Goal: Task Accomplishment & Management: Manage account settings

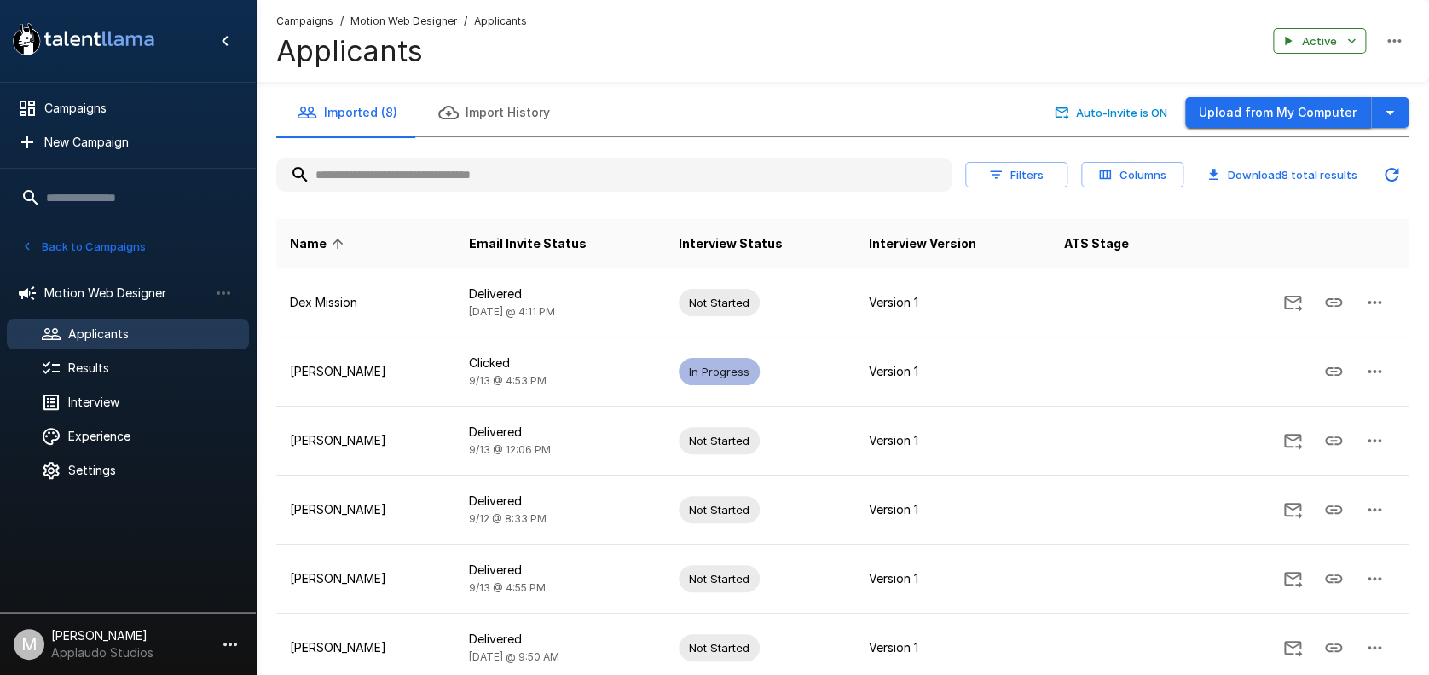
click at [1238, 123] on button "Upload from My Computer" at bounding box center [1278, 113] width 186 height 32
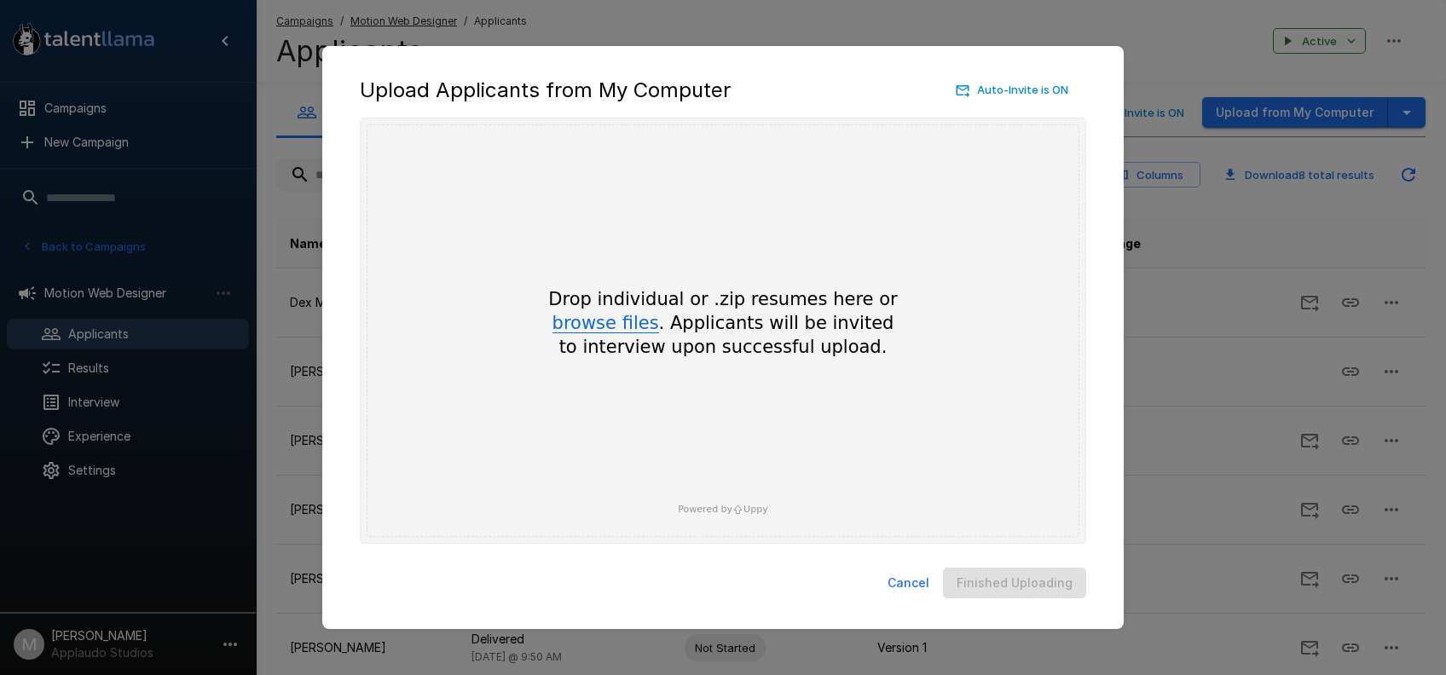
click at [627, 315] on button "browse files" at bounding box center [605, 324] width 107 height 19
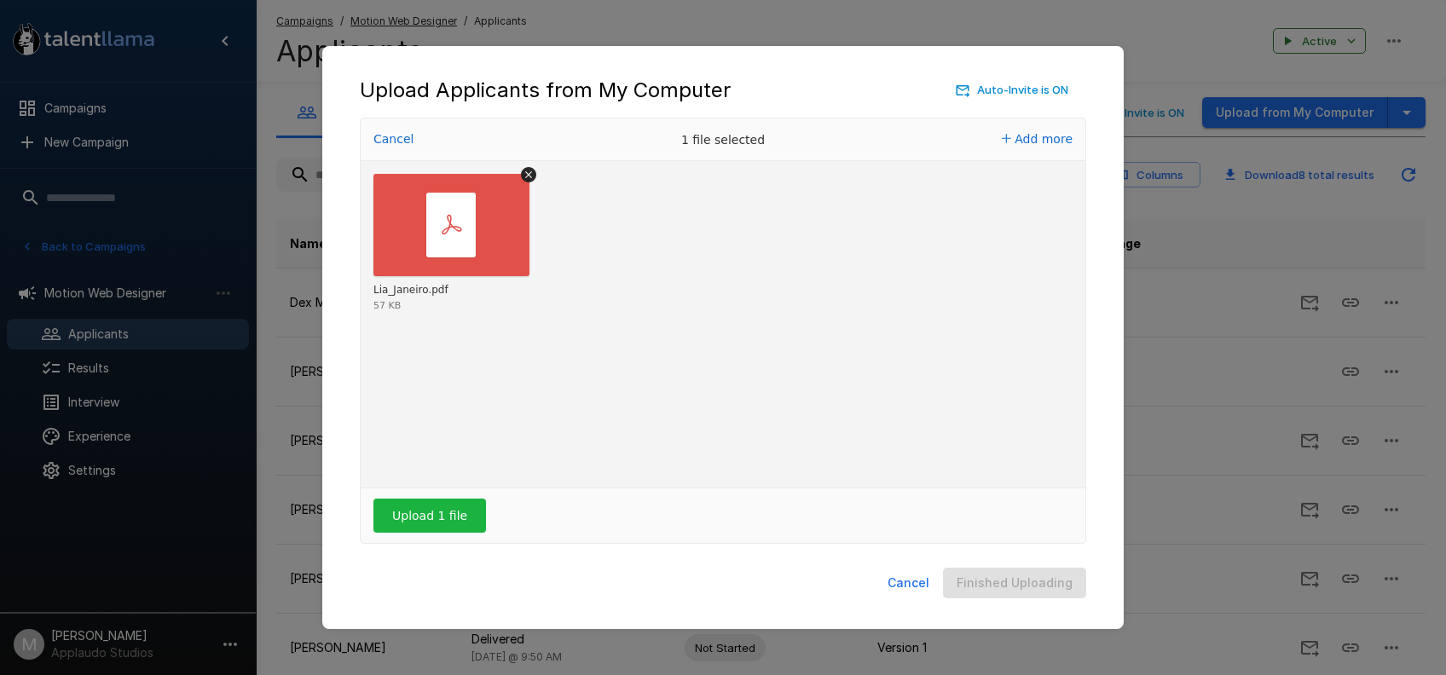
click at [441, 534] on div "Upload 1 file" at bounding box center [723, 516] width 725 height 55
click at [441, 524] on button "Upload 1 file" at bounding box center [429, 516] width 113 height 34
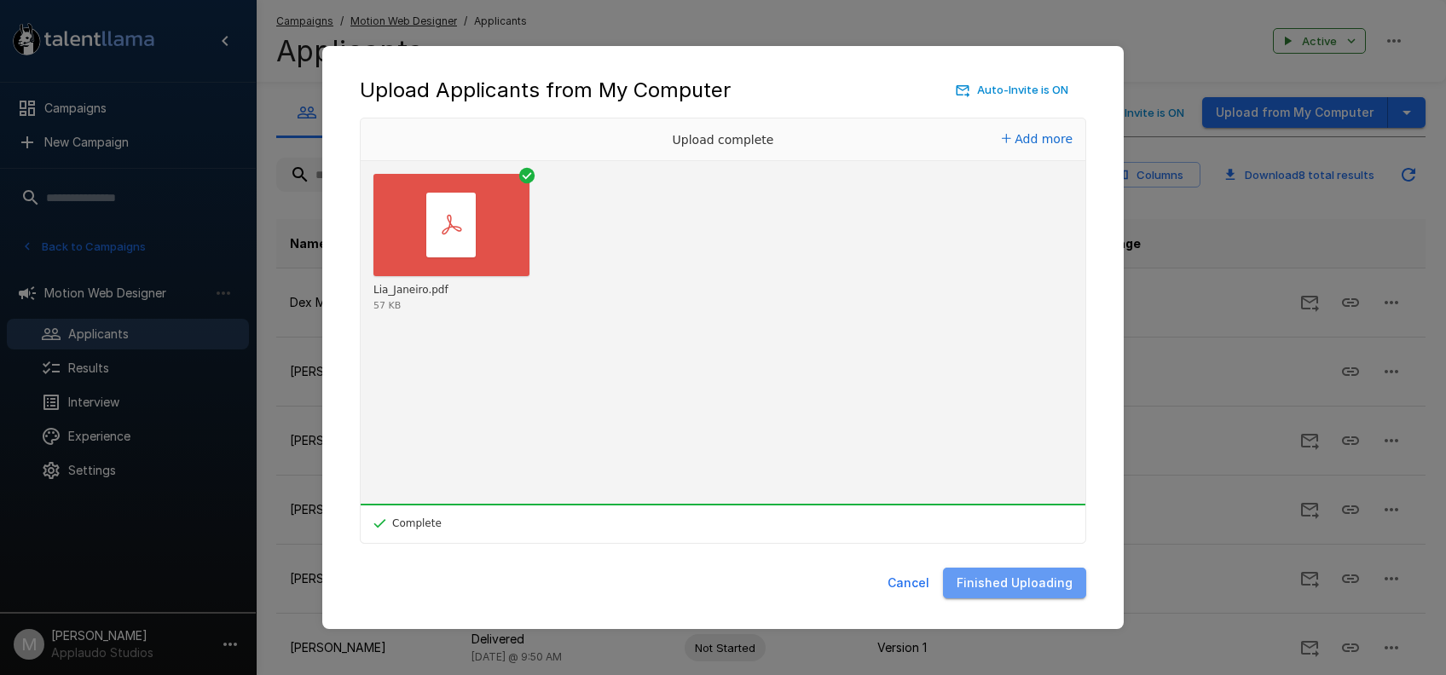
click at [1036, 594] on button "Finished Uploading" at bounding box center [1014, 584] width 143 height 32
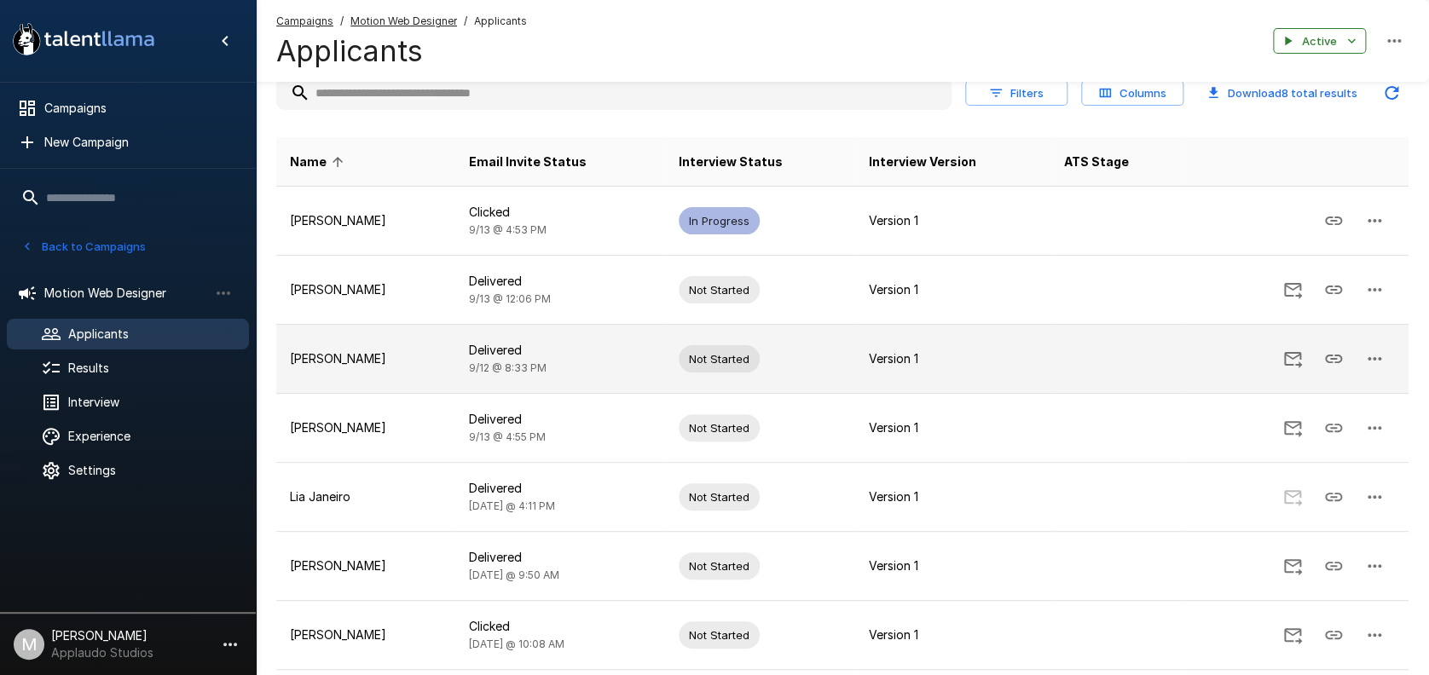
scroll to position [113, 0]
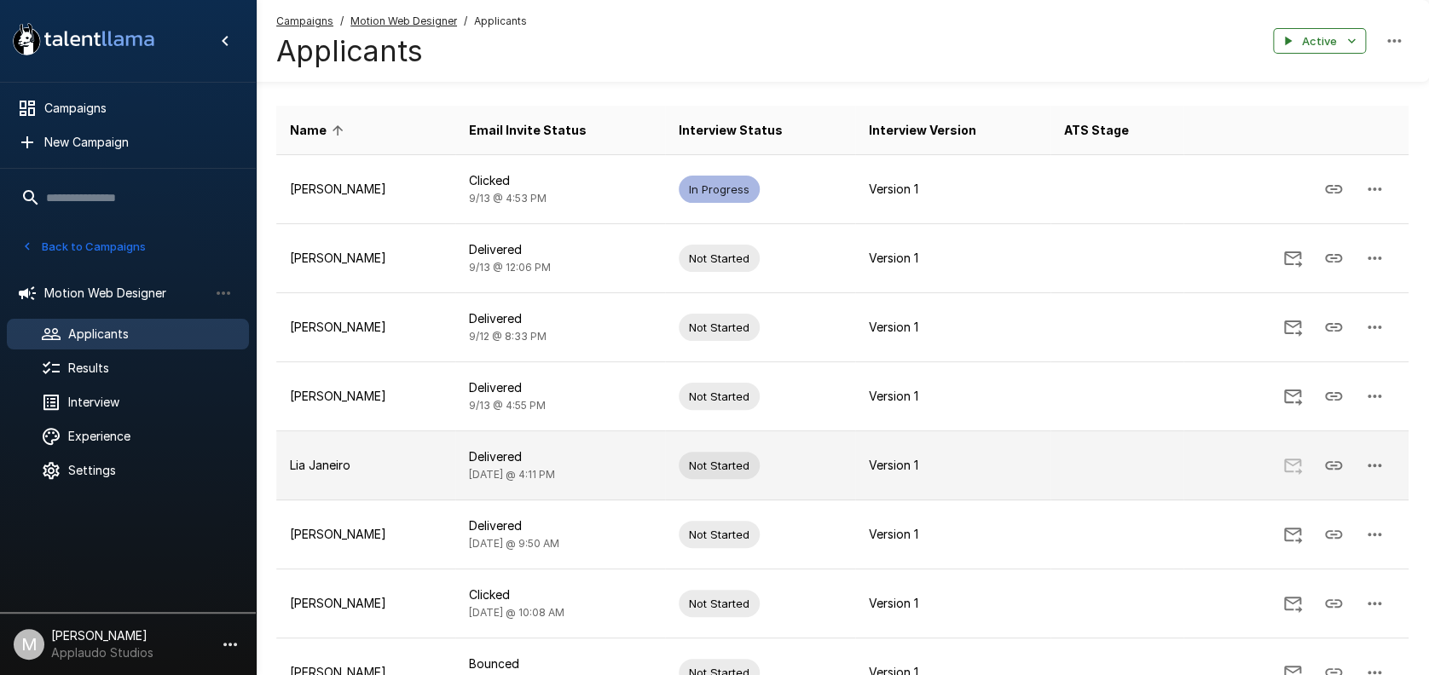
click at [1386, 461] on button "button" at bounding box center [1374, 465] width 41 height 41
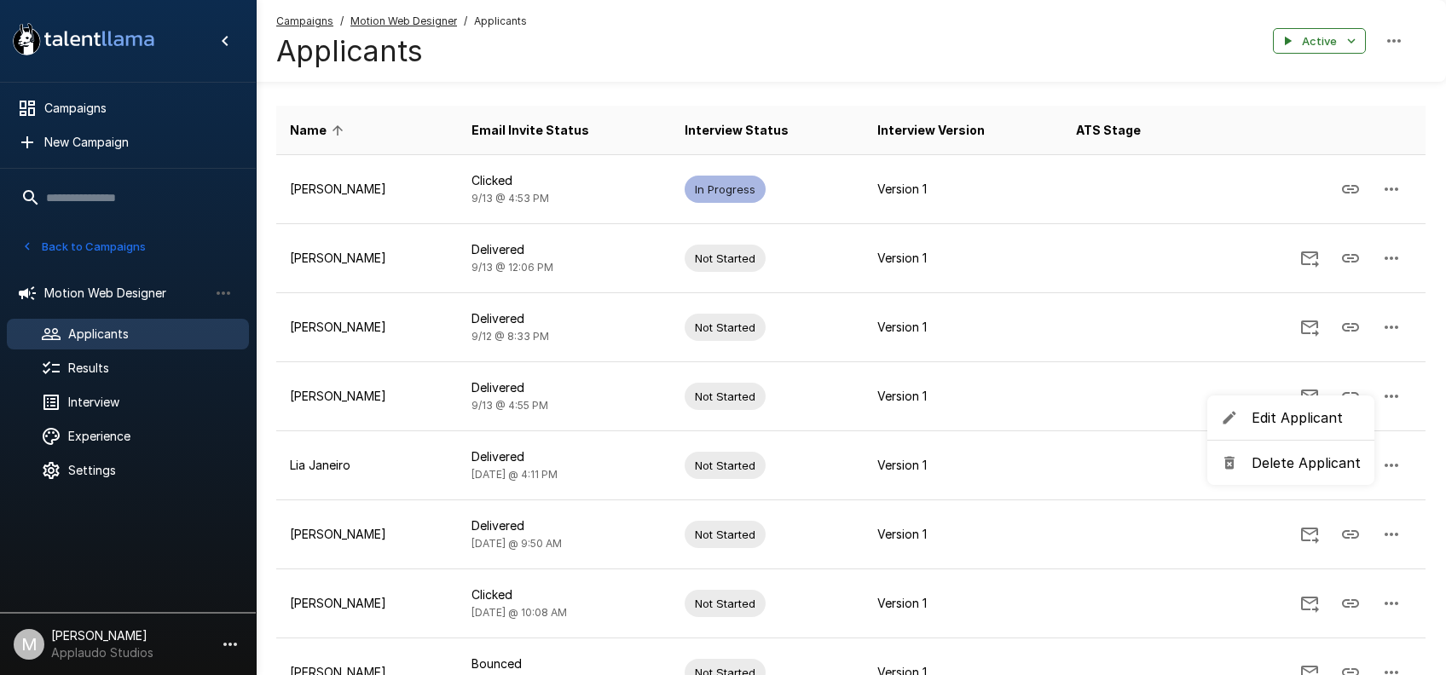
click at [1307, 416] on span "Edit Applicant" at bounding box center [1306, 418] width 109 height 20
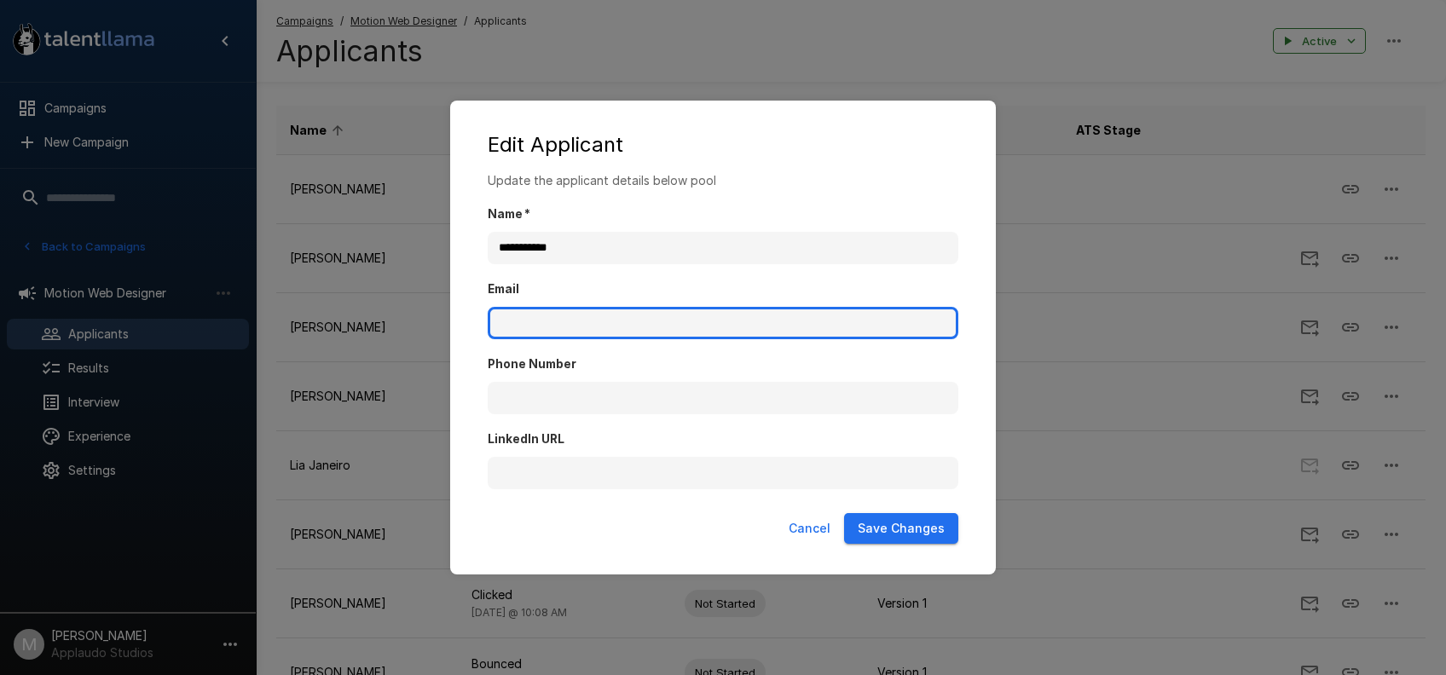
click at [509, 309] on input "Email" at bounding box center [723, 323] width 471 height 32
paste input "**********"
type input "**********"
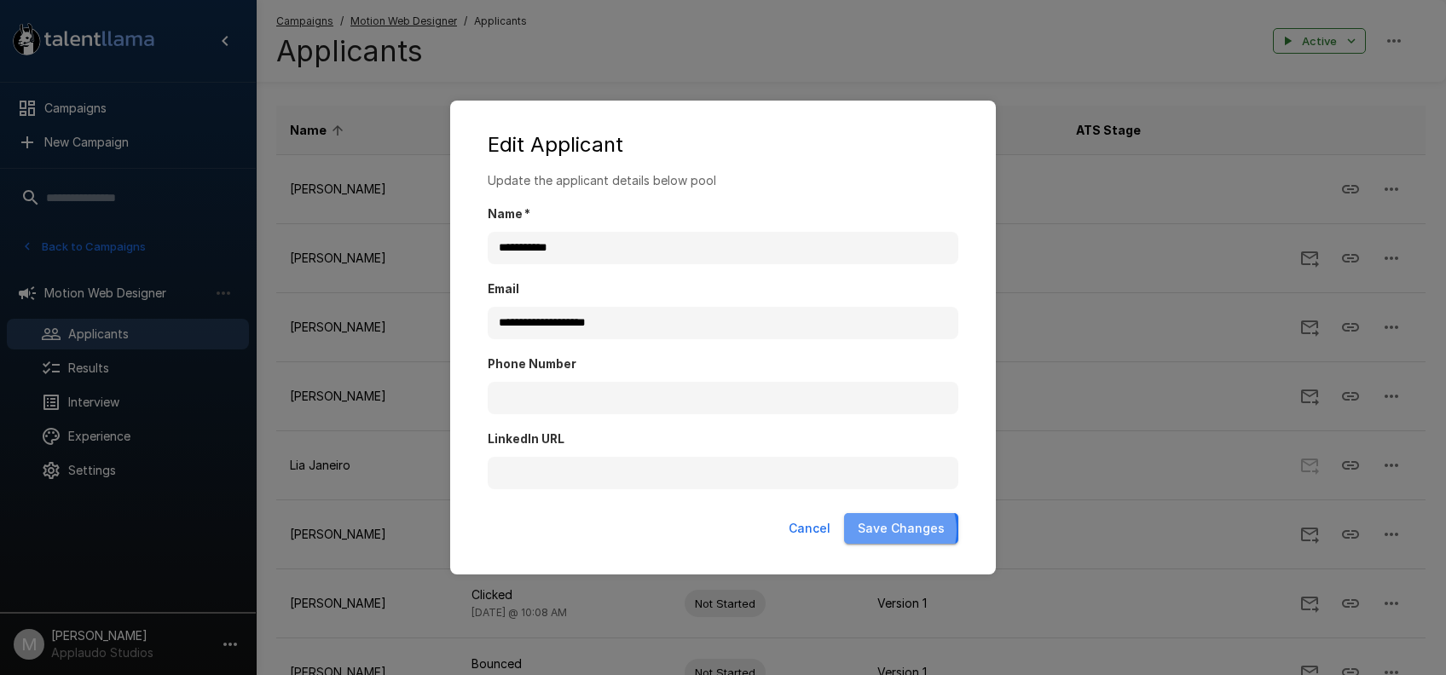
click at [897, 529] on button "Save Changes" at bounding box center [901, 529] width 114 height 32
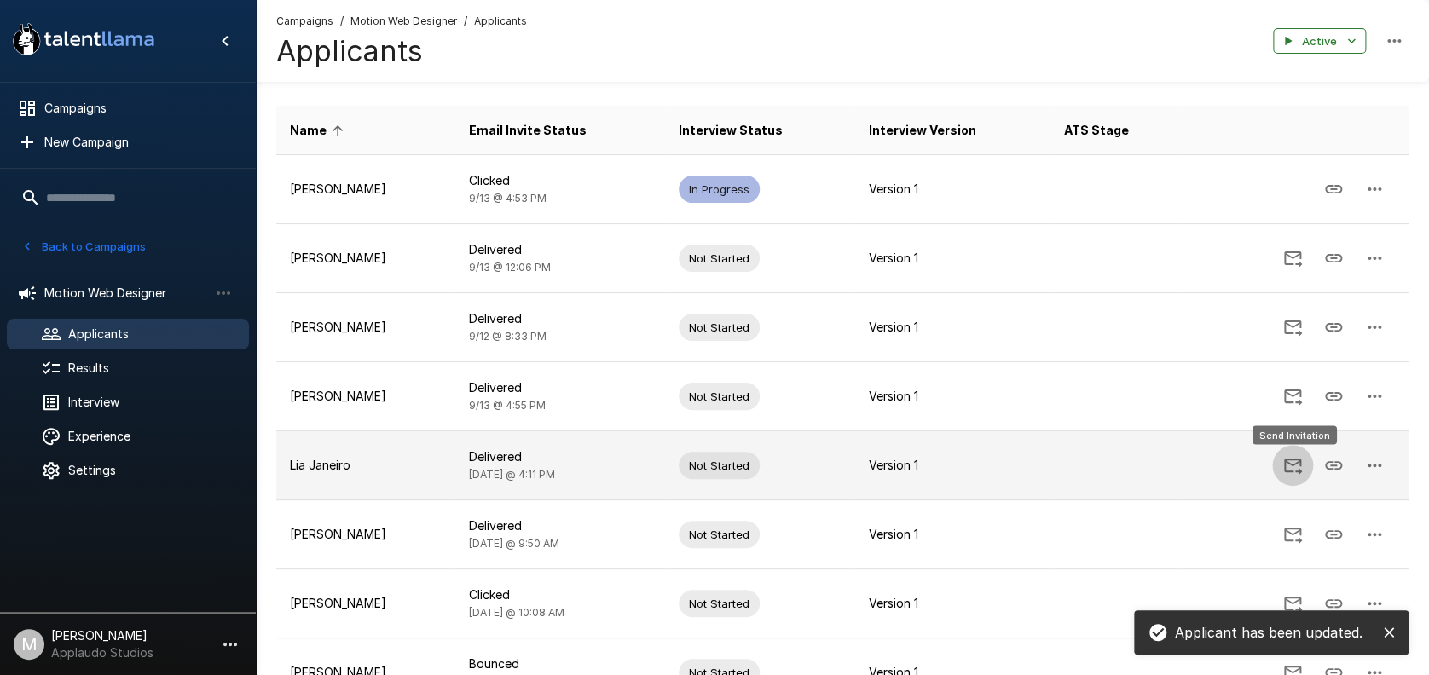
click at [1287, 467] on icon "Send Invitation" at bounding box center [1292, 465] width 20 height 20
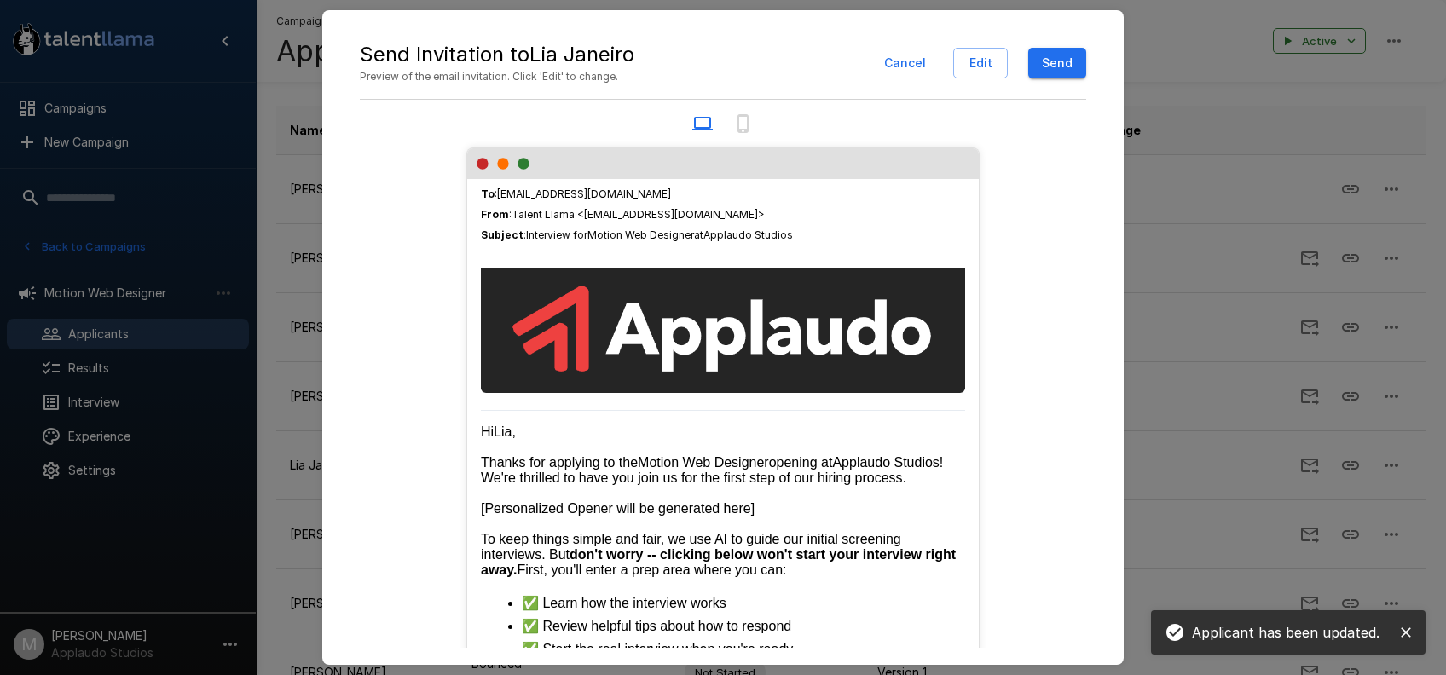
click at [1064, 65] on button "Send" at bounding box center [1057, 64] width 58 height 32
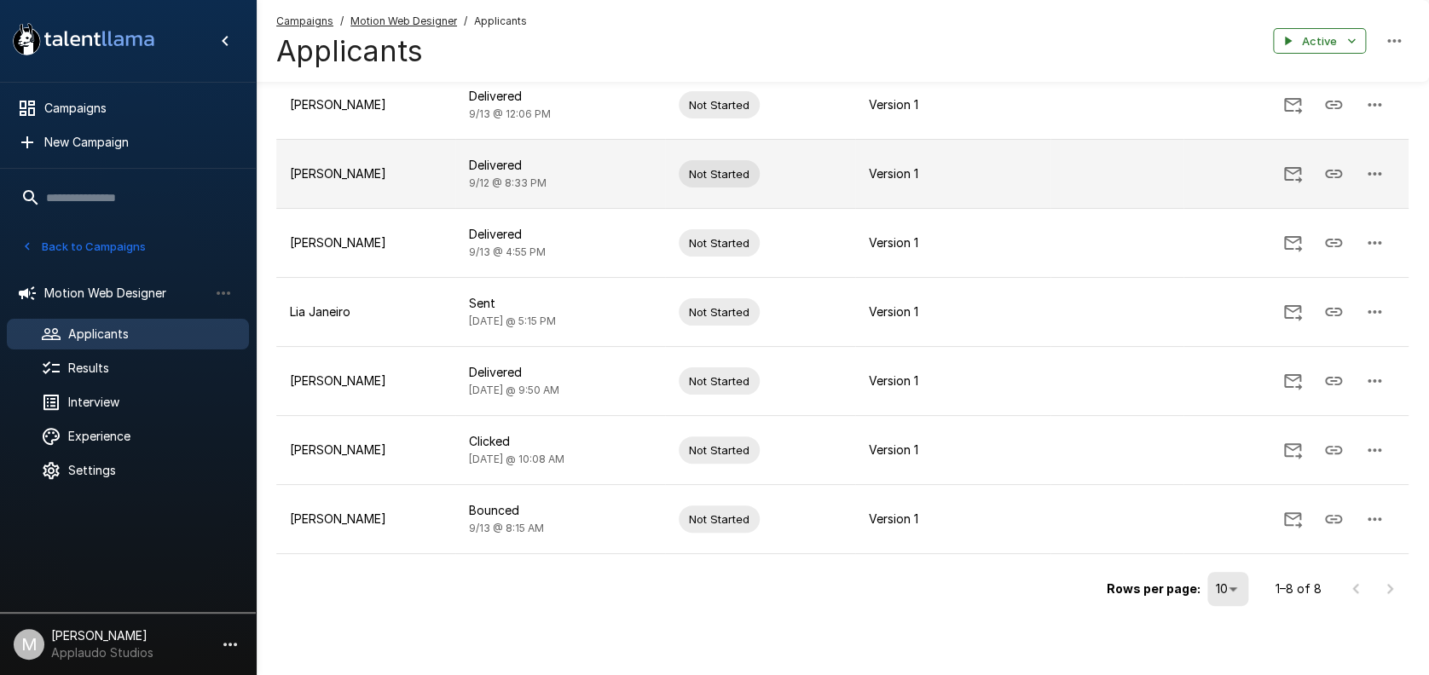
scroll to position [270, 0]
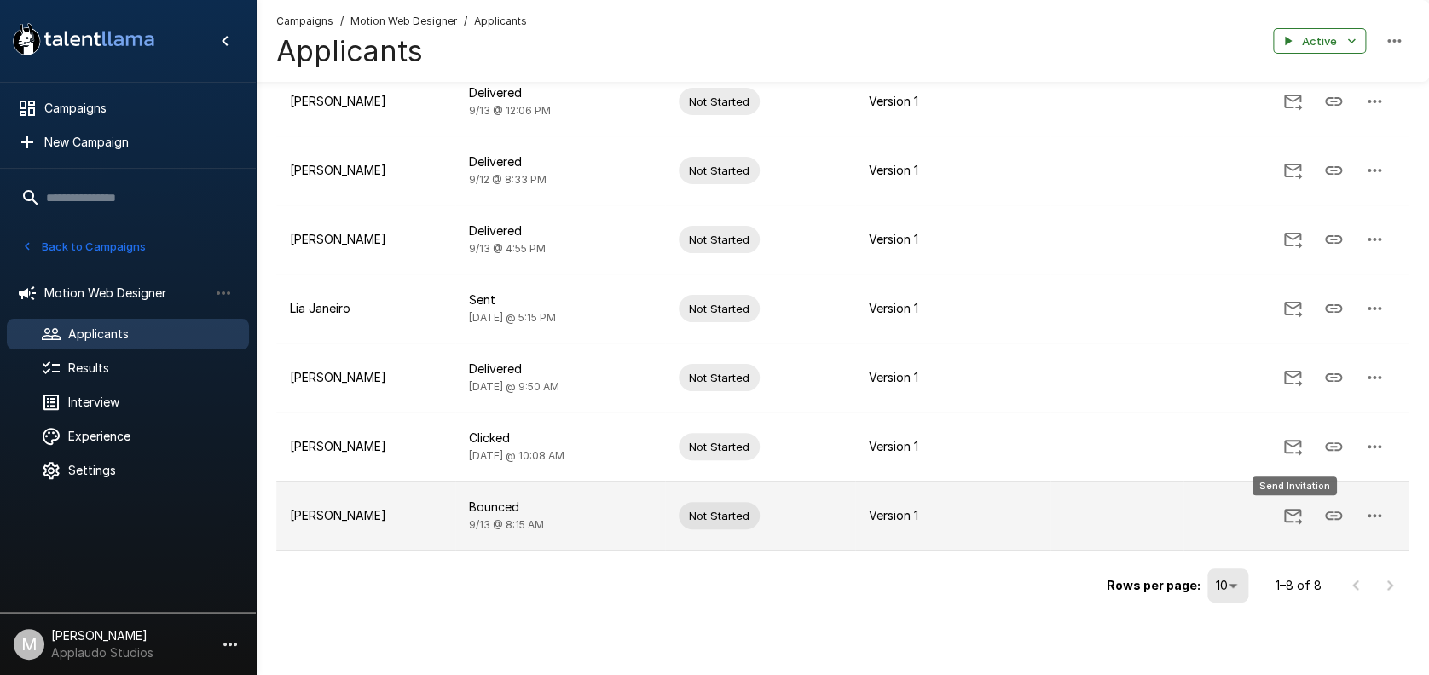
click at [1303, 512] on button "Send Invitation" at bounding box center [1292, 515] width 41 height 41
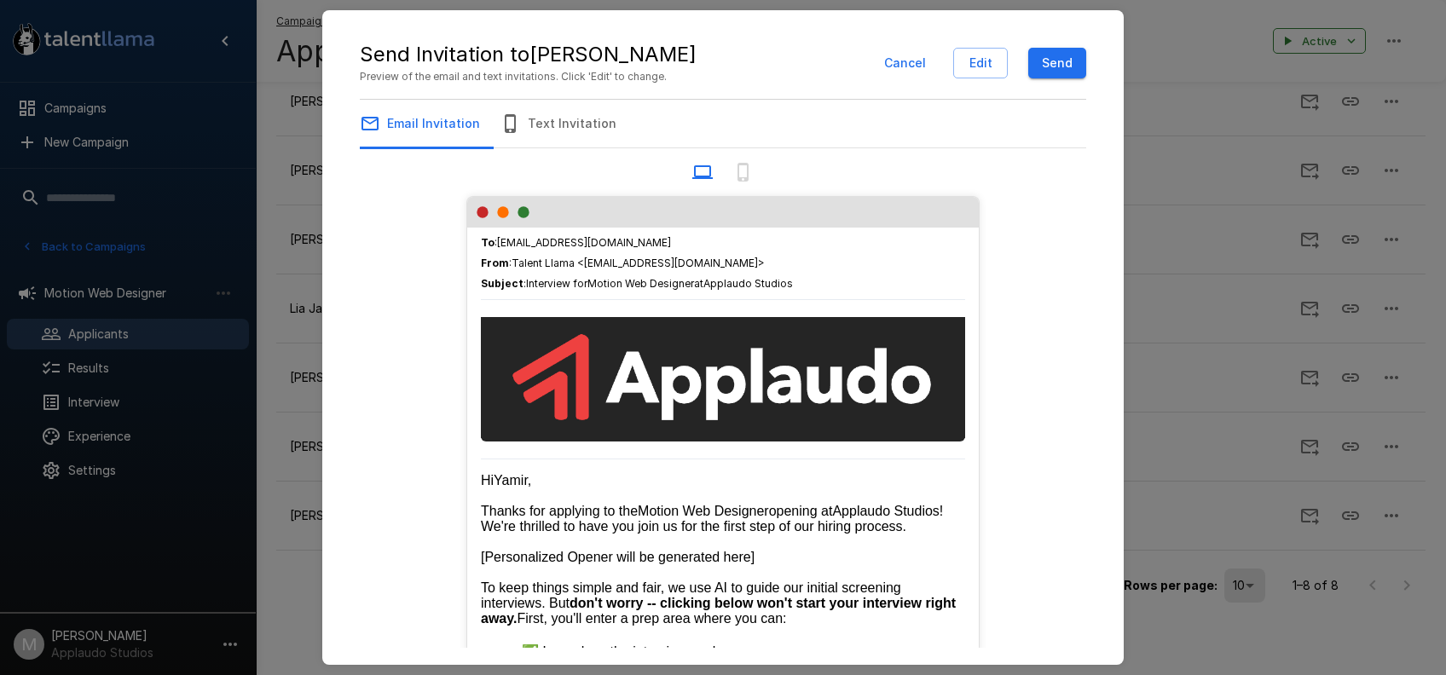
click at [1050, 55] on button "Send" at bounding box center [1057, 64] width 58 height 32
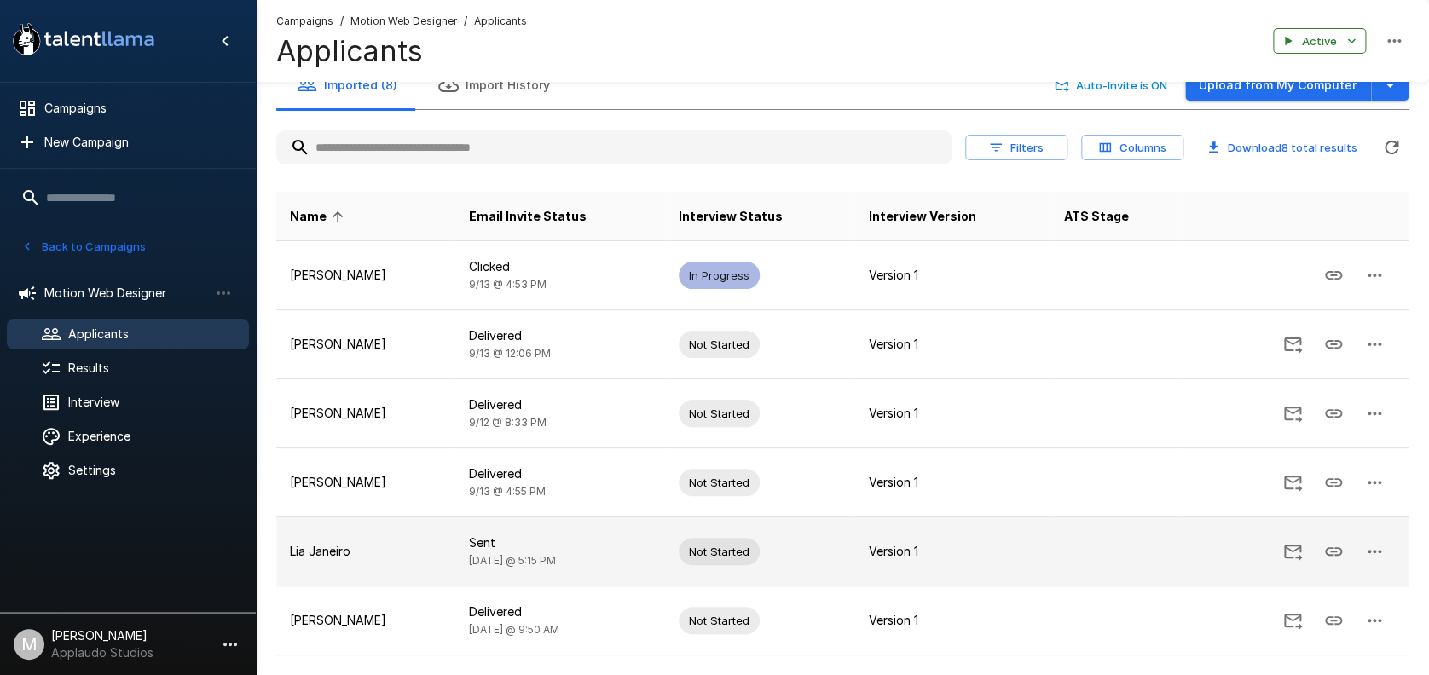
scroll to position [0, 0]
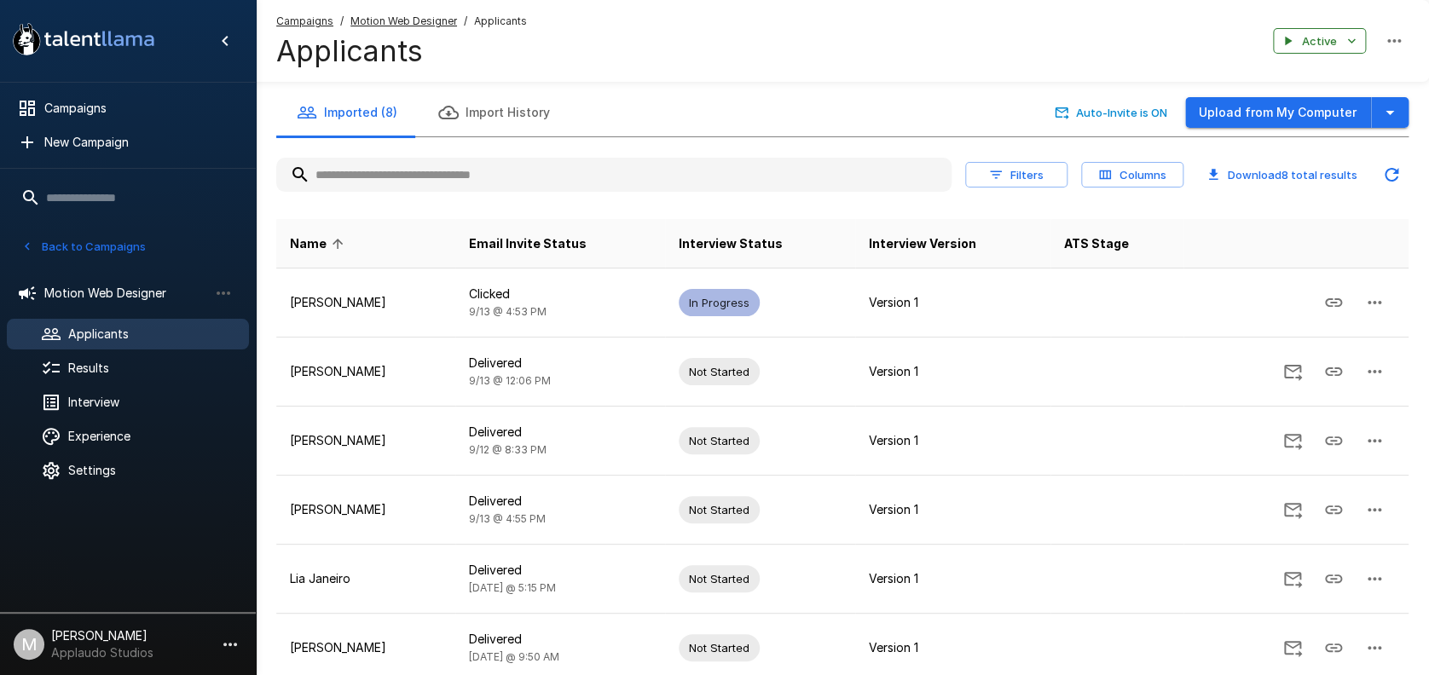
click at [130, 347] on div "Applicants" at bounding box center [128, 334] width 242 height 31
click at [144, 365] on span "Results" at bounding box center [151, 368] width 167 height 17
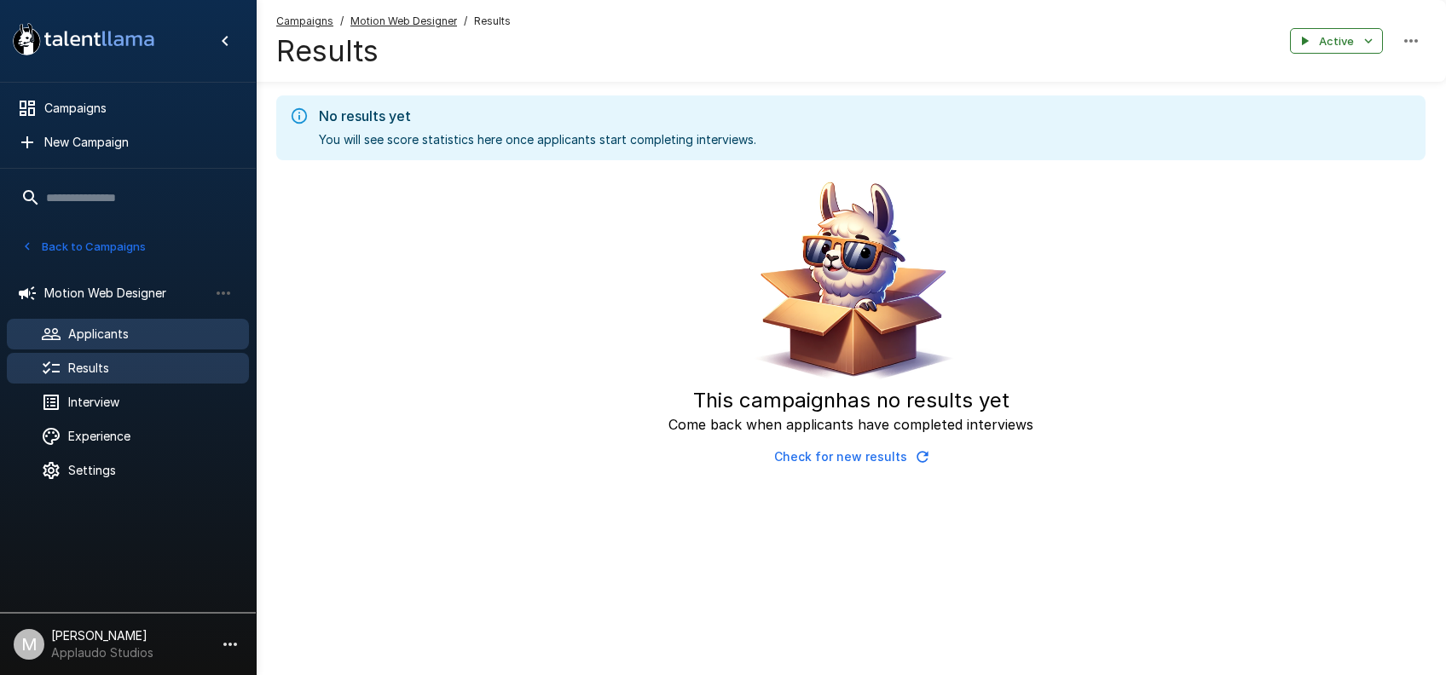
click at [110, 341] on span "Applicants" at bounding box center [151, 334] width 167 height 17
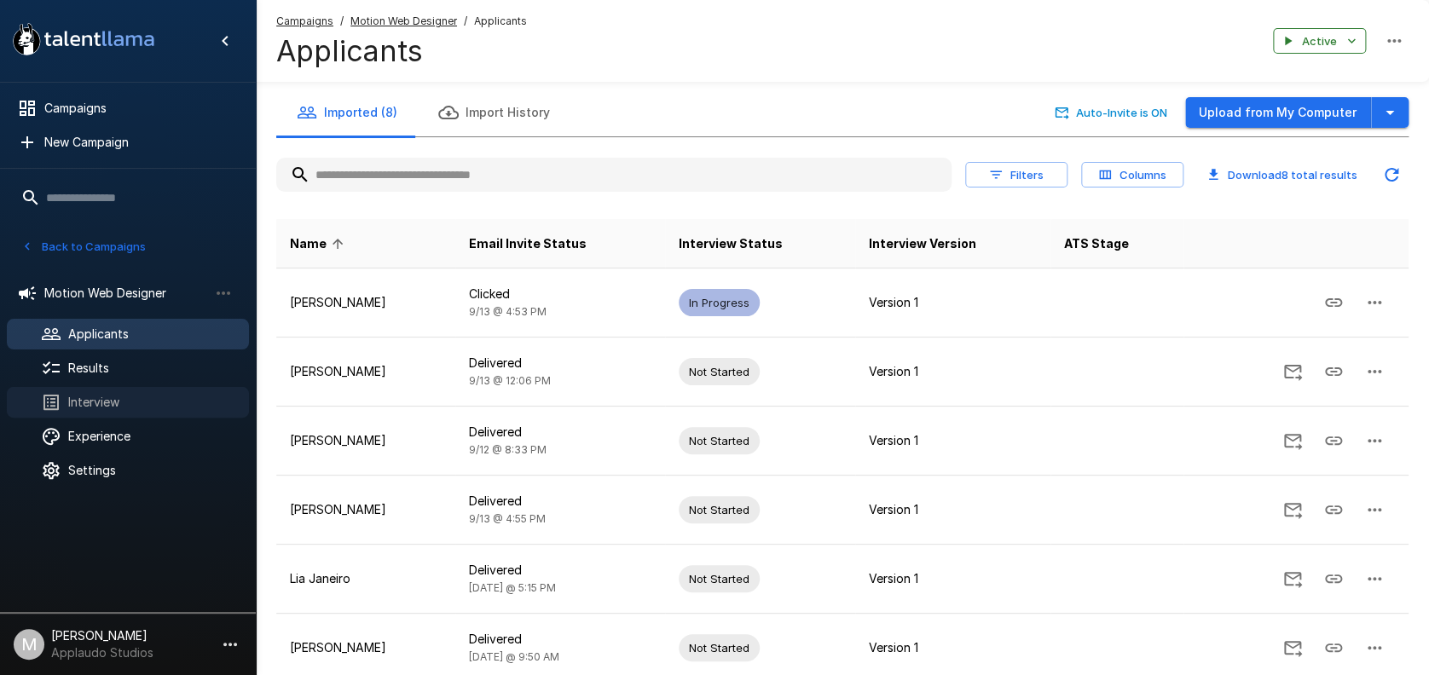
click at [109, 391] on div "Interview" at bounding box center [128, 402] width 242 height 31
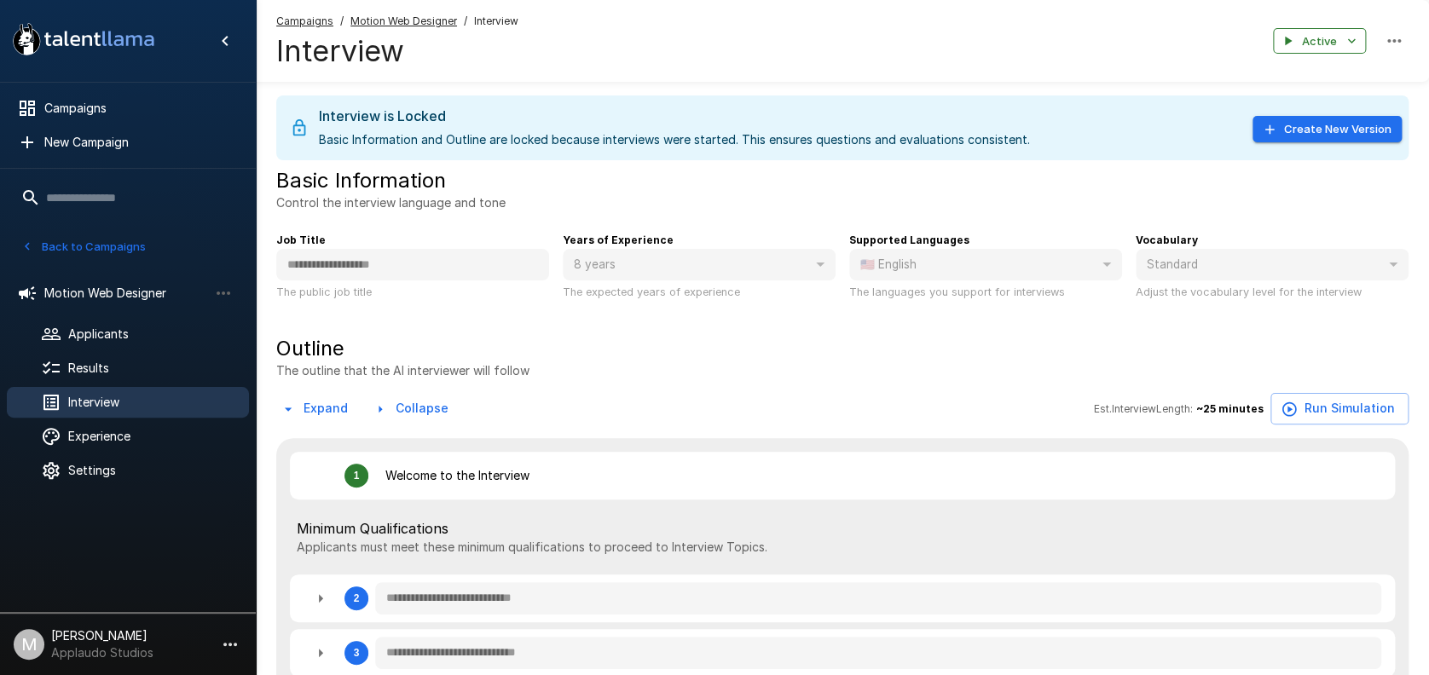
type textarea "*"
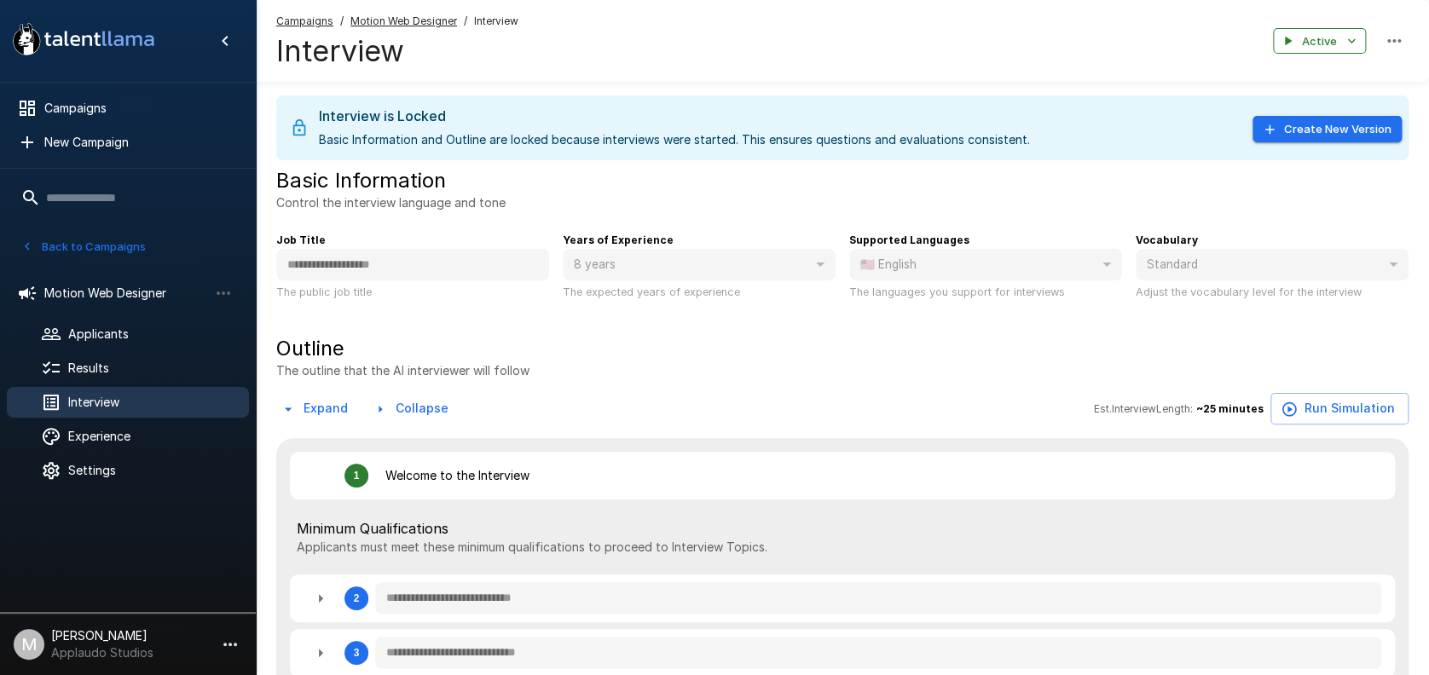
type textarea "*"
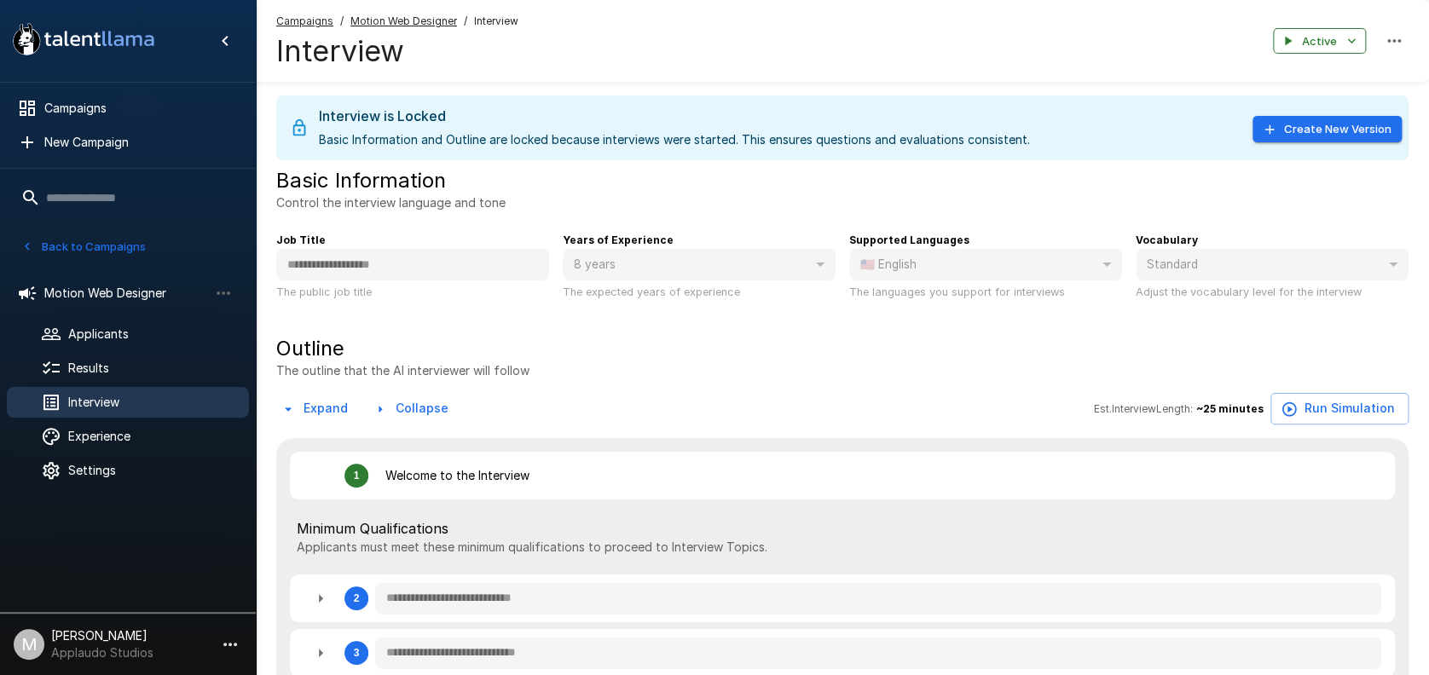
type textarea "*"
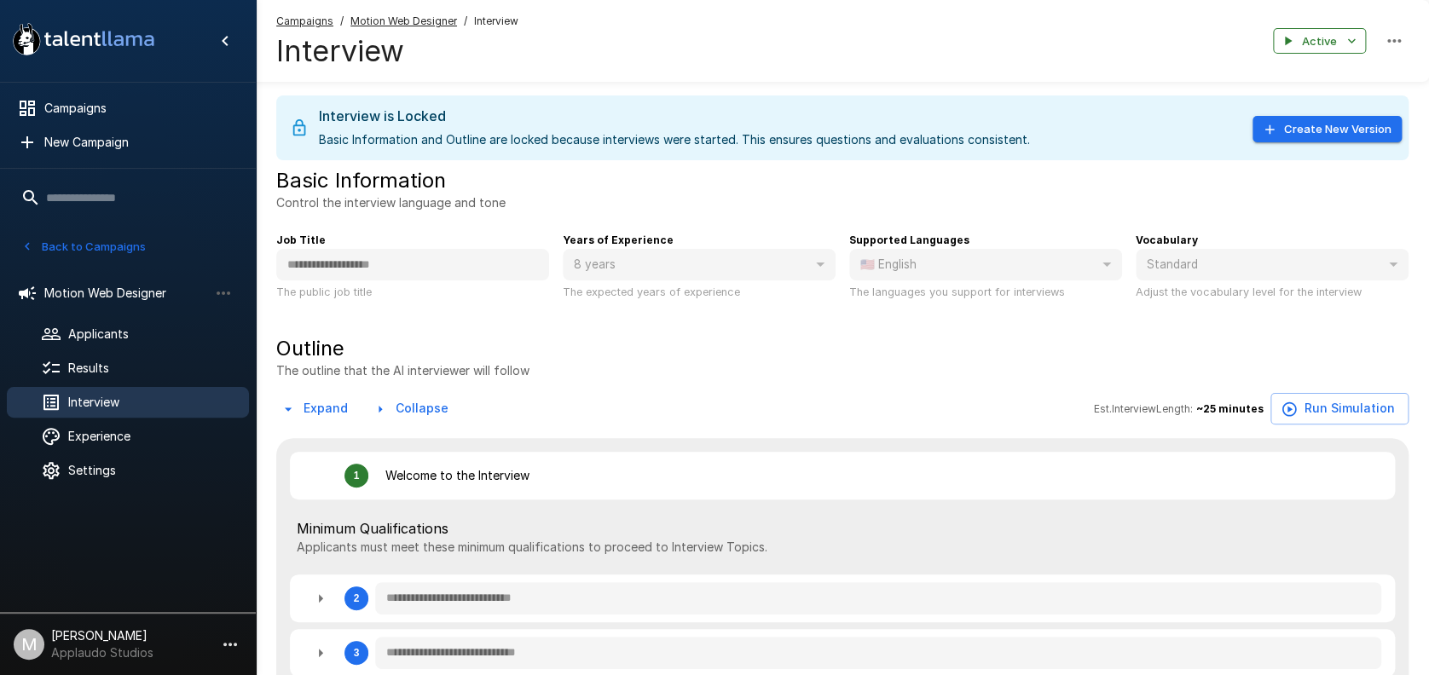
type textarea "*"
click at [144, 372] on span "Results" at bounding box center [151, 368] width 167 height 17
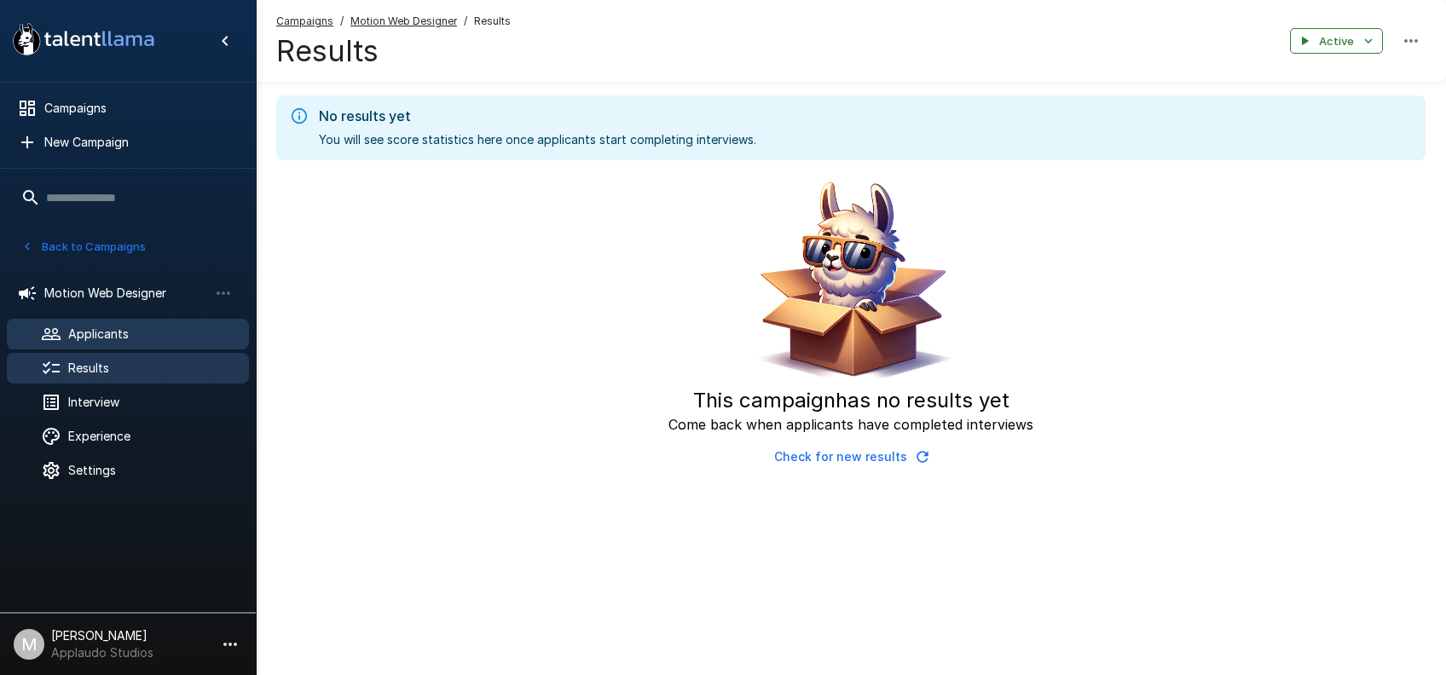
click at [129, 343] on div "Applicants" at bounding box center [128, 334] width 242 height 31
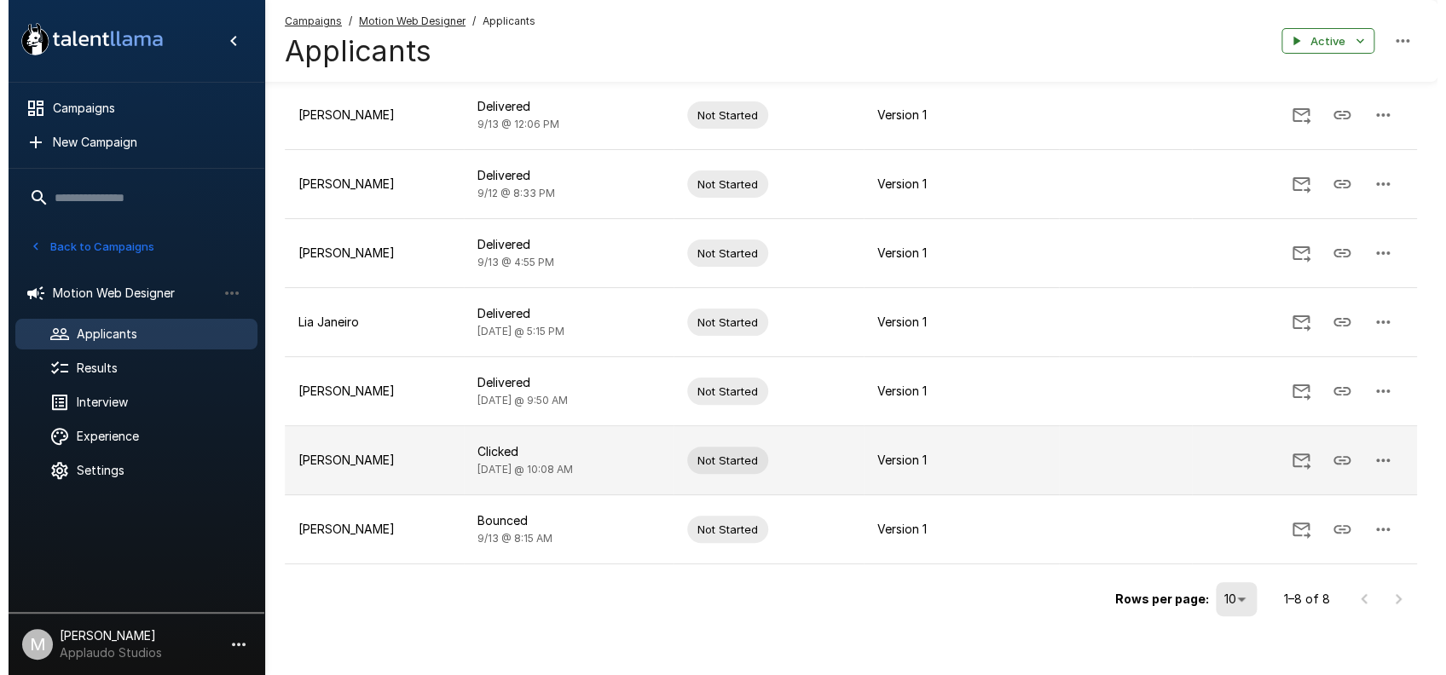
scroll to position [270, 0]
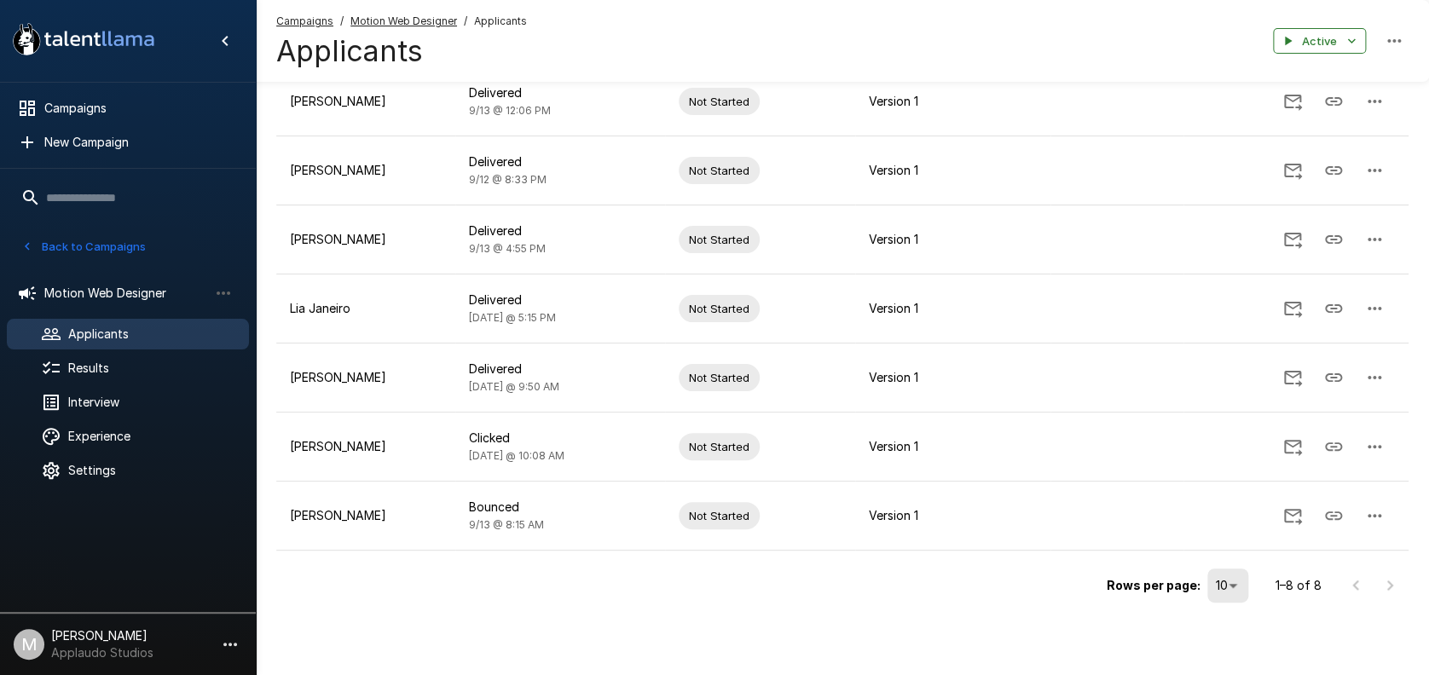
click at [1391, 589] on div at bounding box center [1372, 586] width 68 height 34
click at [1224, 405] on body ".st0{fill:#FFFFFF;} .st1{fill:#76a4ed;} Campaigns New Campaign Active 9 Data An…" at bounding box center [714, 67] width 1429 height 675
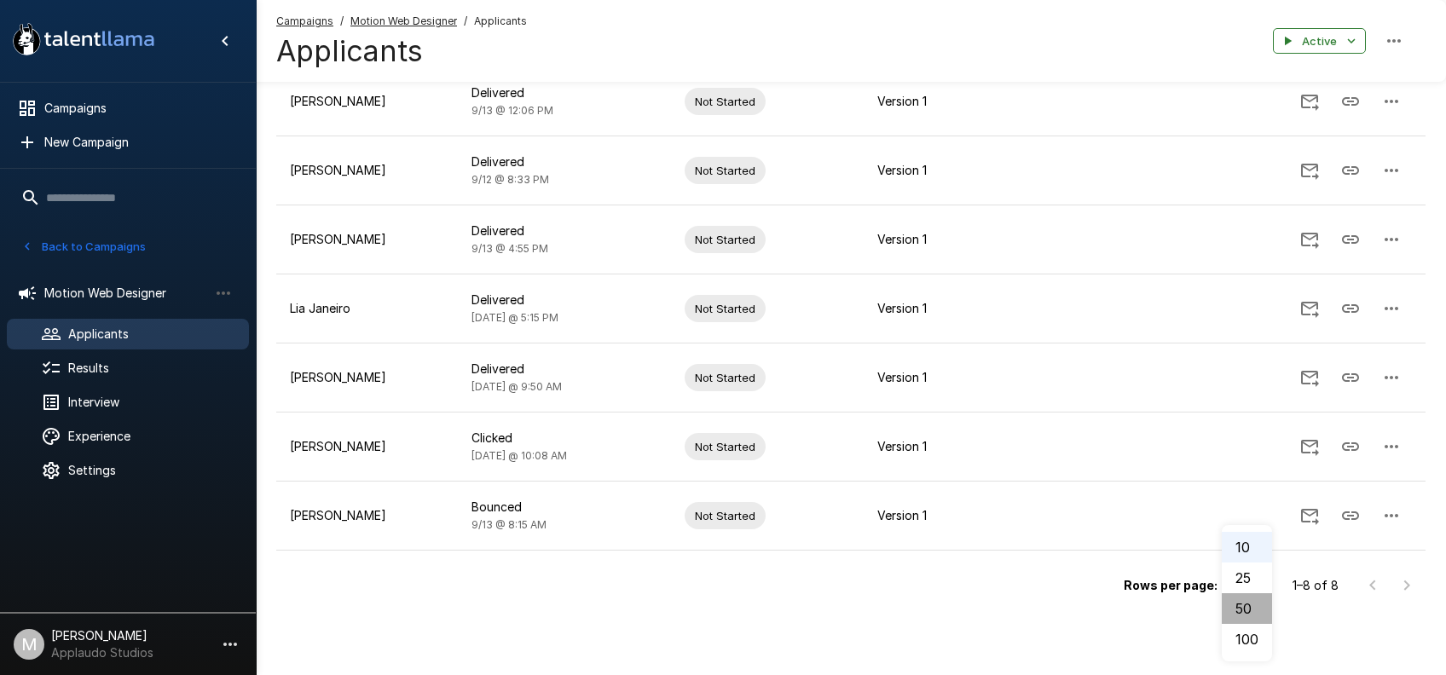
click at [1248, 614] on li "50" at bounding box center [1247, 608] width 50 height 31
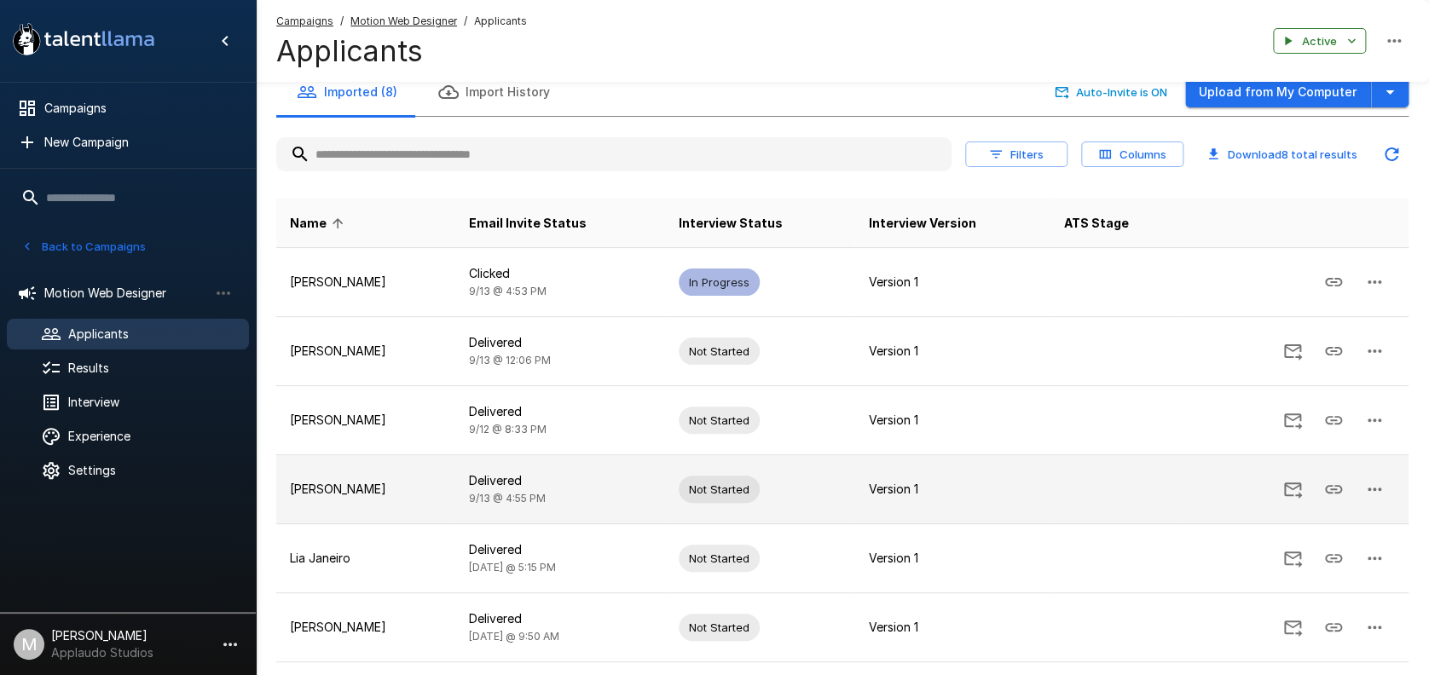
scroll to position [0, 0]
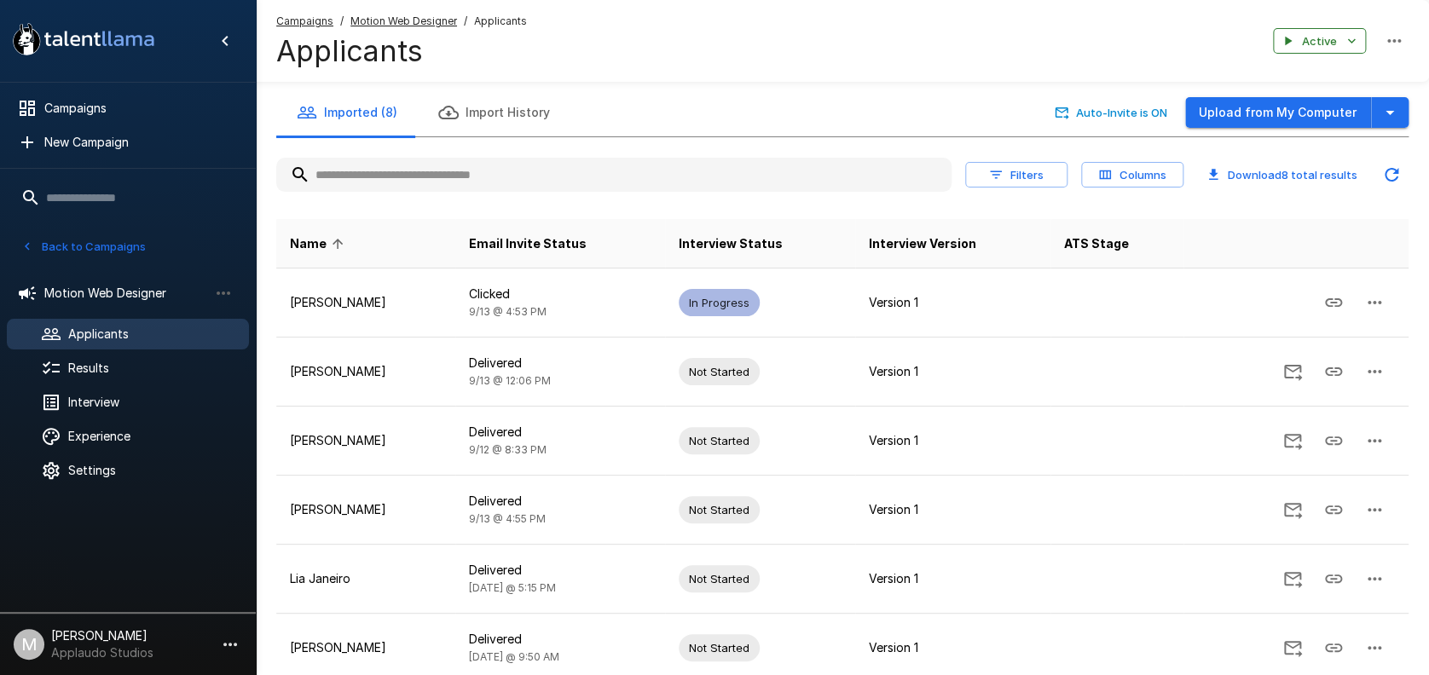
click at [554, 177] on input "text" at bounding box center [613, 174] width 675 height 31
paste input "**********"
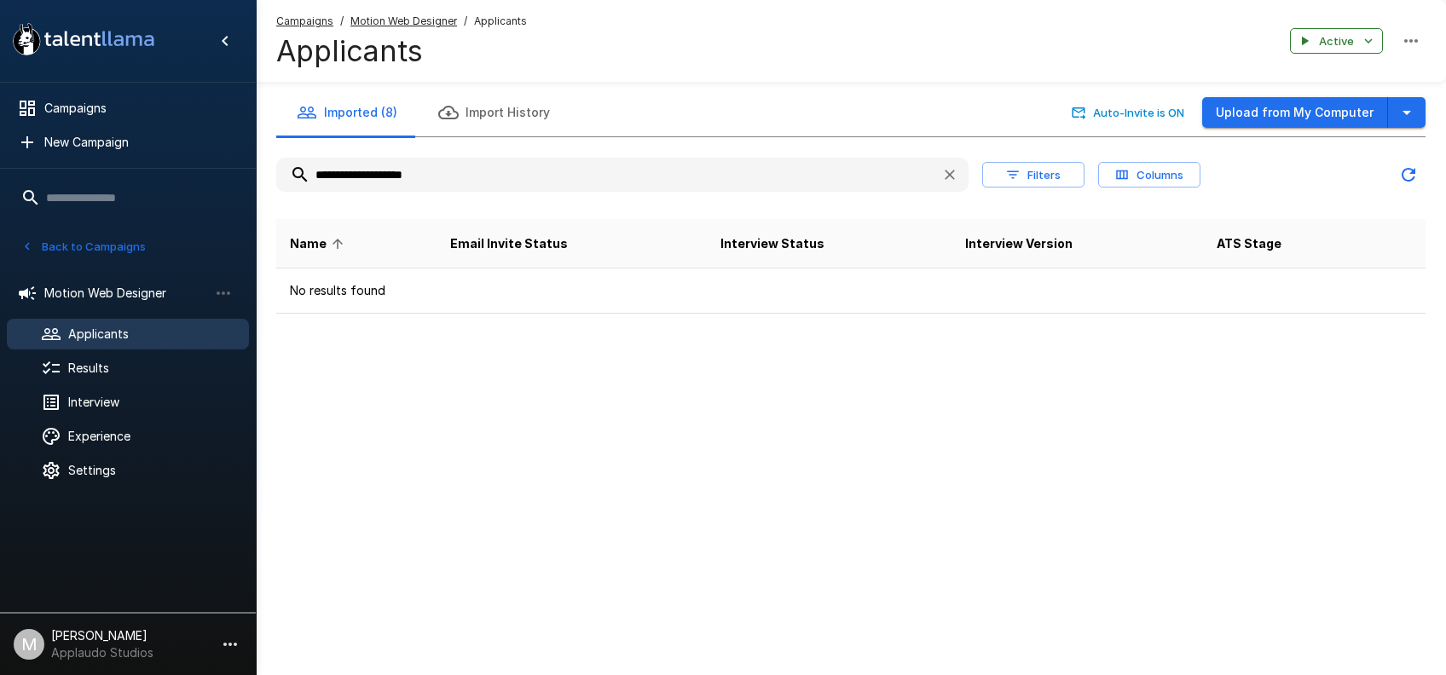
type input "**********"
click at [130, 363] on span "Results" at bounding box center [151, 368] width 167 height 17
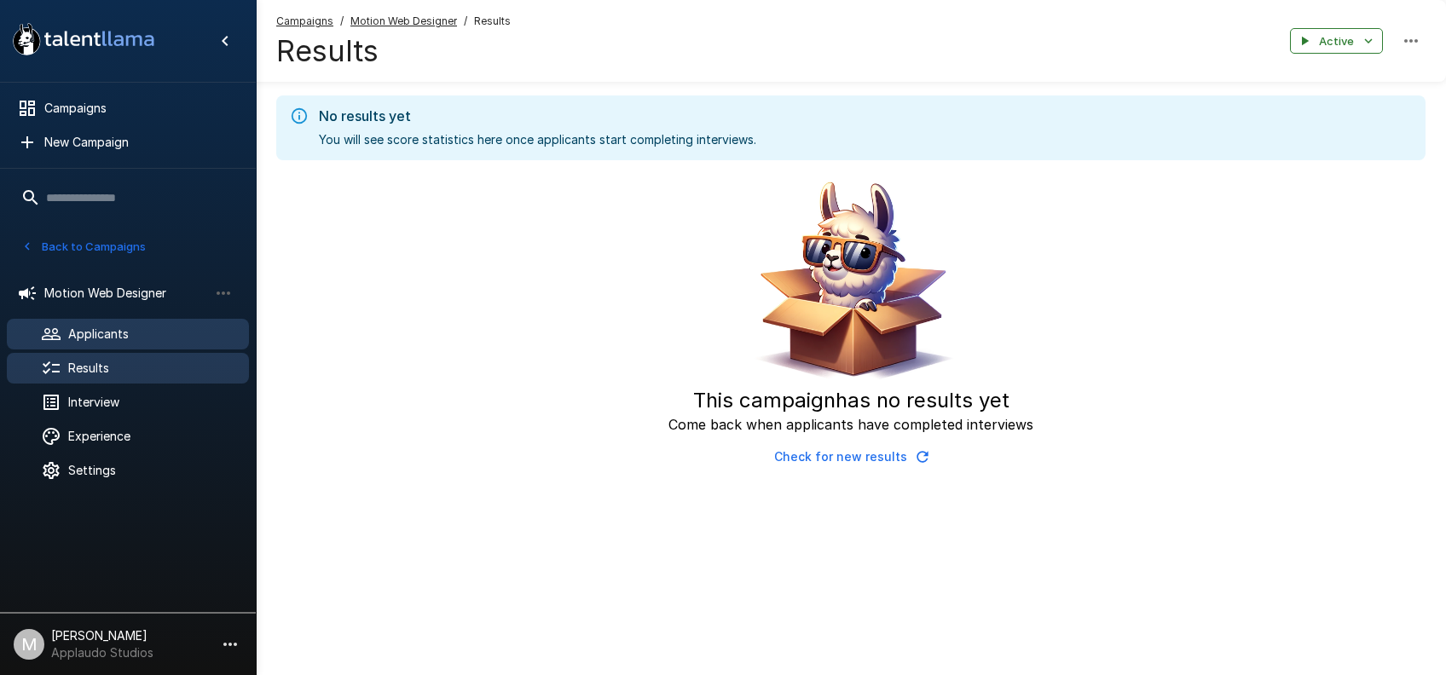
click at [121, 334] on span "Applicants" at bounding box center [151, 334] width 167 height 17
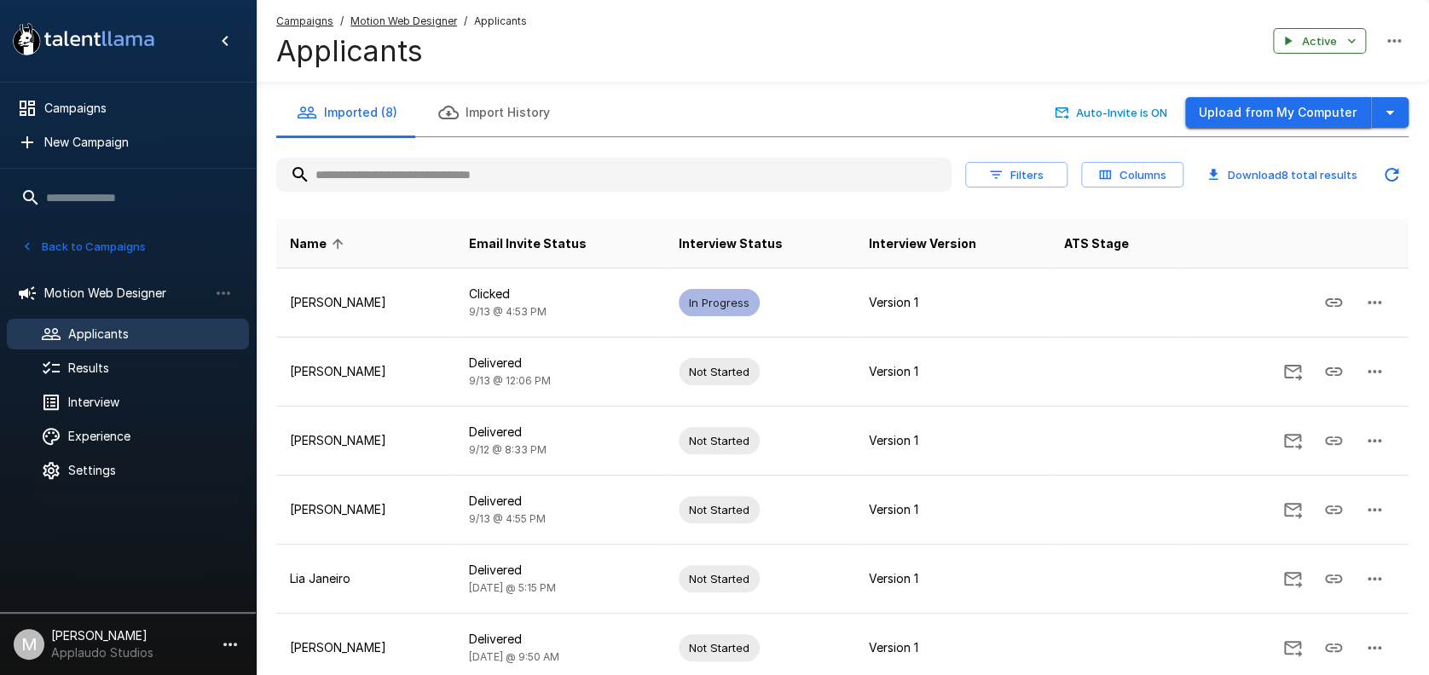
click at [1281, 112] on button "Upload from My Computer" at bounding box center [1278, 113] width 186 height 32
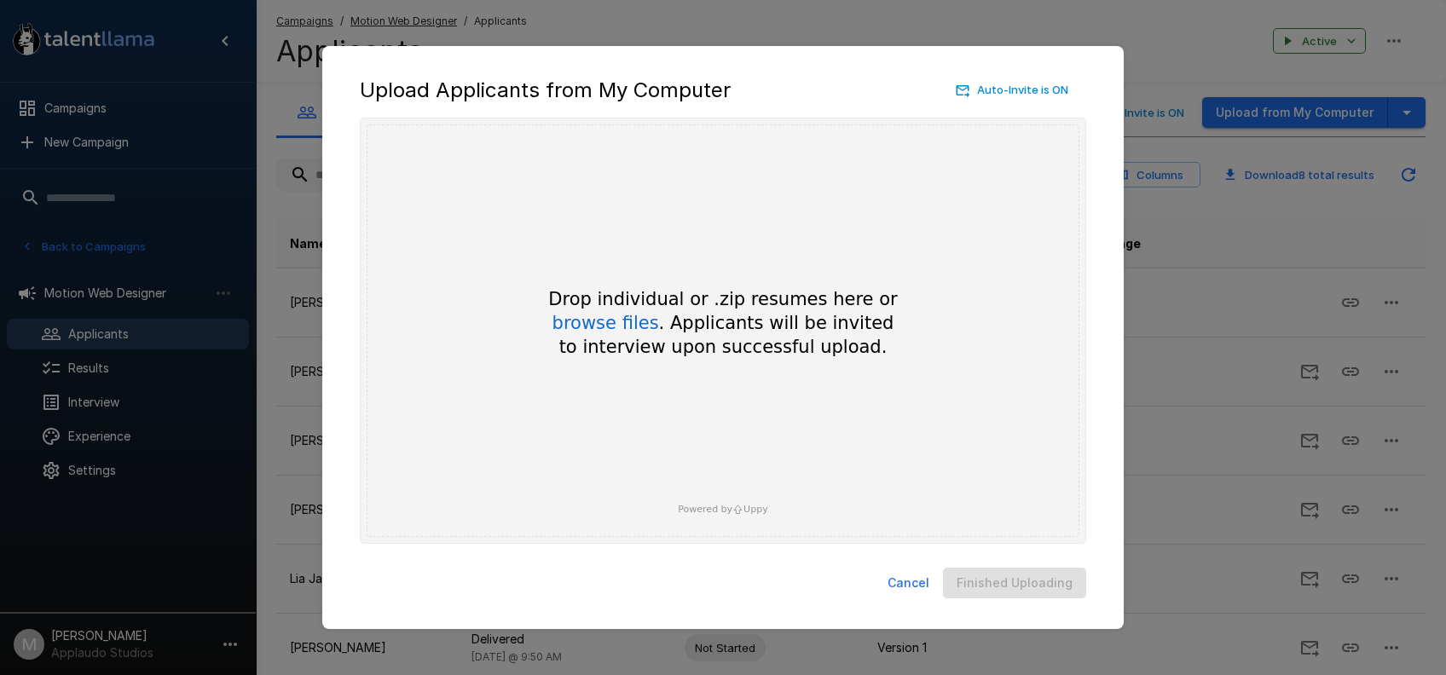
click at [616, 309] on div "Drop individual or .zip resumes here or browse files . Applicants will be invit…" at bounding box center [722, 323] width 409 height 72
click at [623, 316] on button "browse files" at bounding box center [605, 324] width 107 height 19
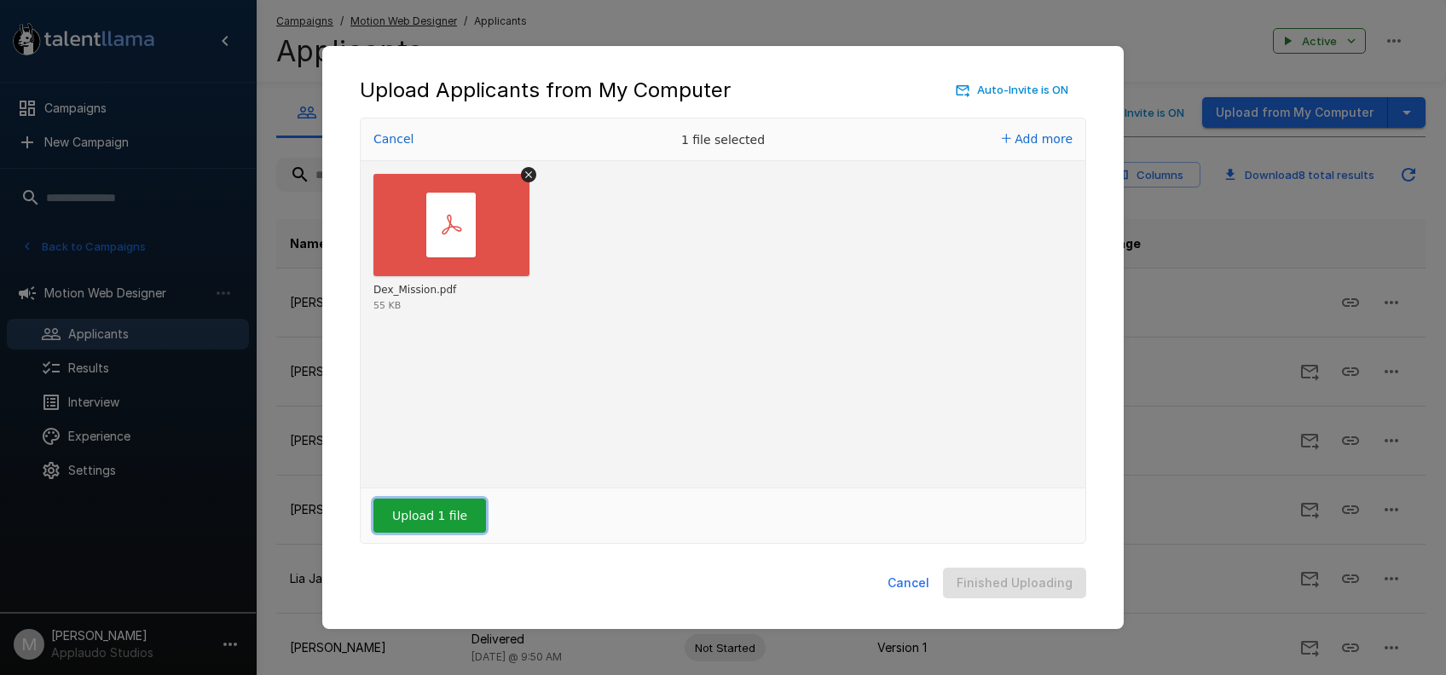
click at [428, 512] on button "Upload 1 file" at bounding box center [429, 516] width 113 height 34
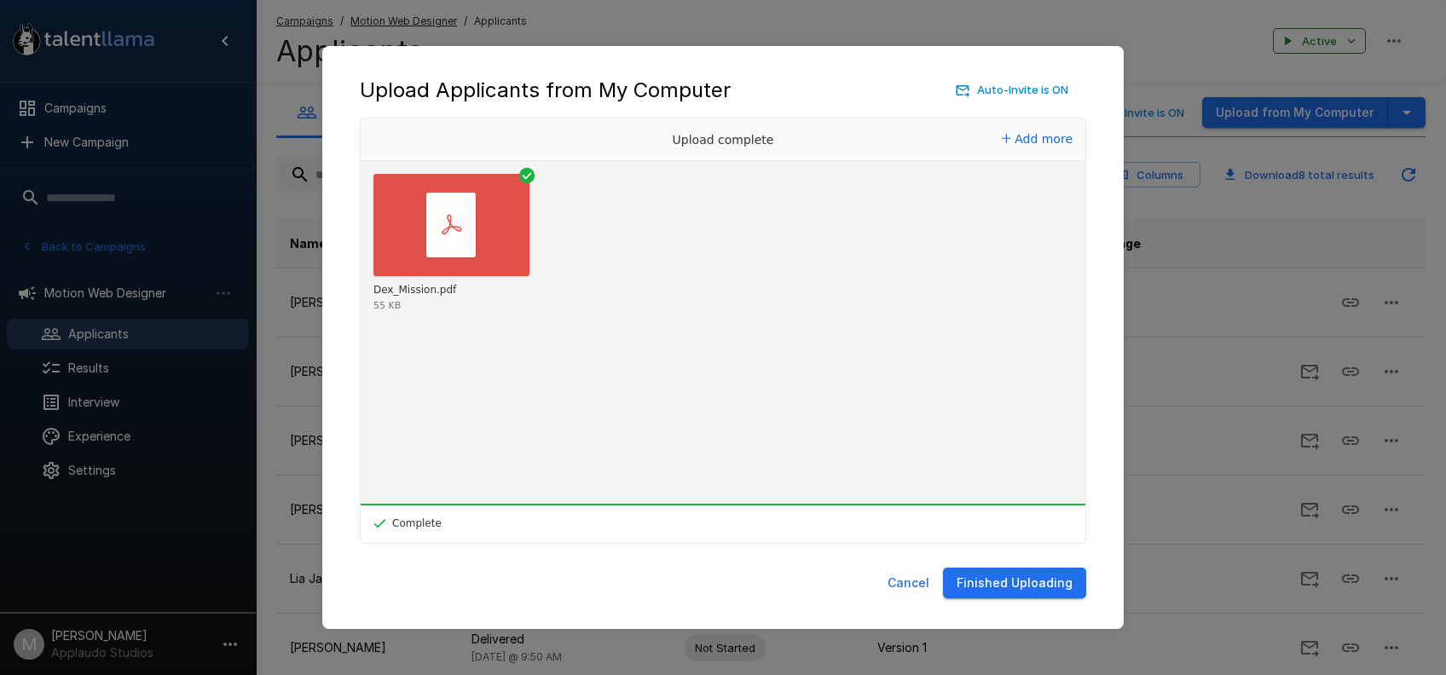
click at [1050, 585] on button "Finished Uploading" at bounding box center [1014, 584] width 143 height 32
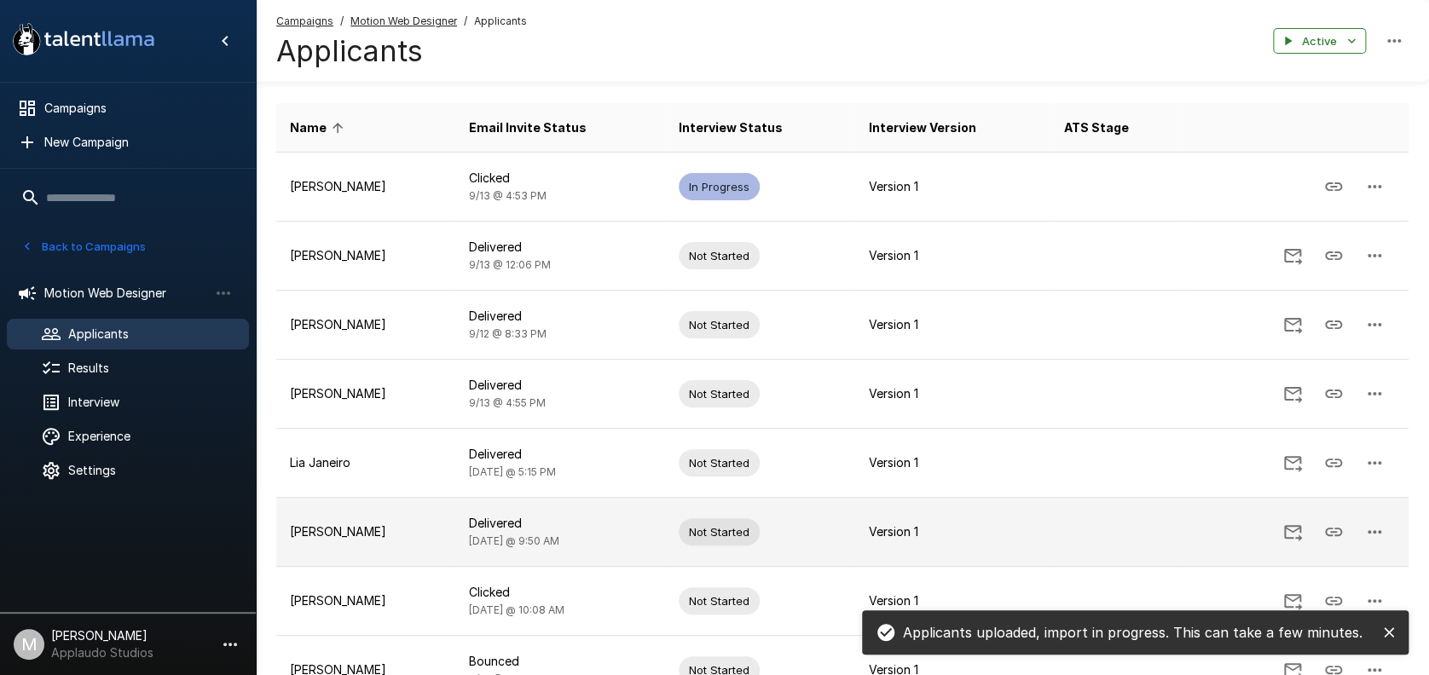
scroll to position [270, 0]
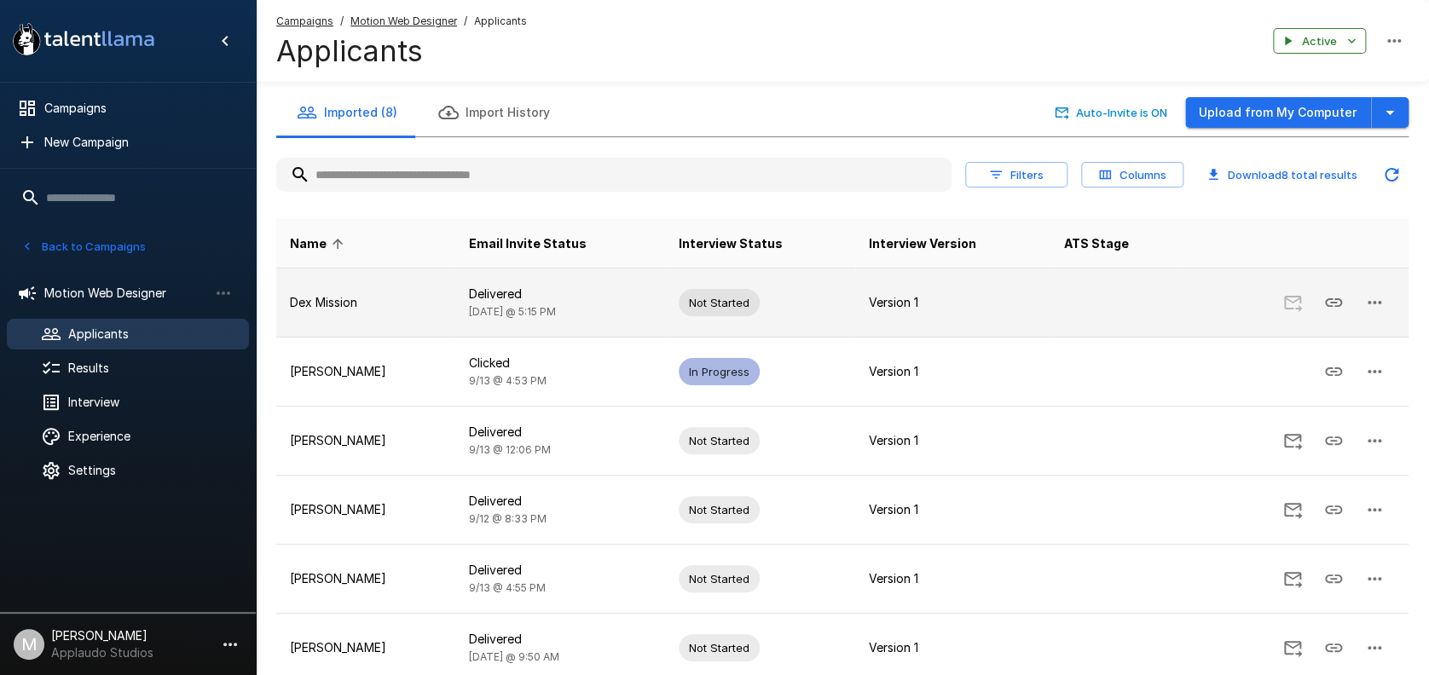
click at [1379, 298] on icon "button" at bounding box center [1374, 302] width 20 height 20
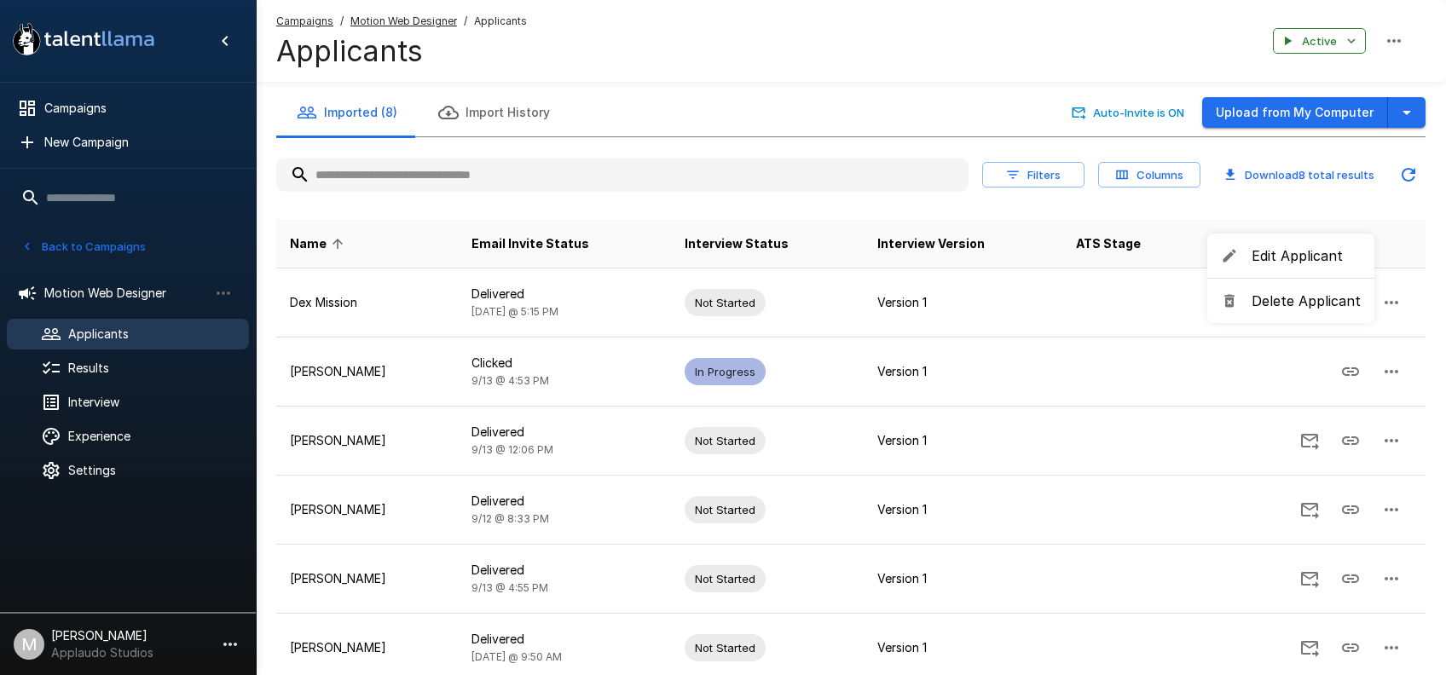
click at [1261, 257] on span "Edit Applicant" at bounding box center [1306, 256] width 109 height 20
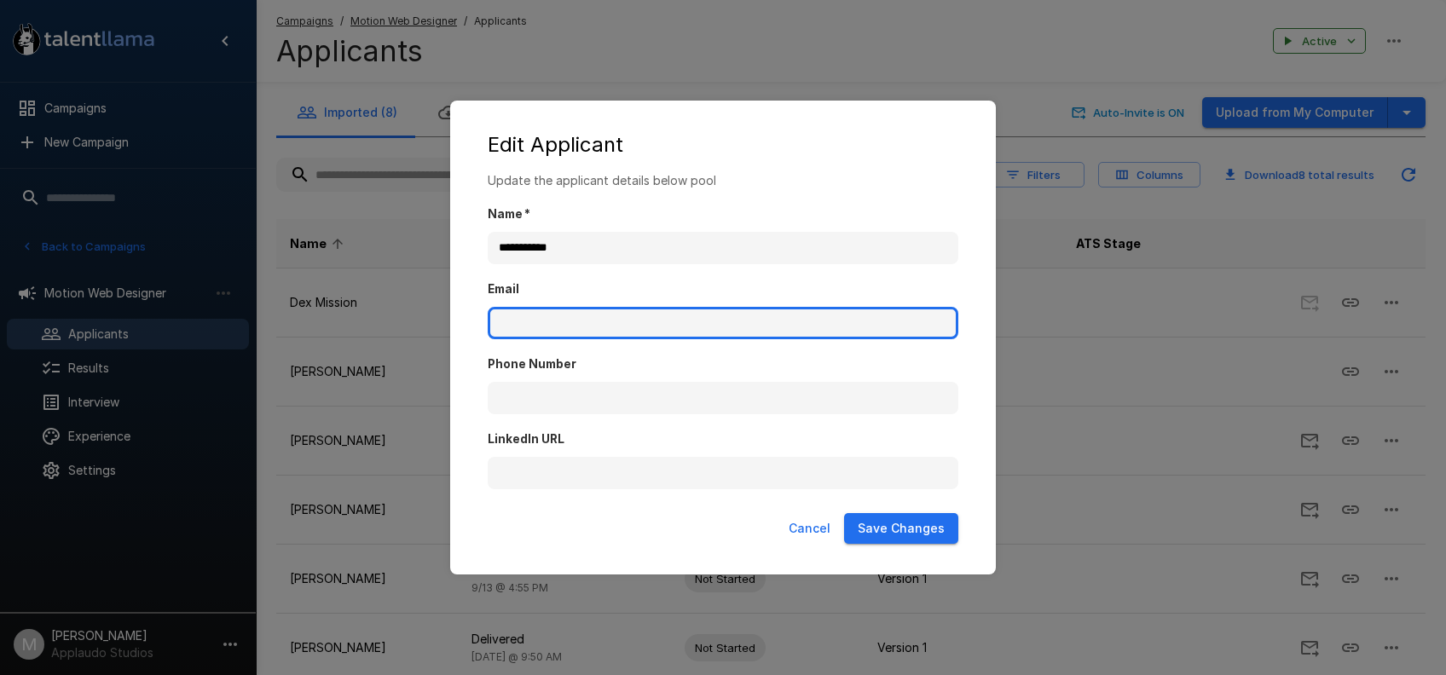
click at [541, 318] on input "Email" at bounding box center [723, 323] width 471 height 32
paste input "**********"
type input "**********"
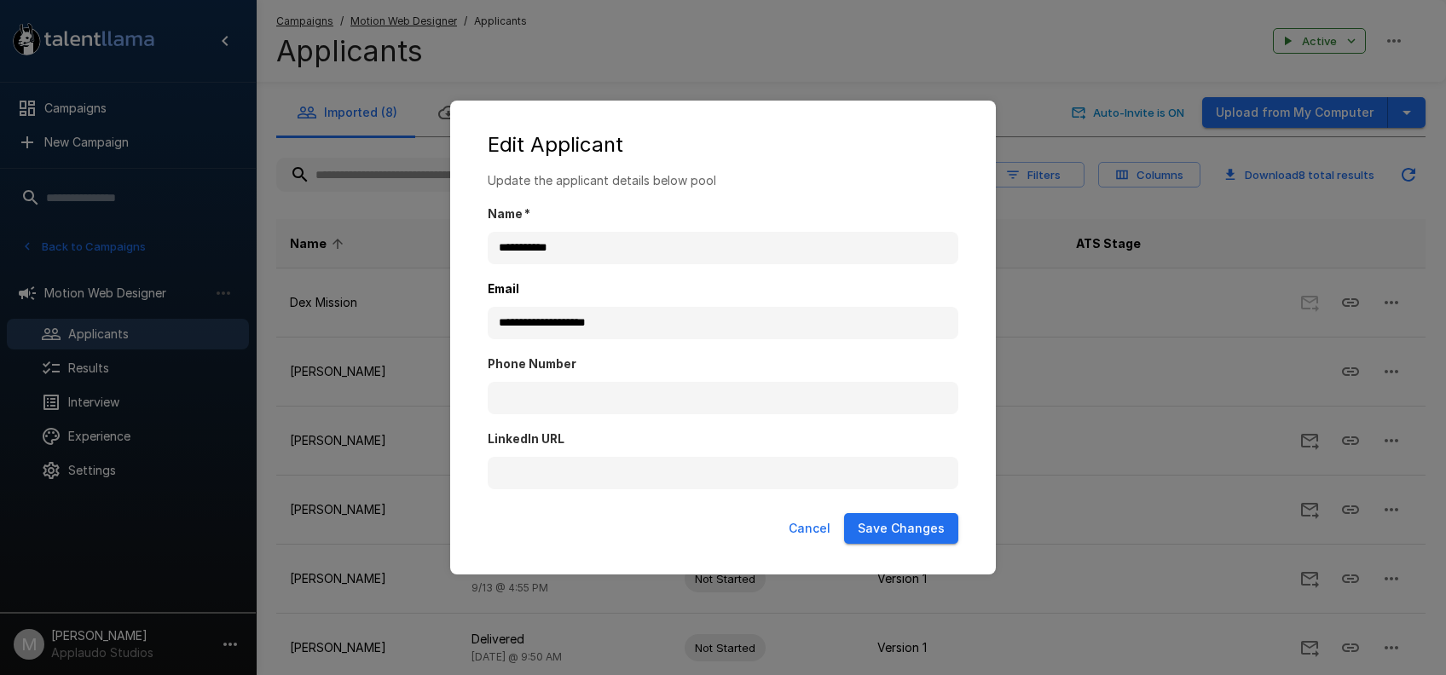
click at [911, 530] on button "Save Changes" at bounding box center [901, 529] width 114 height 32
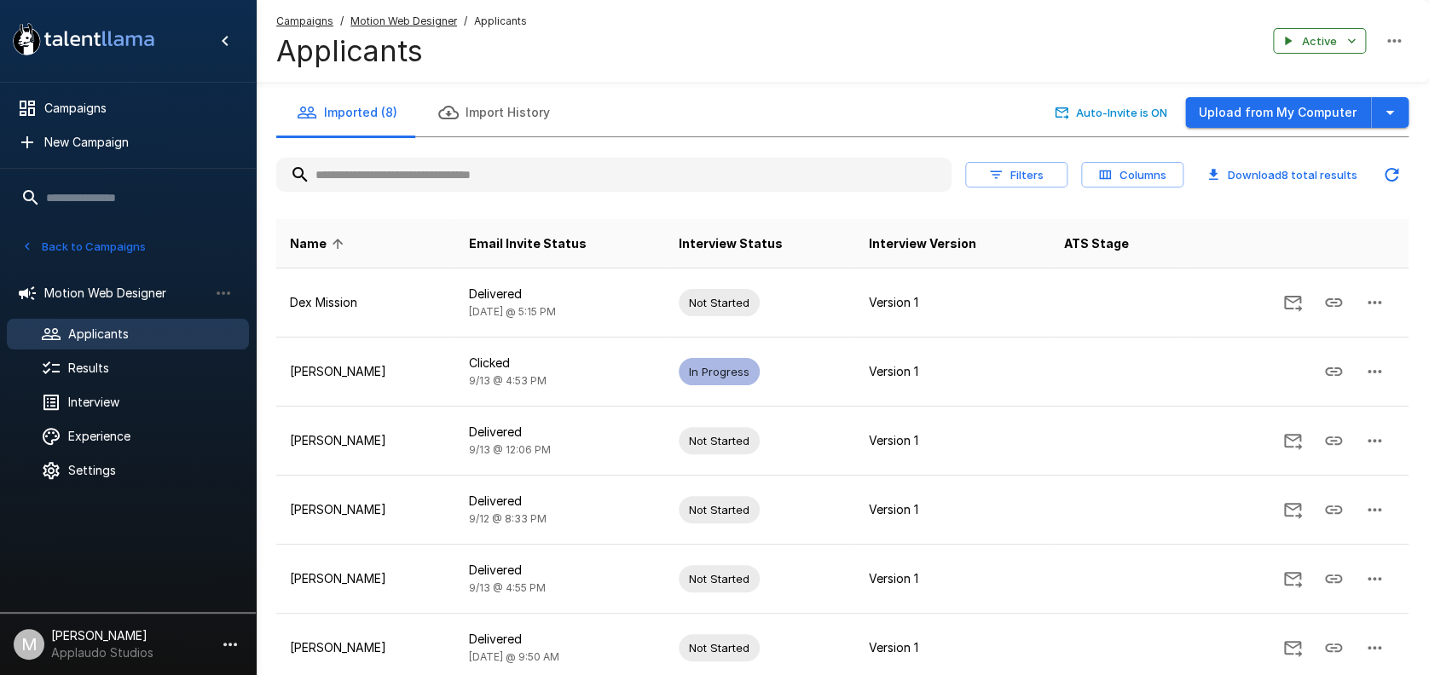
click at [415, 188] on input "text" at bounding box center [613, 174] width 675 height 31
paste input "**********"
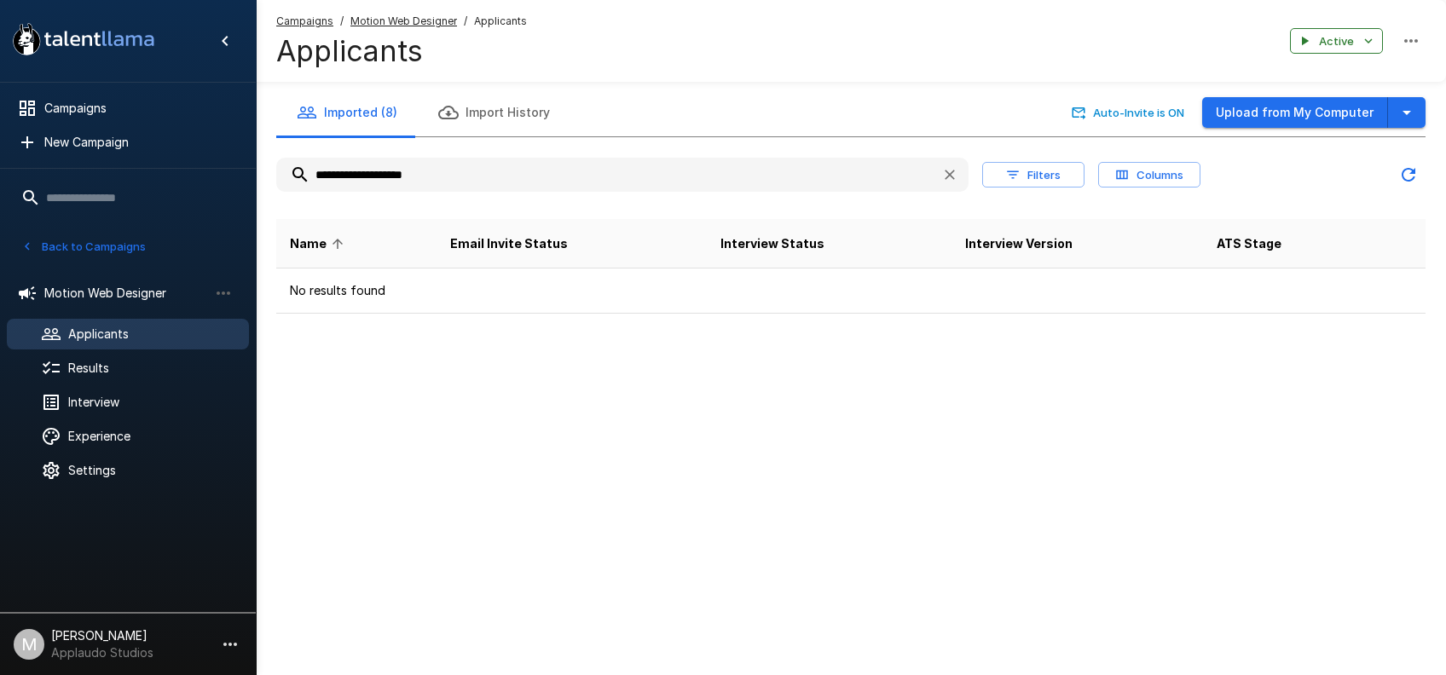
type input "**********"
click at [909, 477] on div ".st0{fill:#FFFFFF;} .st1{fill:#76a4ed;} Campaigns New Campaign Active 9 Data An…" at bounding box center [723, 337] width 1446 height 675
click at [104, 328] on span "Applicants" at bounding box center [151, 334] width 167 height 17
click at [104, 339] on span "Applicants" at bounding box center [151, 334] width 167 height 17
click at [128, 297] on span "Motion Web Designer" at bounding box center [126, 293] width 164 height 17
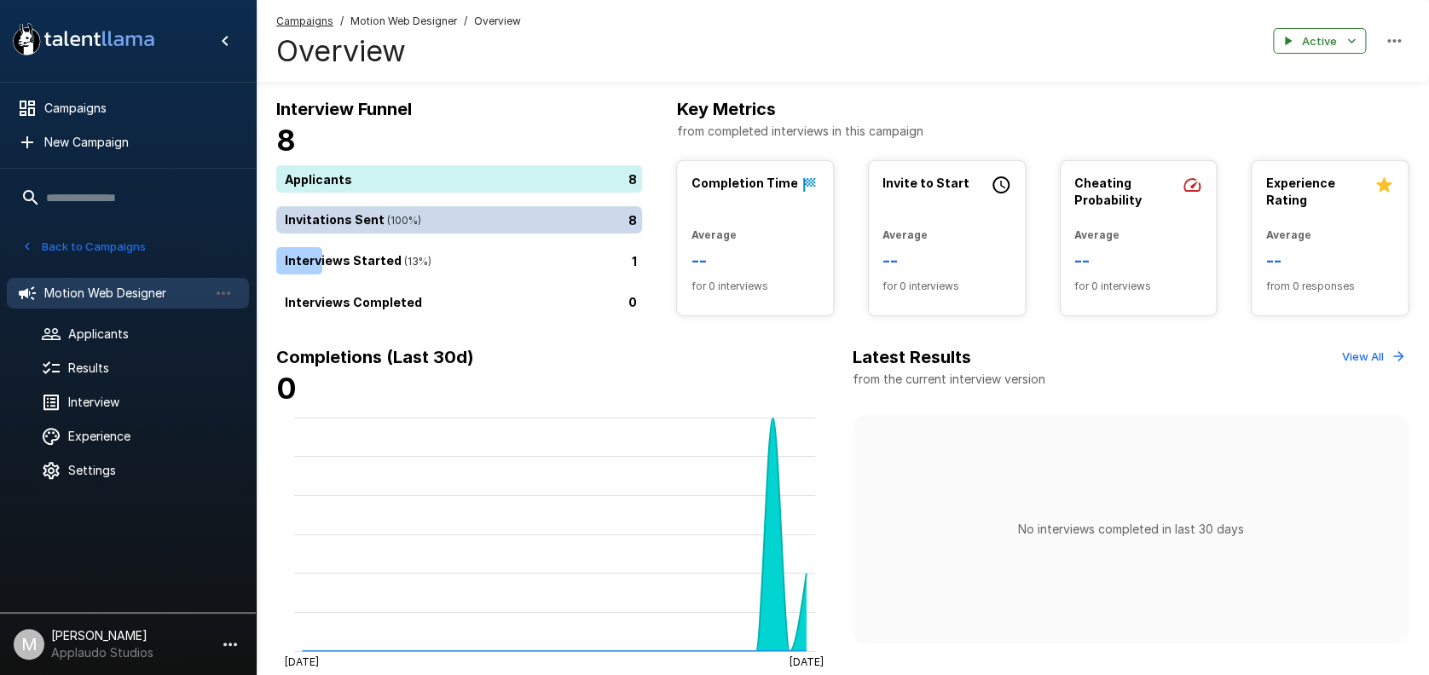
click at [361, 220] on div "8" at bounding box center [462, 219] width 373 height 27
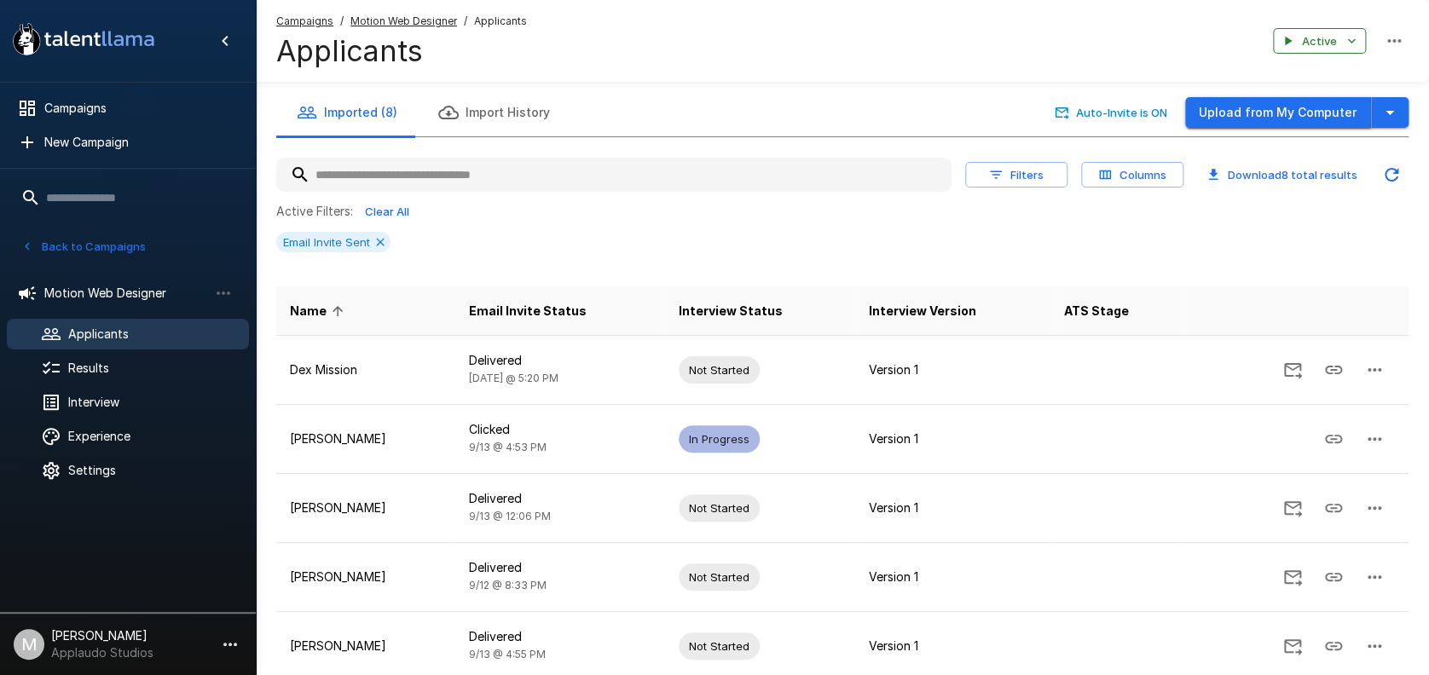
click at [1259, 107] on button "Upload from My Computer" at bounding box center [1278, 113] width 186 height 32
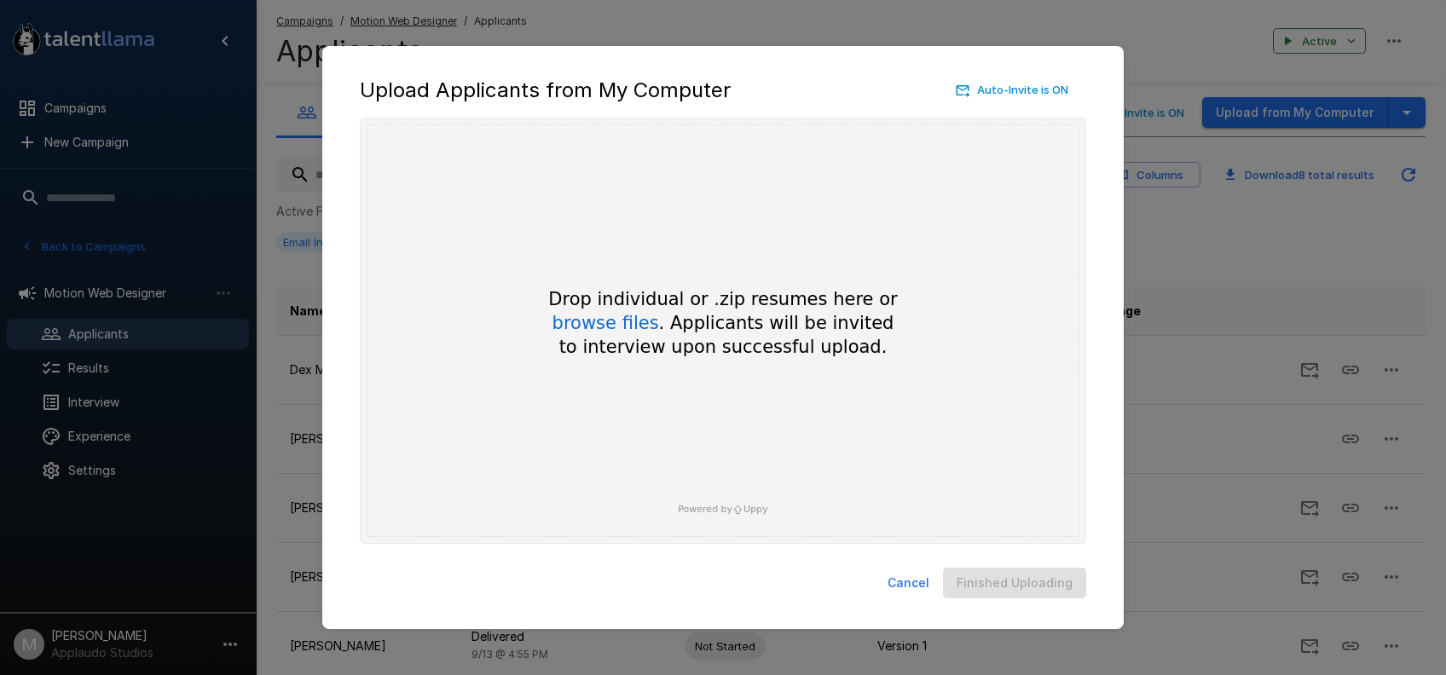
click at [559, 314] on div "Drop individual or .zip resumes here or browse files . Applicants will be invit…" at bounding box center [722, 323] width 409 height 72
click at [569, 319] on button "browse files" at bounding box center [605, 324] width 107 height 19
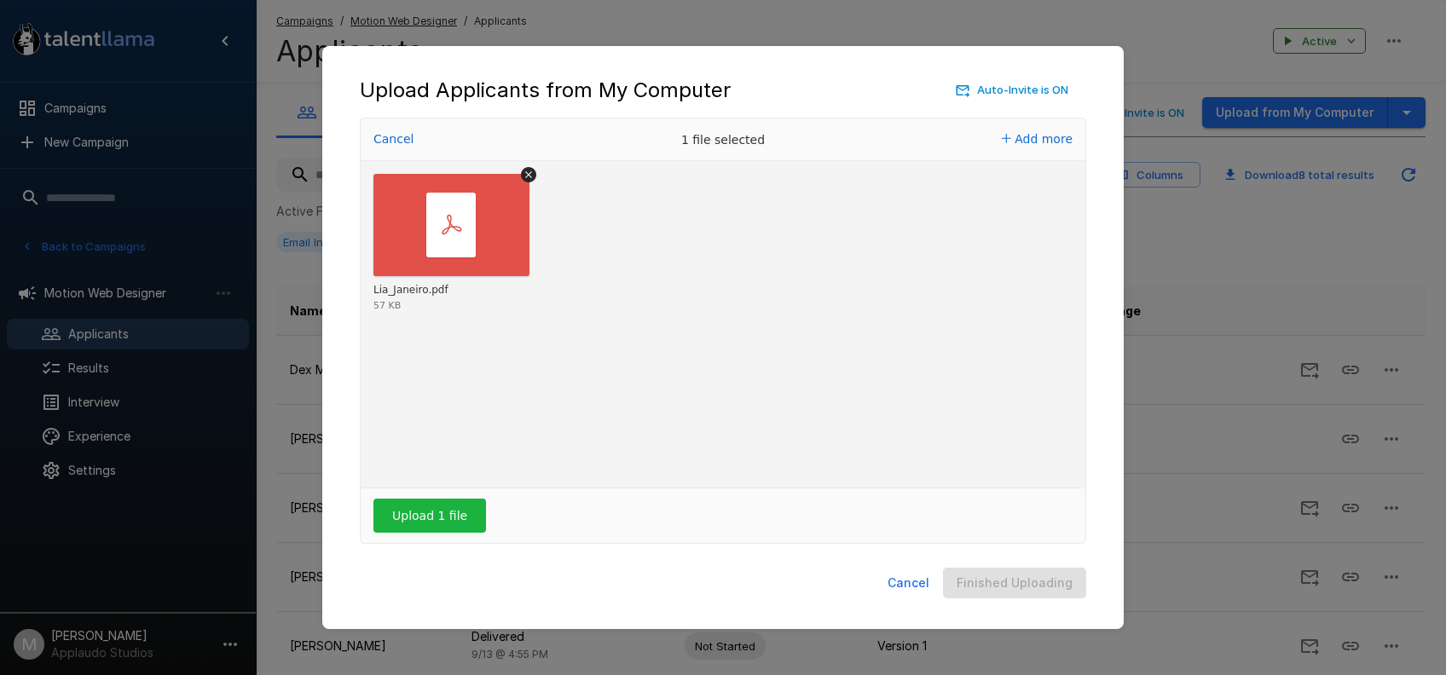
click at [424, 494] on div "Upload 1 file" at bounding box center [723, 516] width 725 height 55
click at [430, 499] on button "Upload 1 file" at bounding box center [429, 516] width 113 height 34
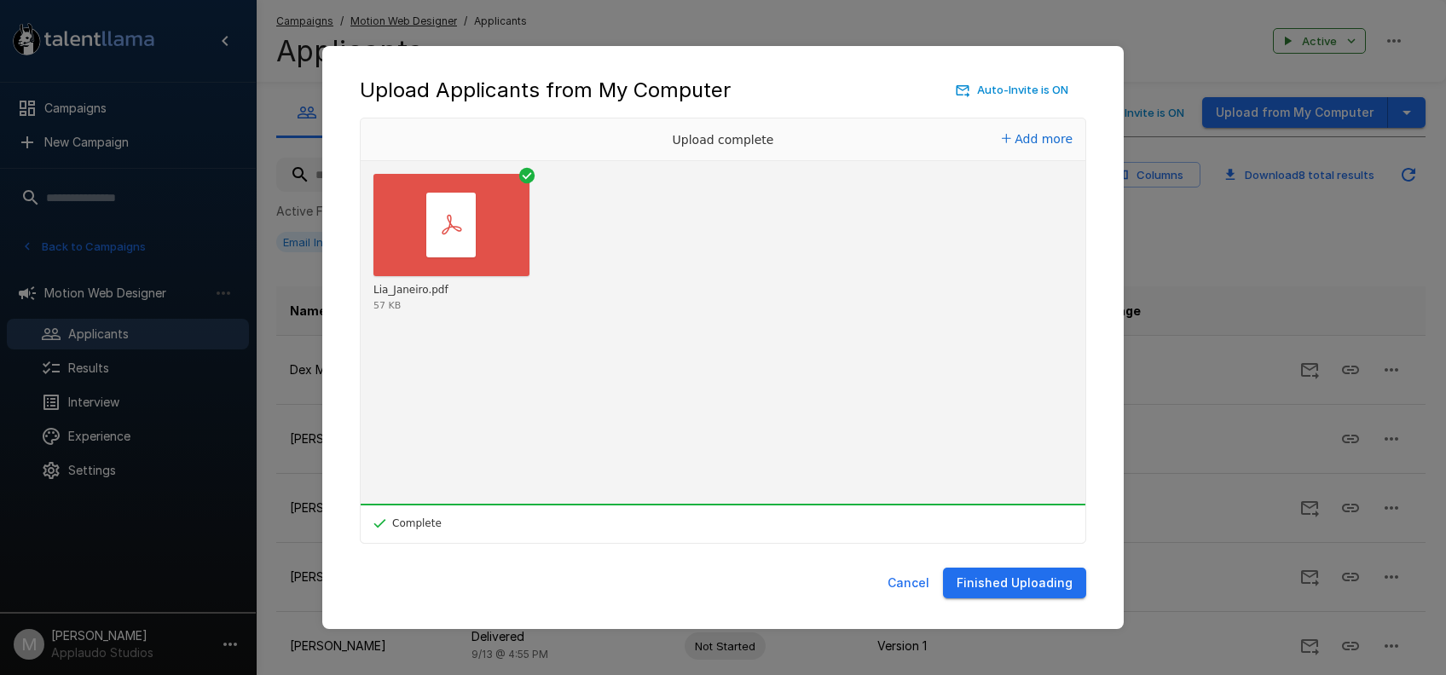
click at [1020, 587] on button "Finished Uploading" at bounding box center [1014, 584] width 143 height 32
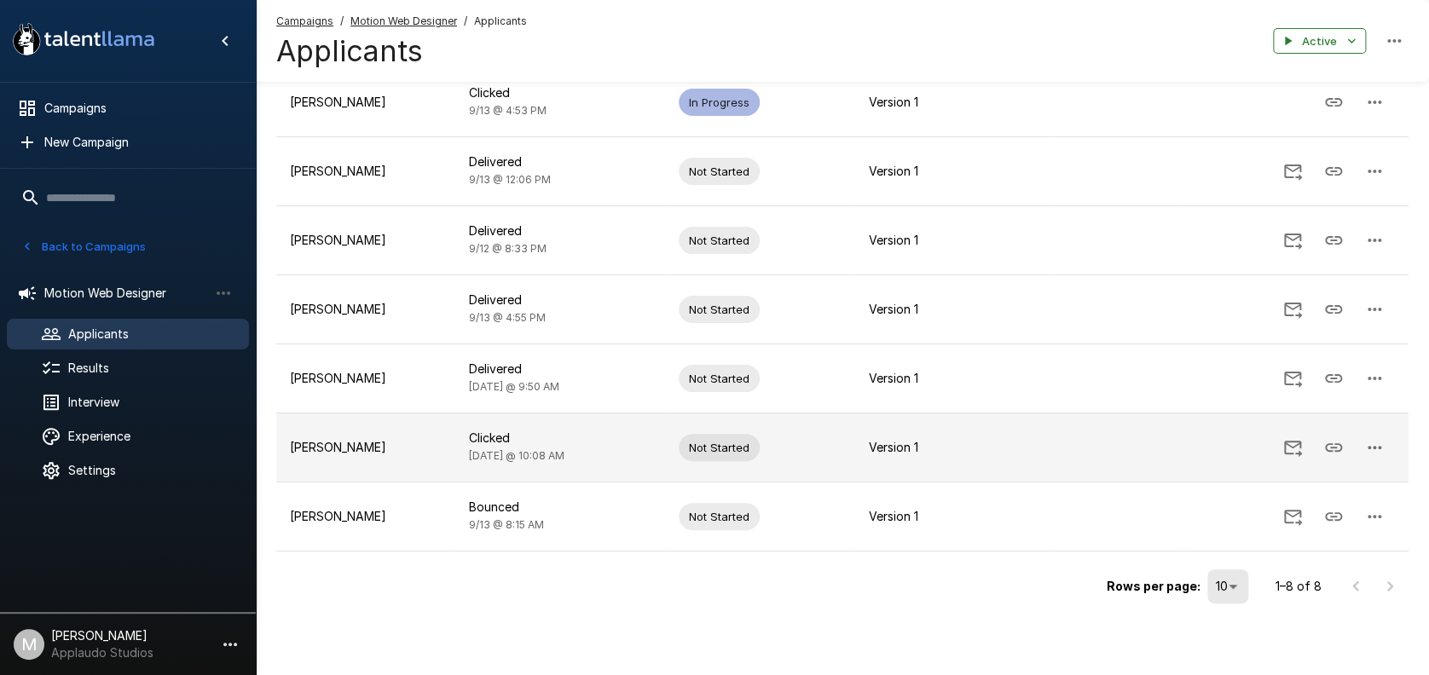
scroll to position [109, 0]
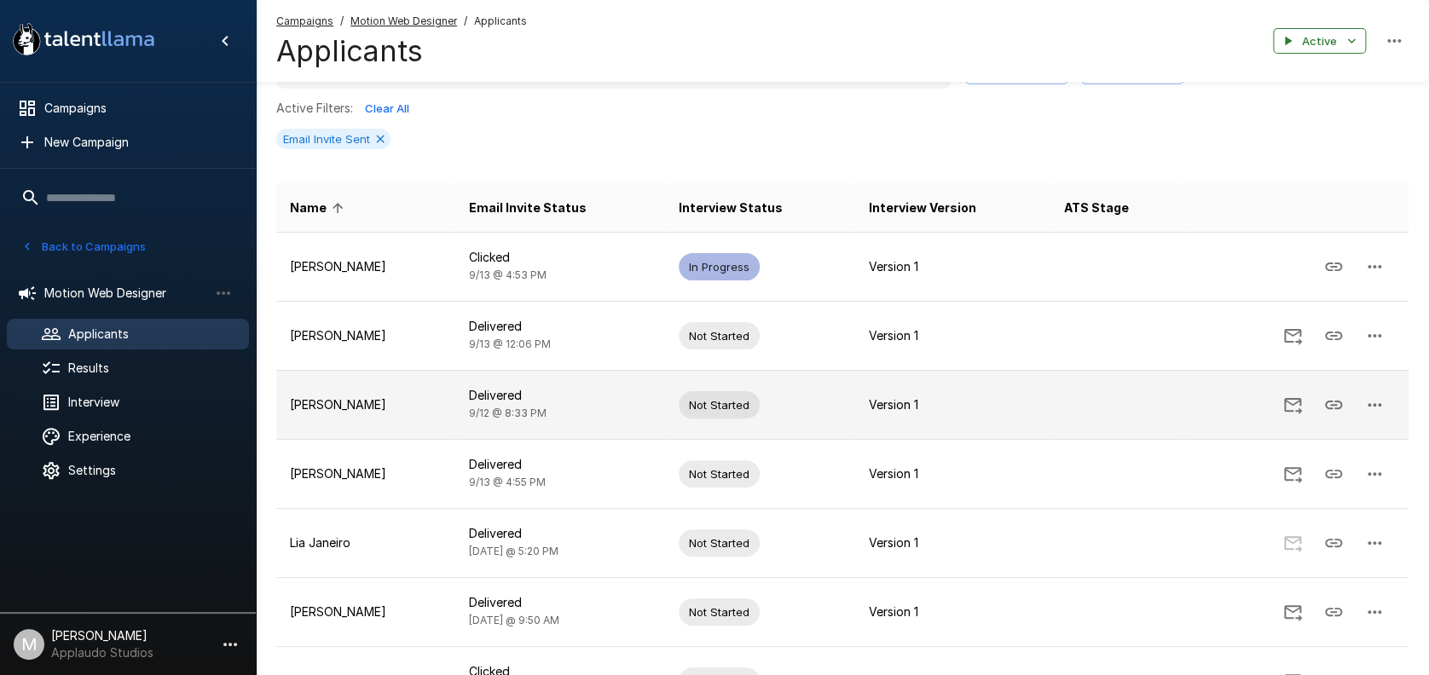
scroll to position [227, 0]
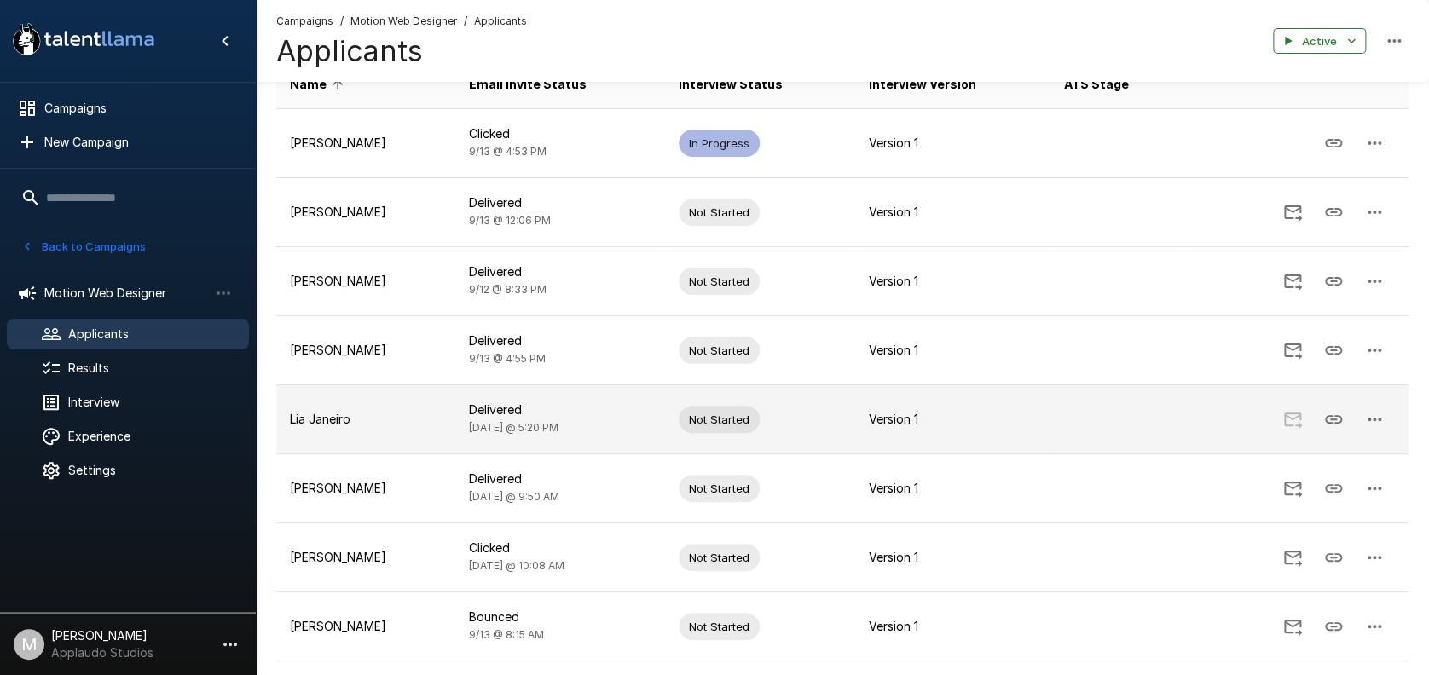
click at [1111, 424] on td at bounding box center [1116, 418] width 133 height 69
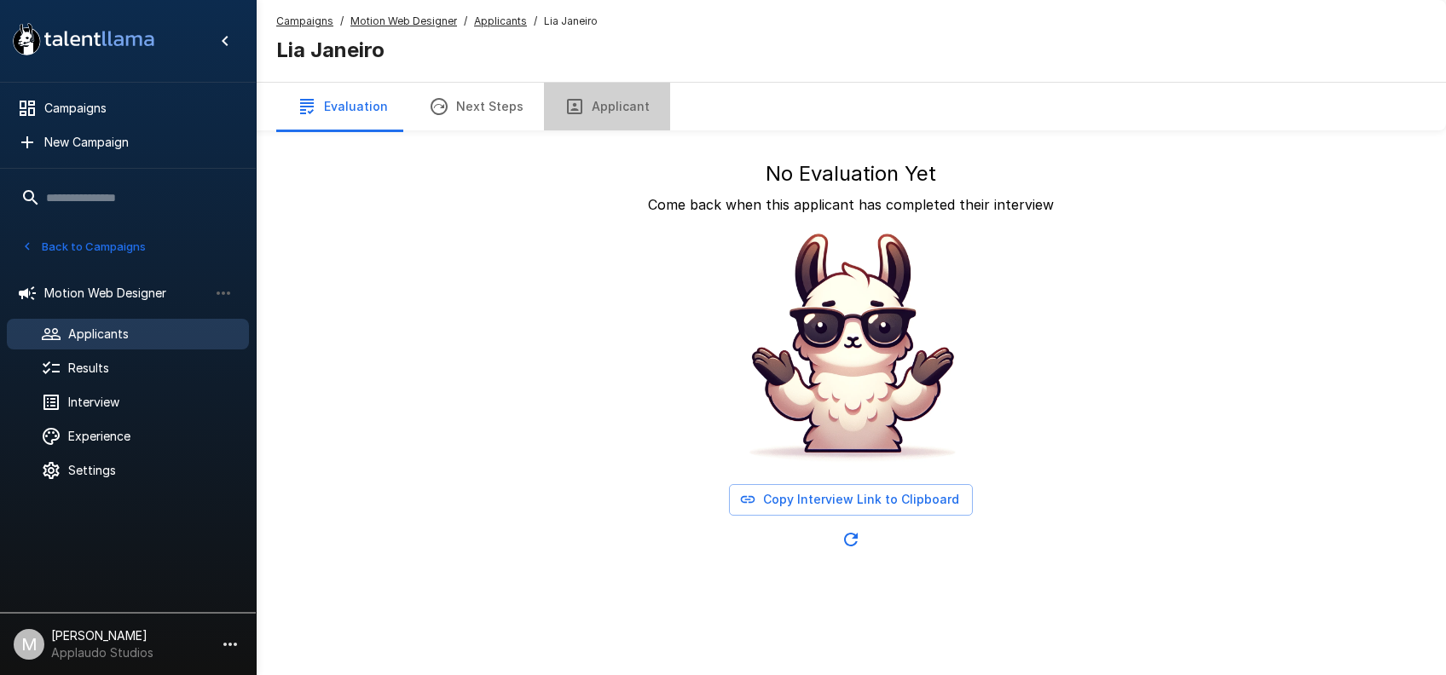
click at [609, 110] on button "Applicant" at bounding box center [607, 107] width 126 height 48
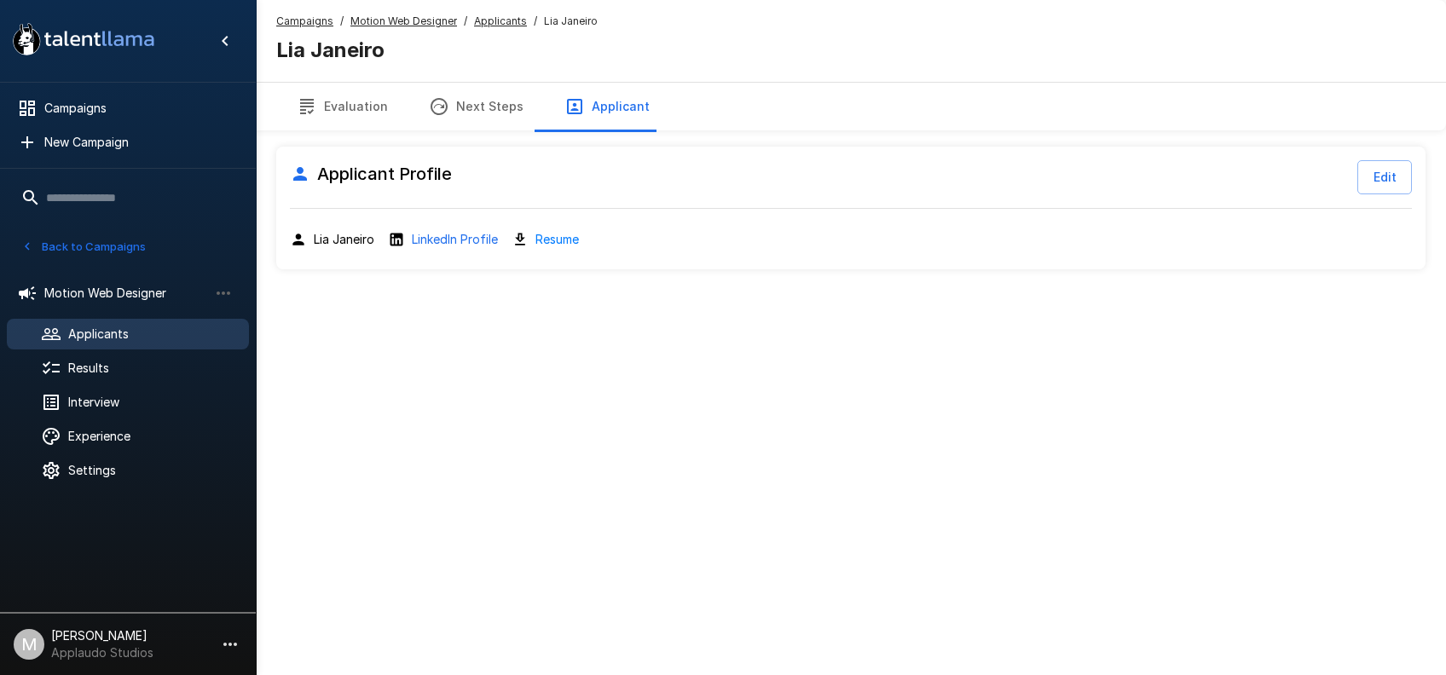
click at [1383, 178] on button "Edit" at bounding box center [1384, 177] width 55 height 34
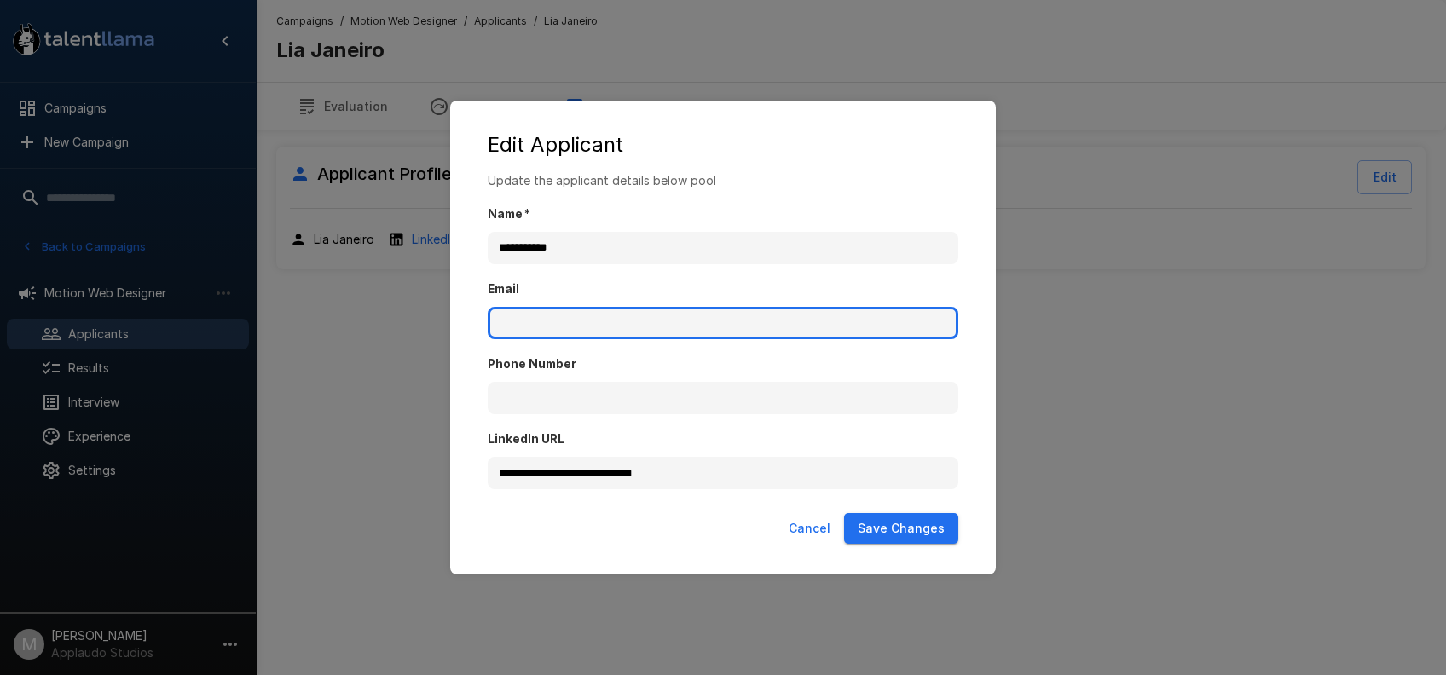
click at [674, 317] on input "Email" at bounding box center [723, 323] width 471 height 32
paste input "**********"
type input "**********"
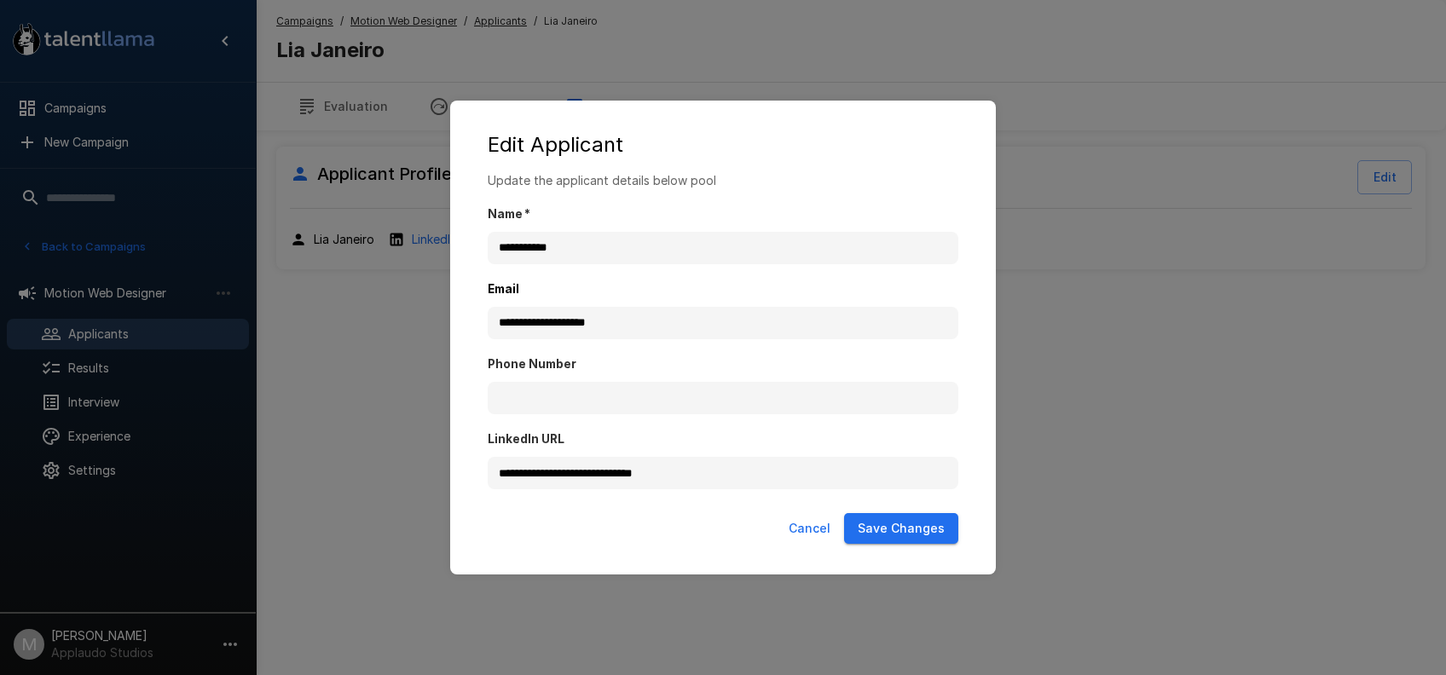
click at [914, 521] on button "Save Changes" at bounding box center [901, 529] width 114 height 32
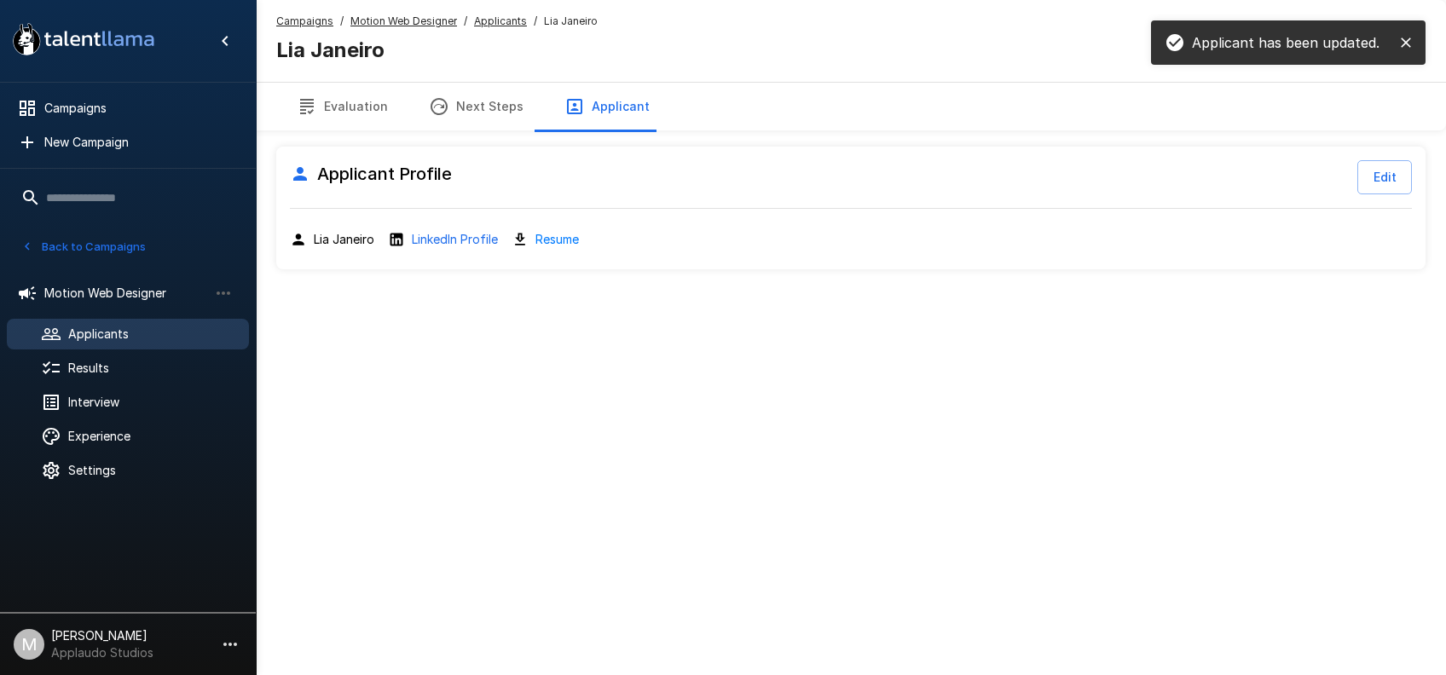
click at [338, 113] on button "Evaluation" at bounding box center [342, 107] width 132 height 48
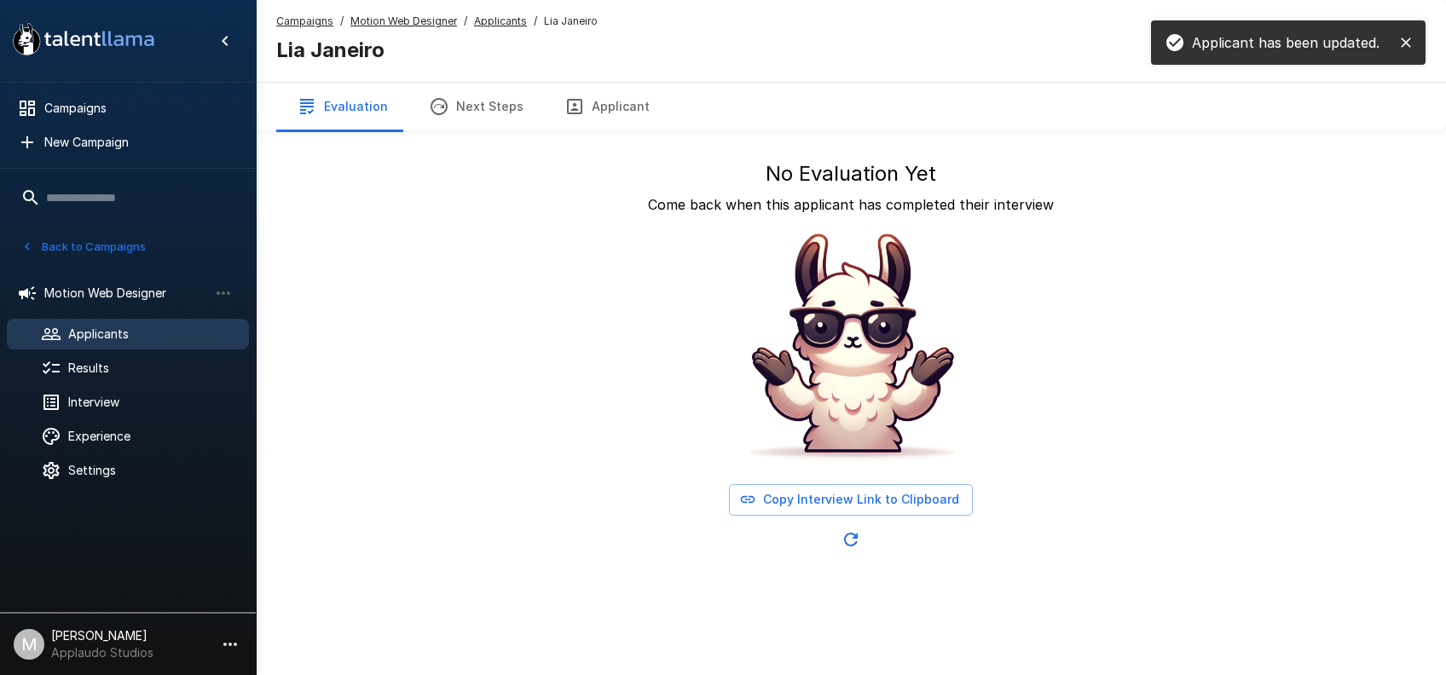
click at [642, 104] on button "Applicant" at bounding box center [607, 107] width 126 height 48
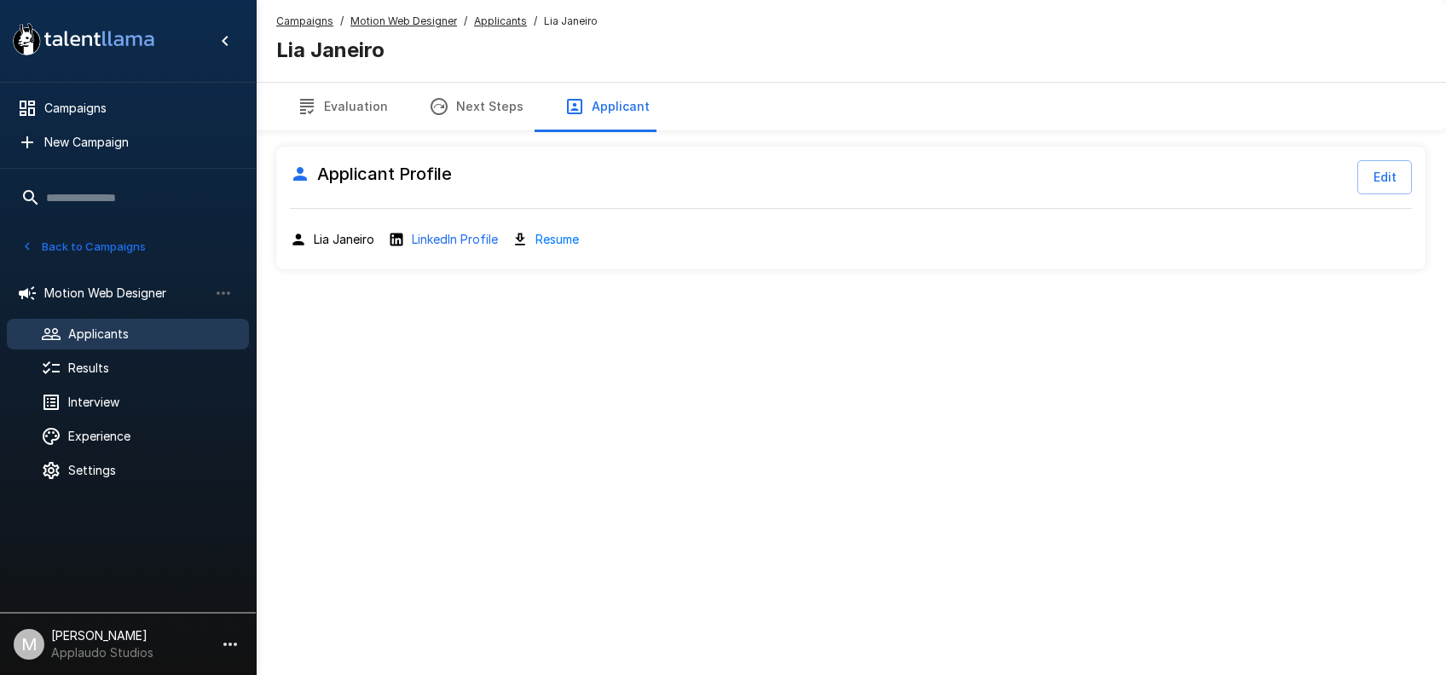
click at [127, 327] on span "Applicants" at bounding box center [151, 334] width 167 height 17
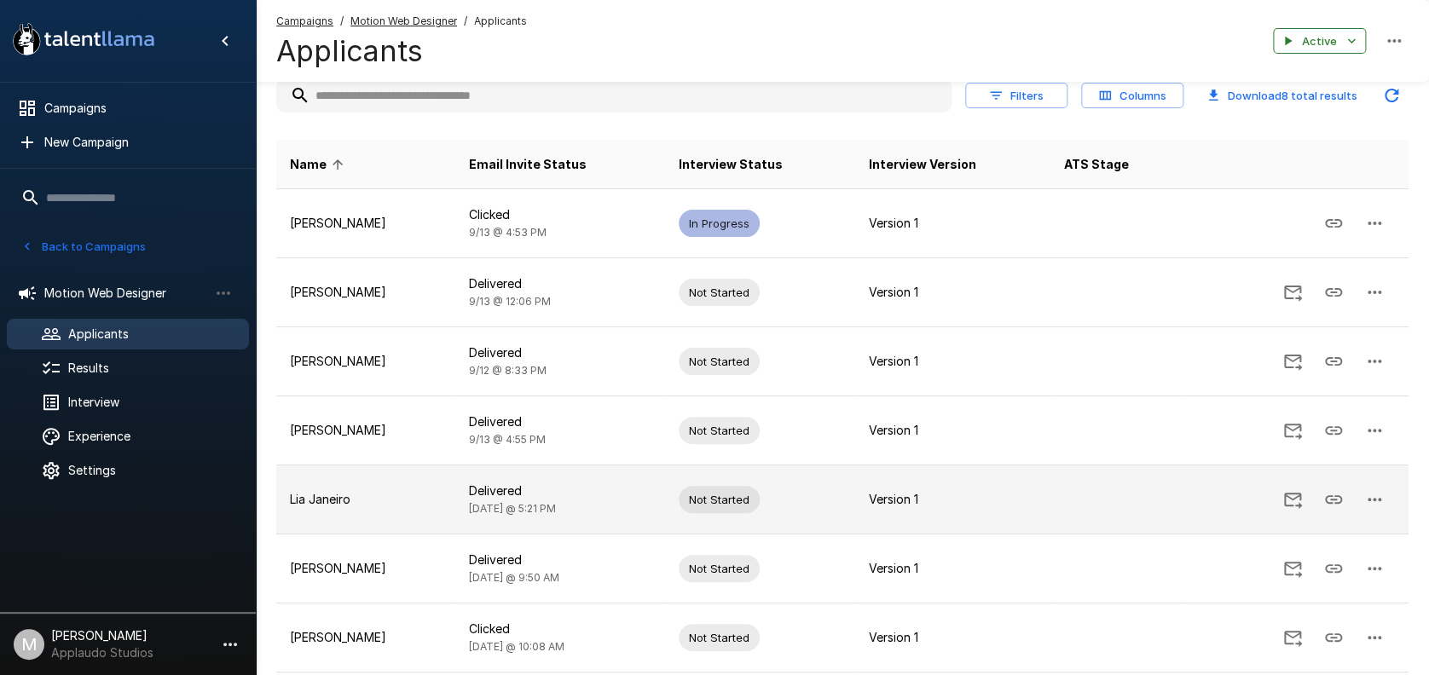
scroll to position [113, 0]
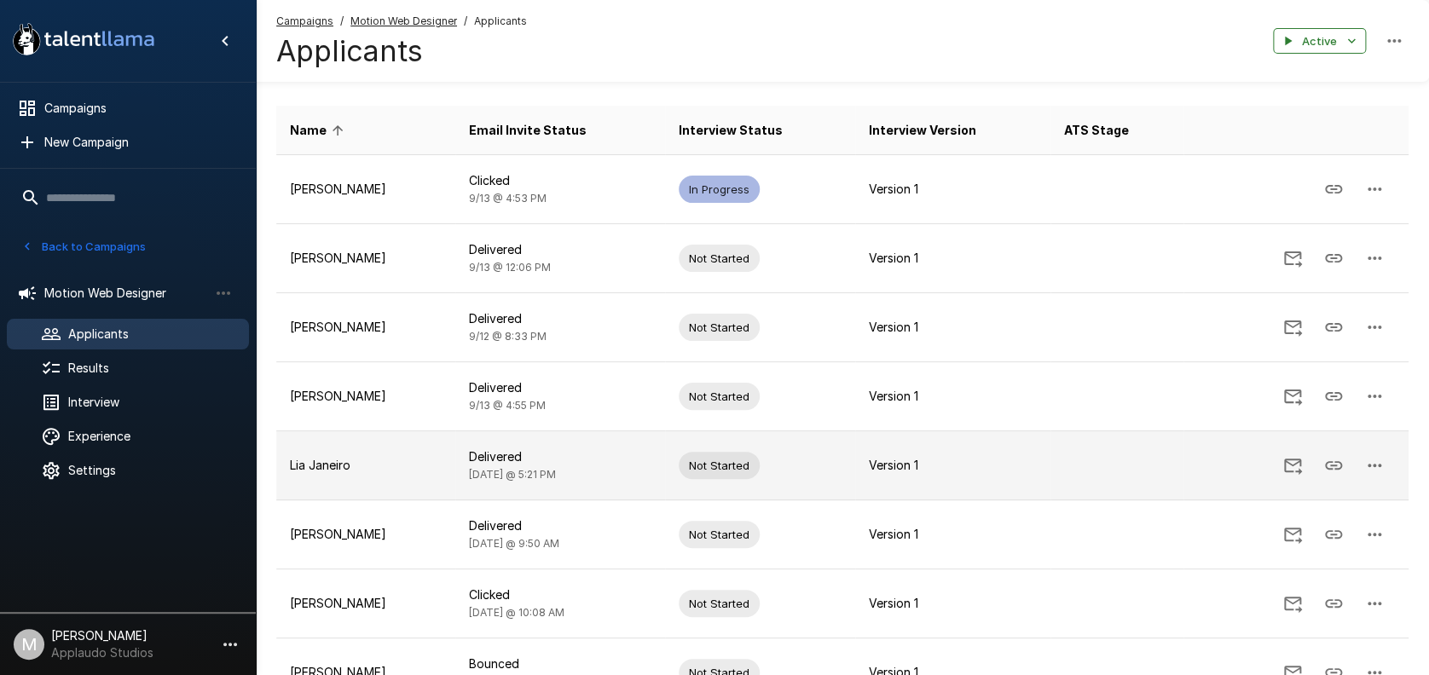
click at [1292, 465] on icon "Send Invitation" at bounding box center [1293, 467] width 18 height 16
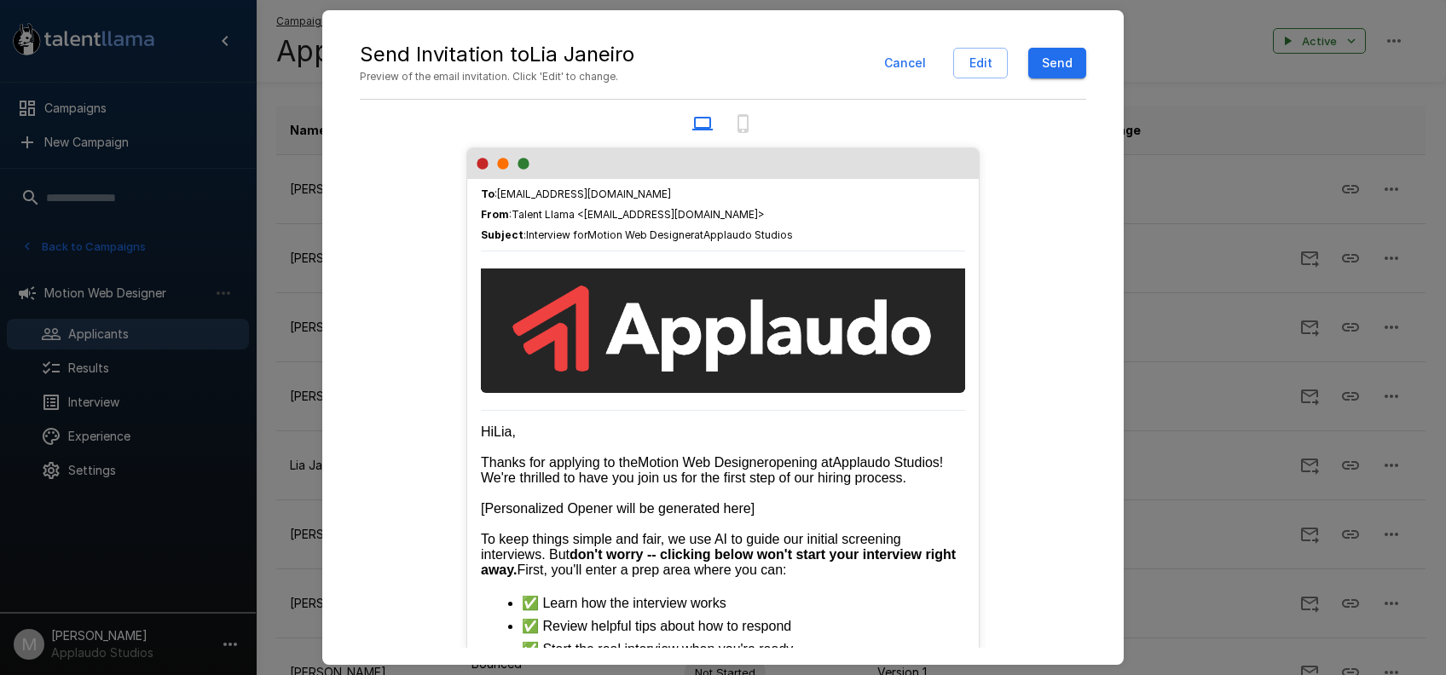
click at [1044, 55] on button "Send" at bounding box center [1057, 64] width 58 height 32
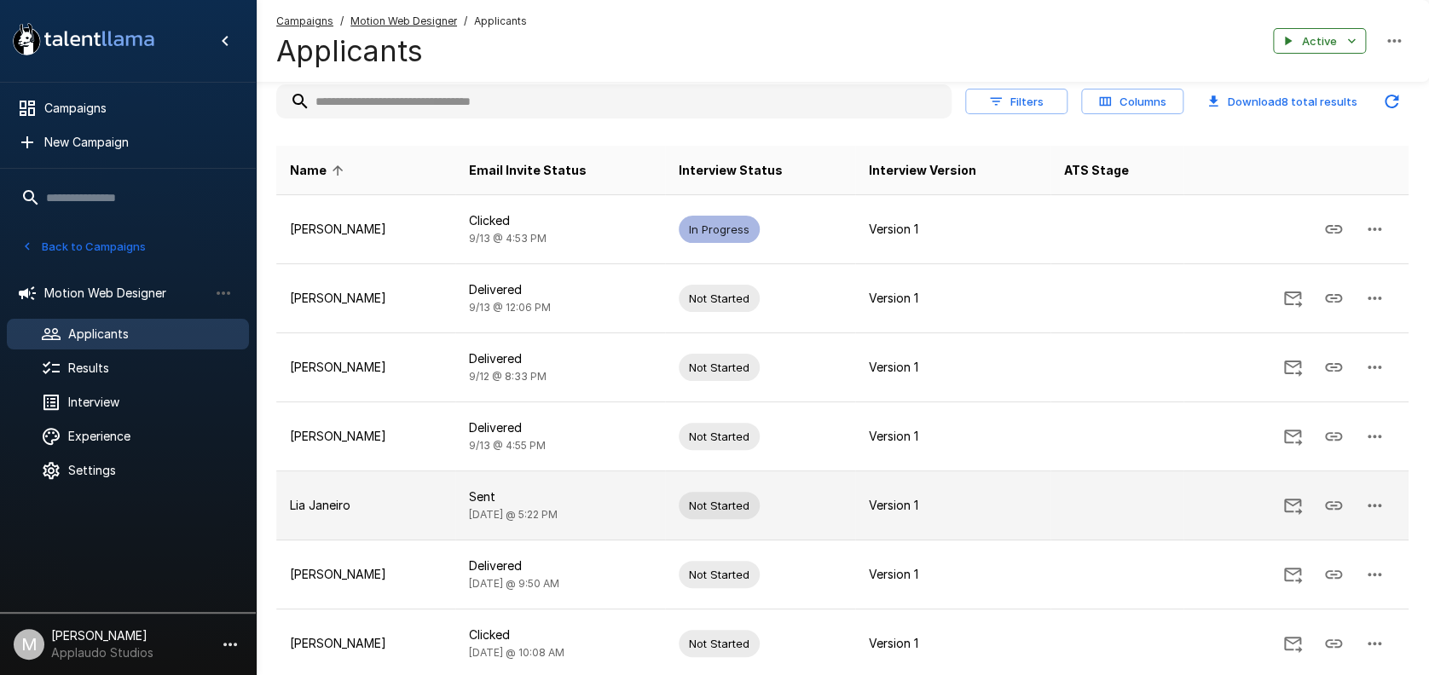
scroll to position [43, 0]
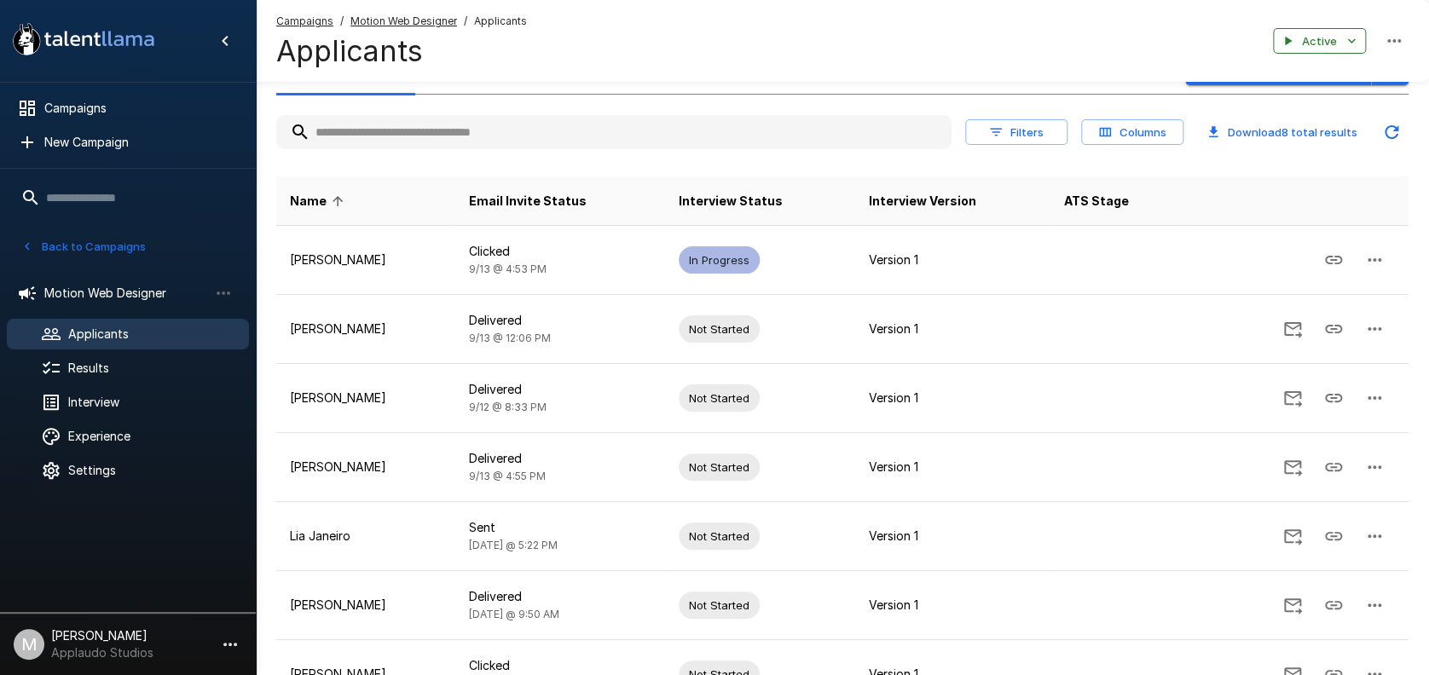
click at [60, 320] on div "Applicants" at bounding box center [128, 334] width 242 height 31
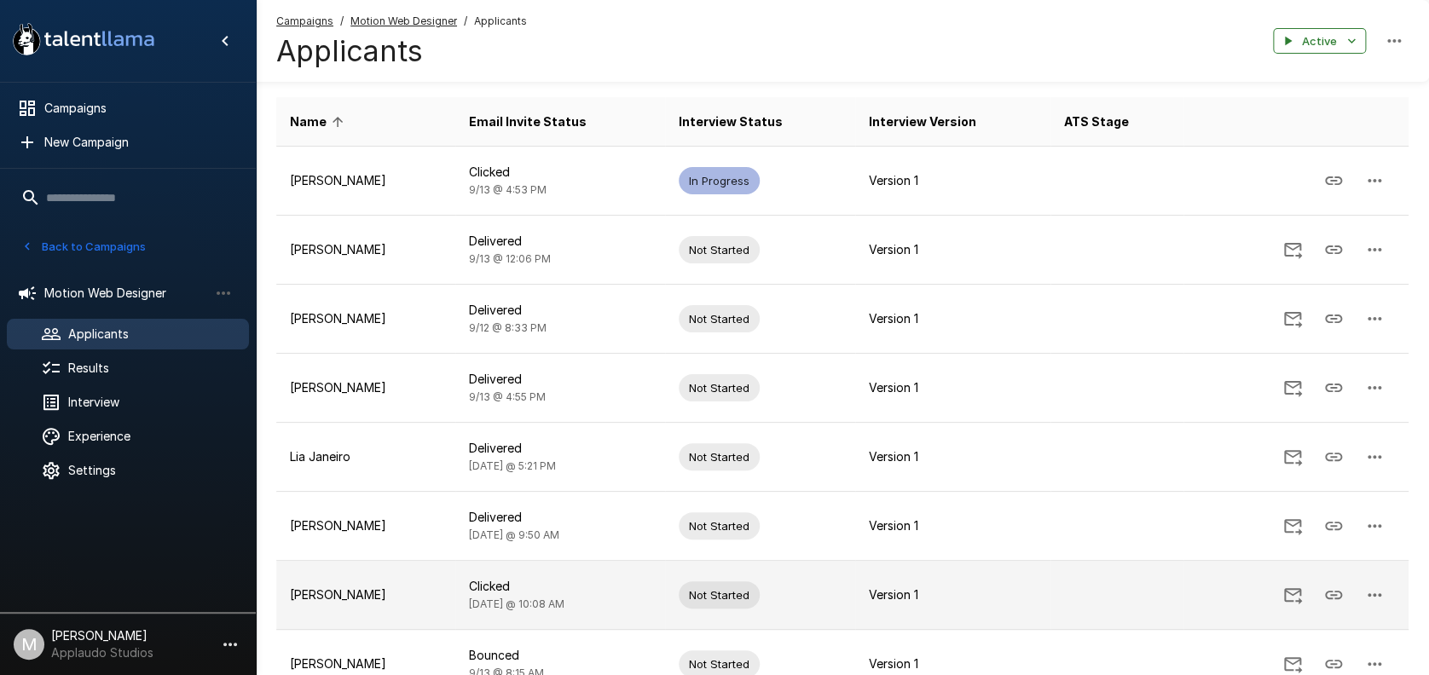
scroll to position [43, 0]
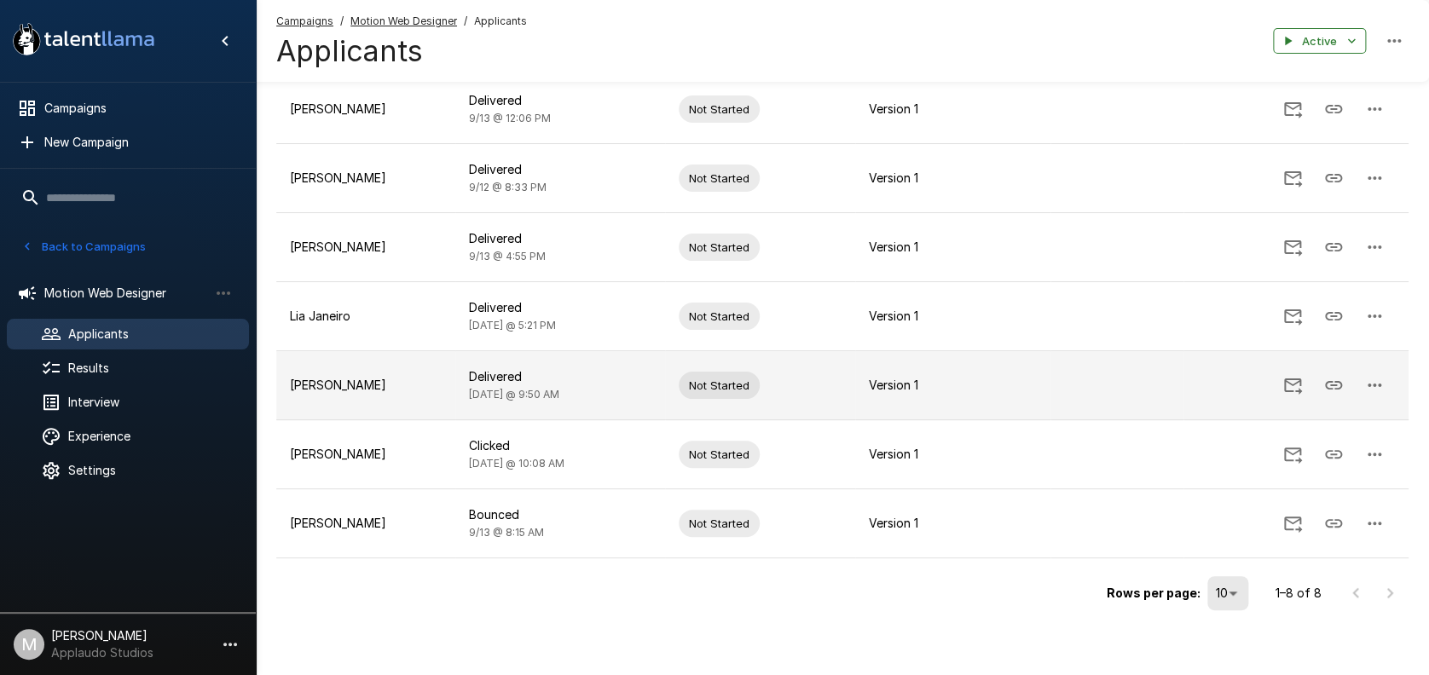
scroll to position [157, 0]
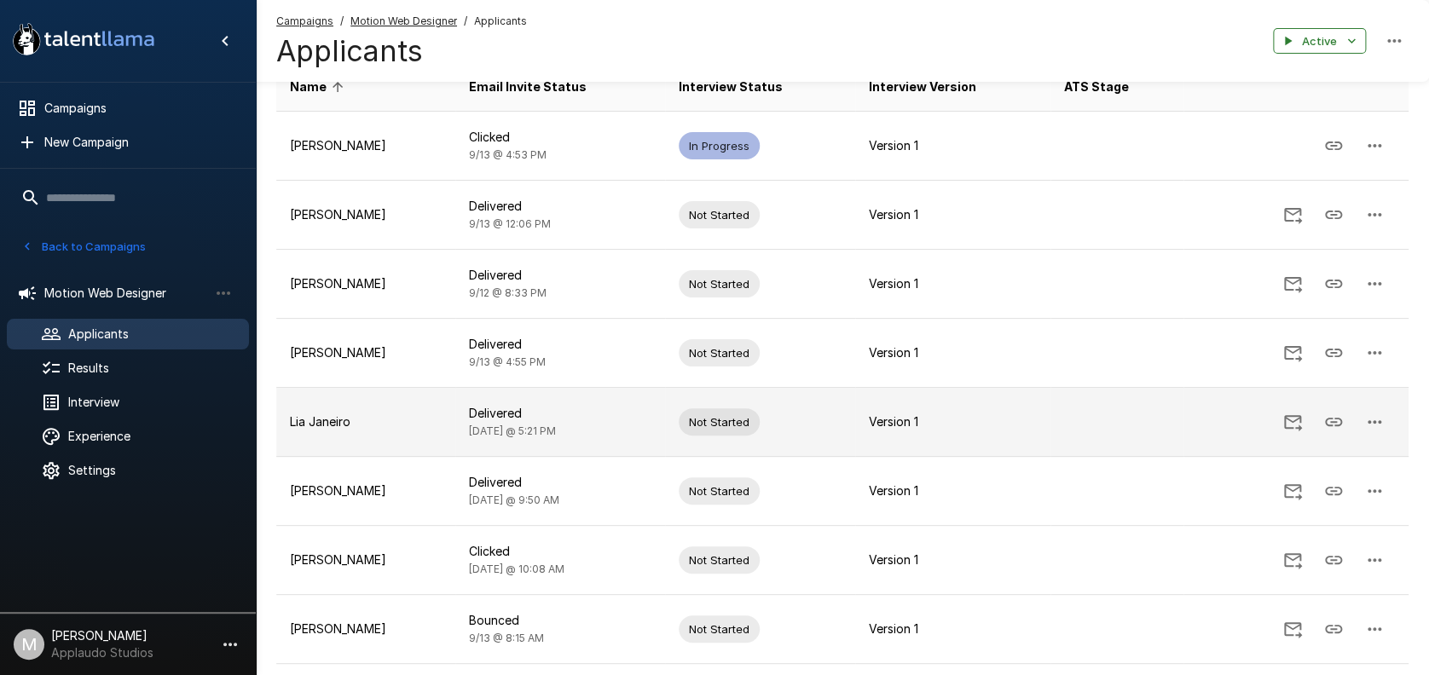
click at [431, 396] on td "Lia Janeiro" at bounding box center [365, 422] width 179 height 69
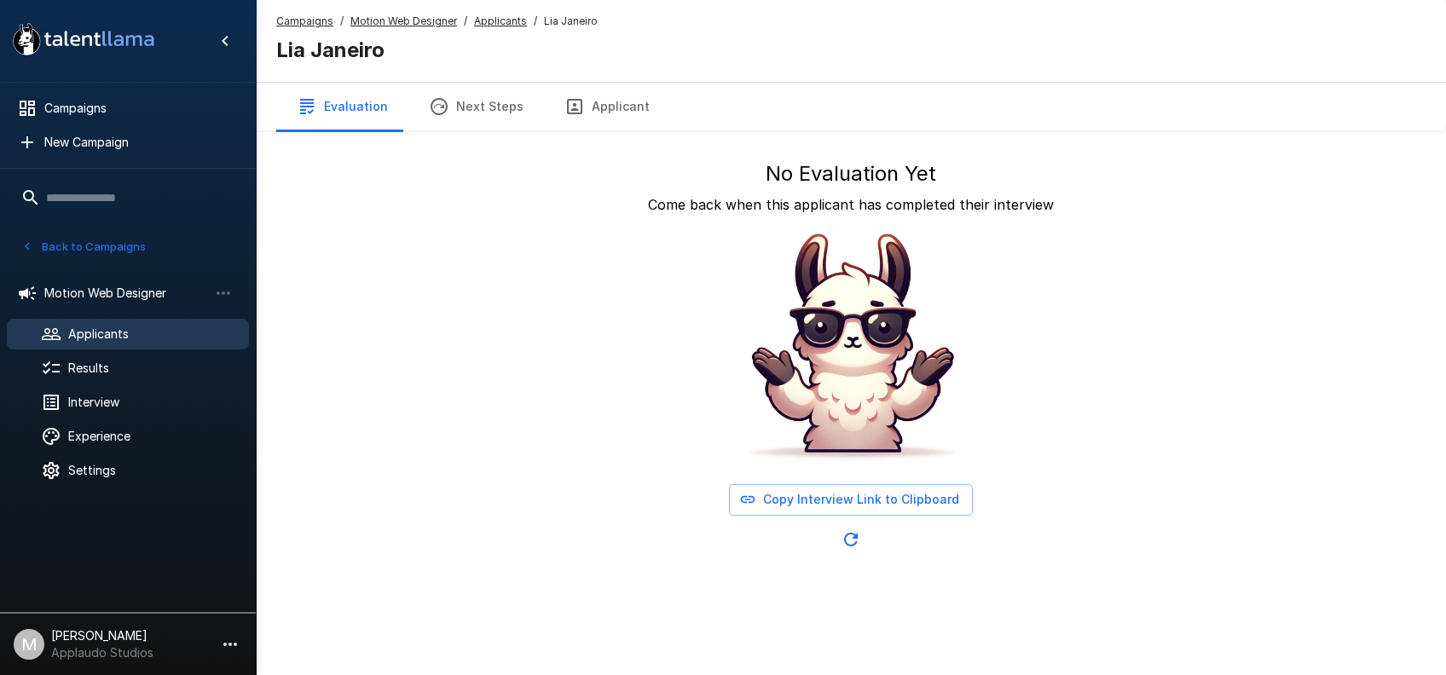
click at [112, 342] on span "Applicants" at bounding box center [151, 334] width 167 height 17
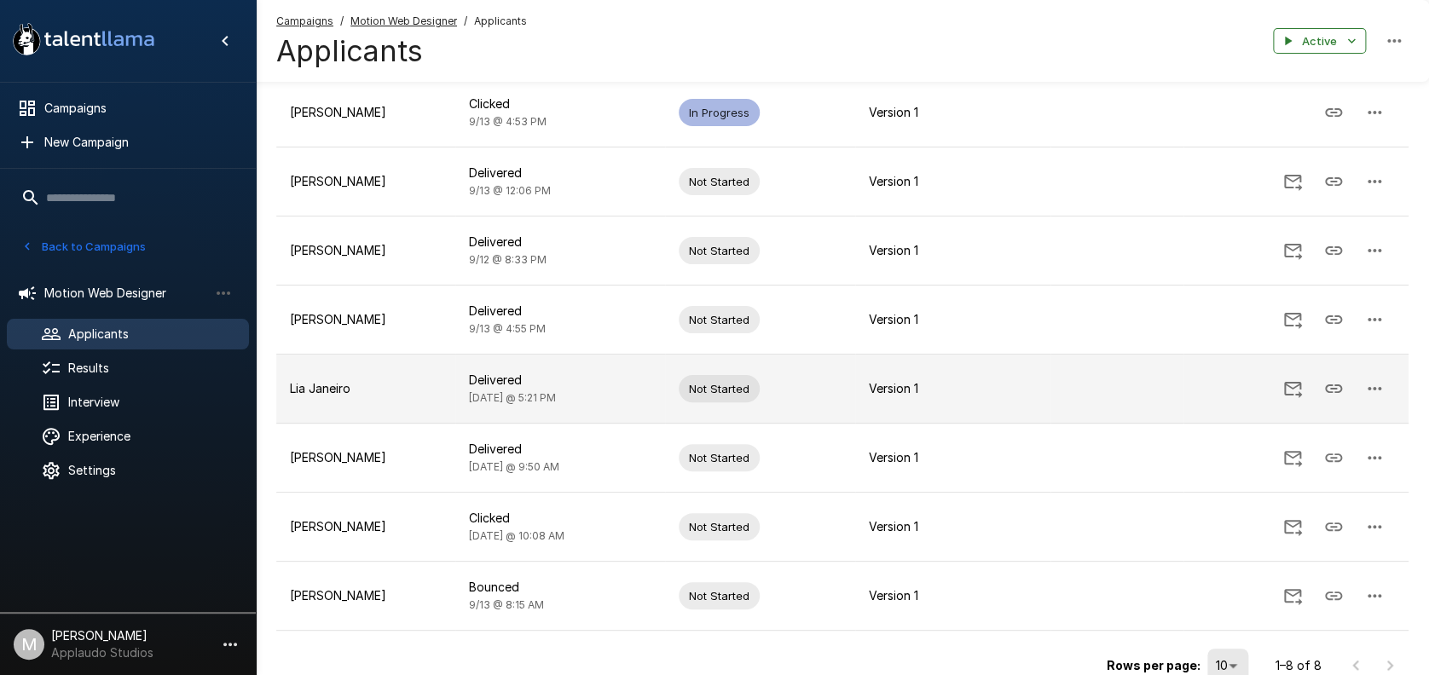
scroll to position [270, 0]
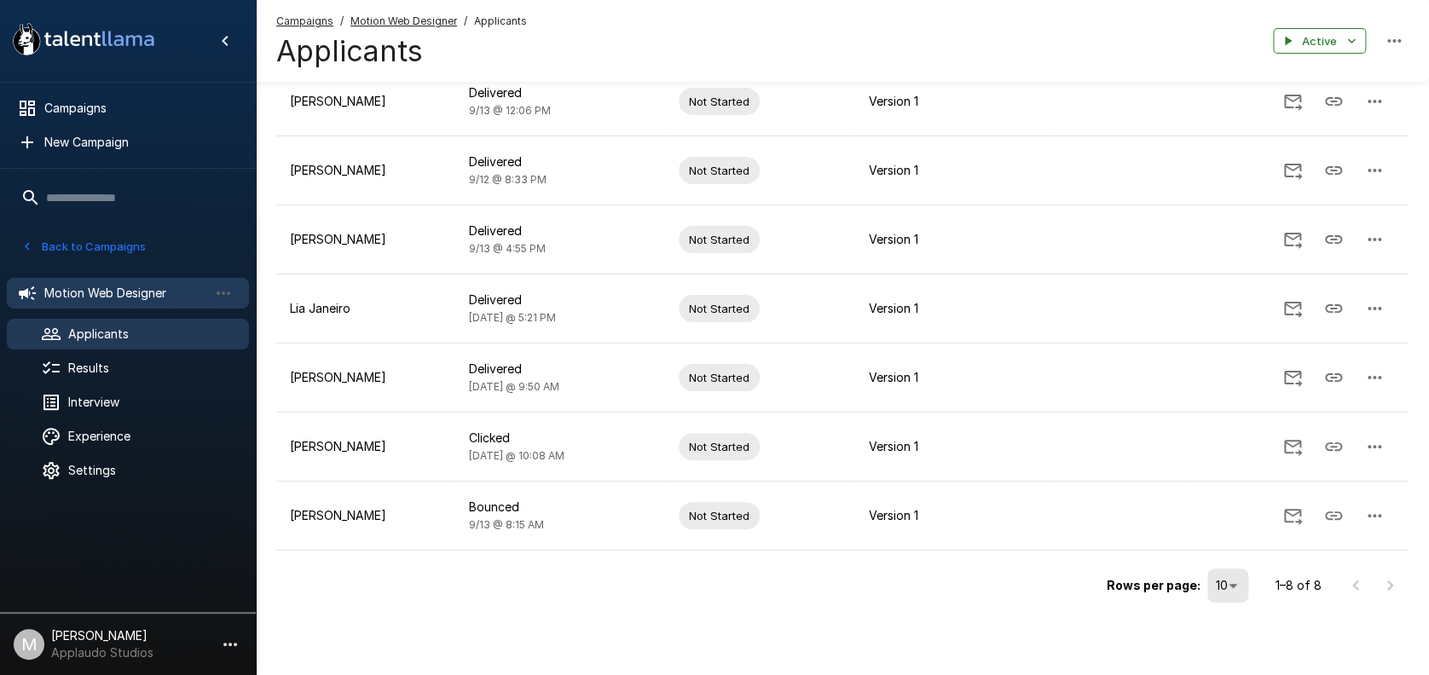
click at [79, 296] on span "Motion Web Designer" at bounding box center [126, 293] width 164 height 17
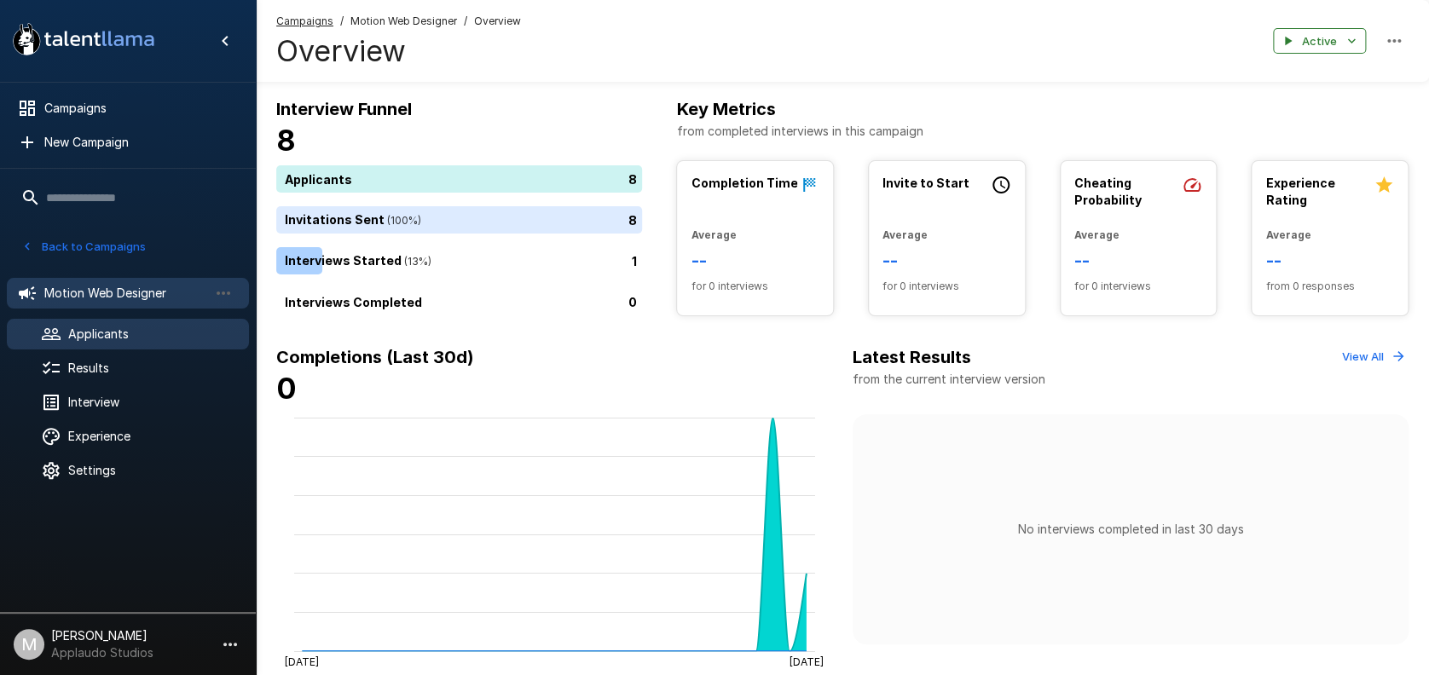
click at [107, 348] on div "Applicants" at bounding box center [128, 334] width 242 height 31
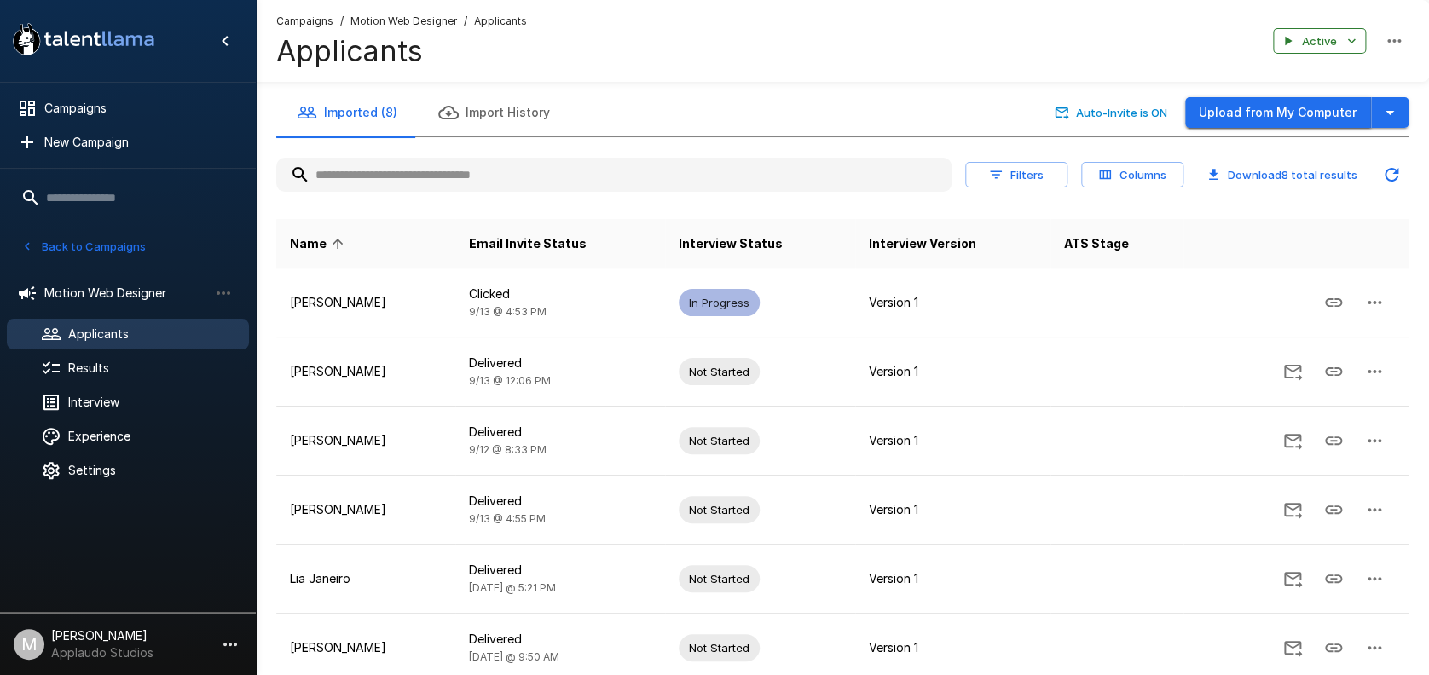
click at [1275, 101] on button "Upload from My Computer" at bounding box center [1278, 113] width 186 height 32
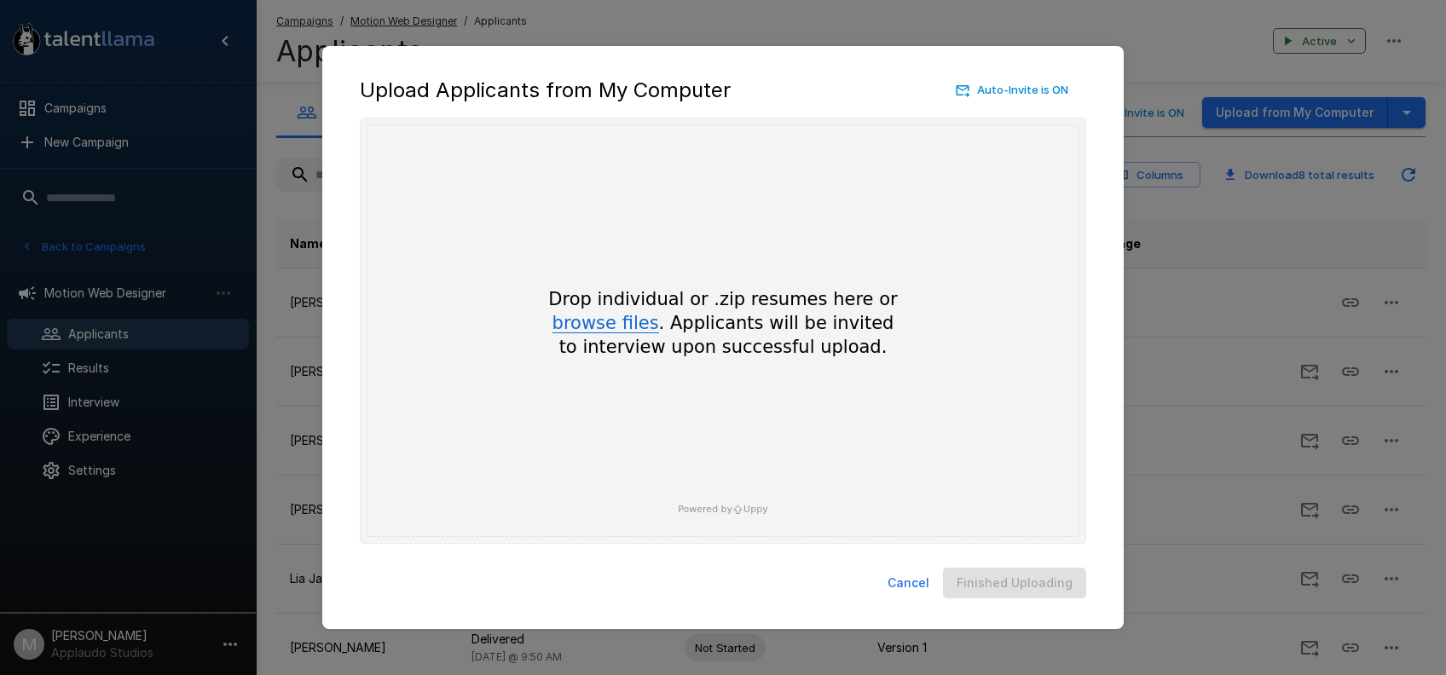
click at [640, 327] on button "browse files" at bounding box center [605, 324] width 107 height 19
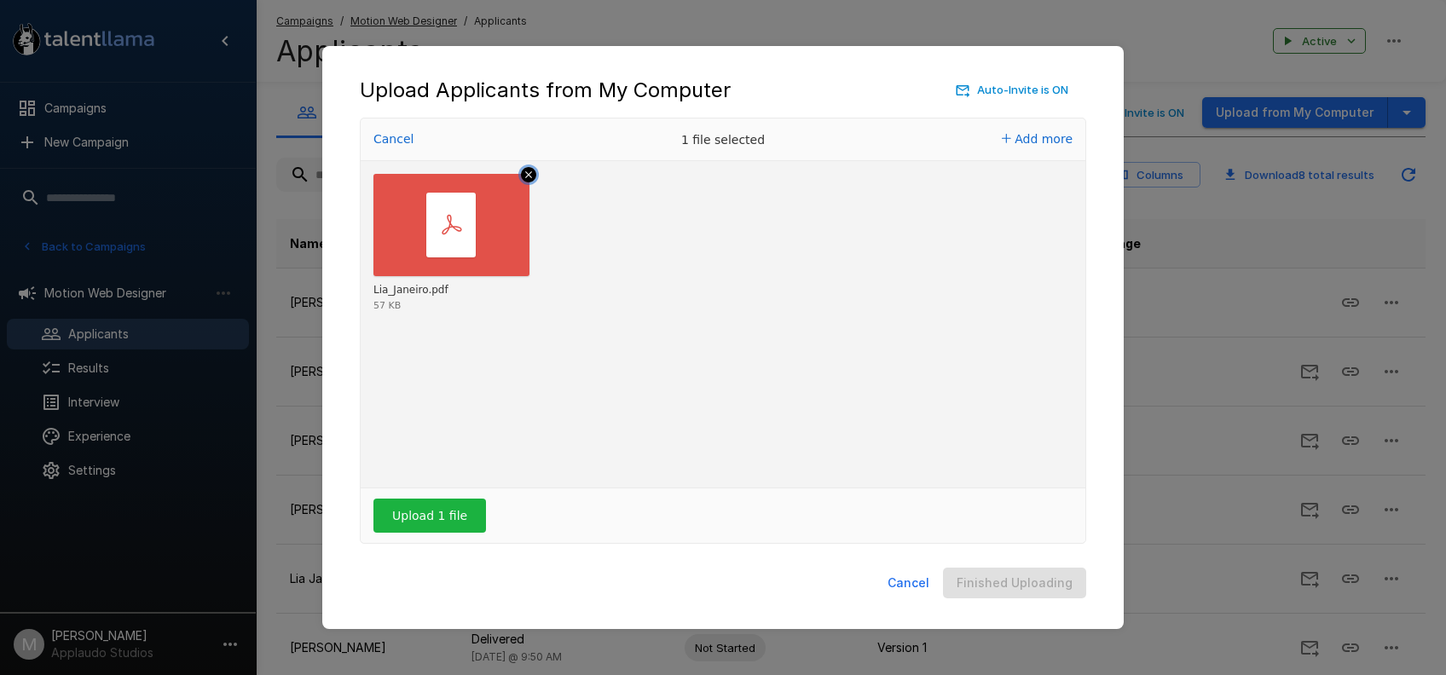
click at [530, 174] on icon "Remove file" at bounding box center [528, 174] width 15 height 15
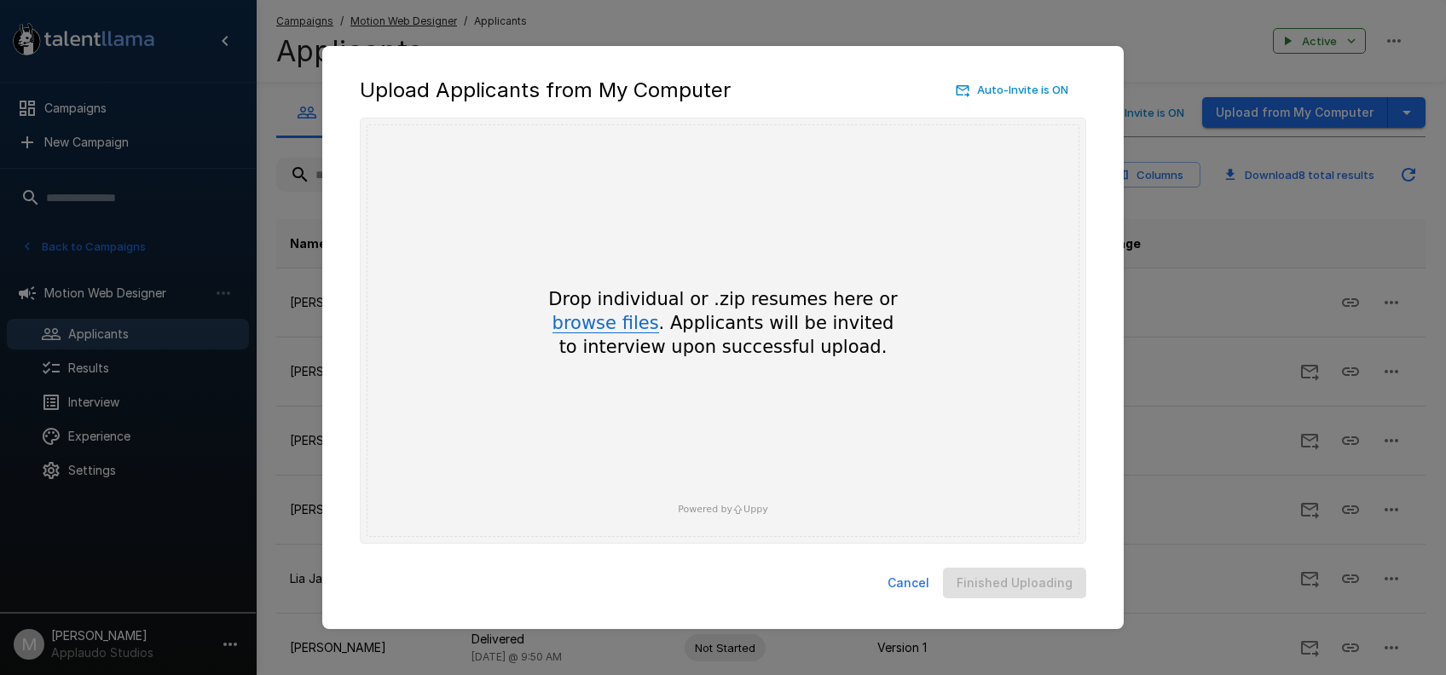
click at [621, 325] on button "browse files" at bounding box center [605, 324] width 107 height 19
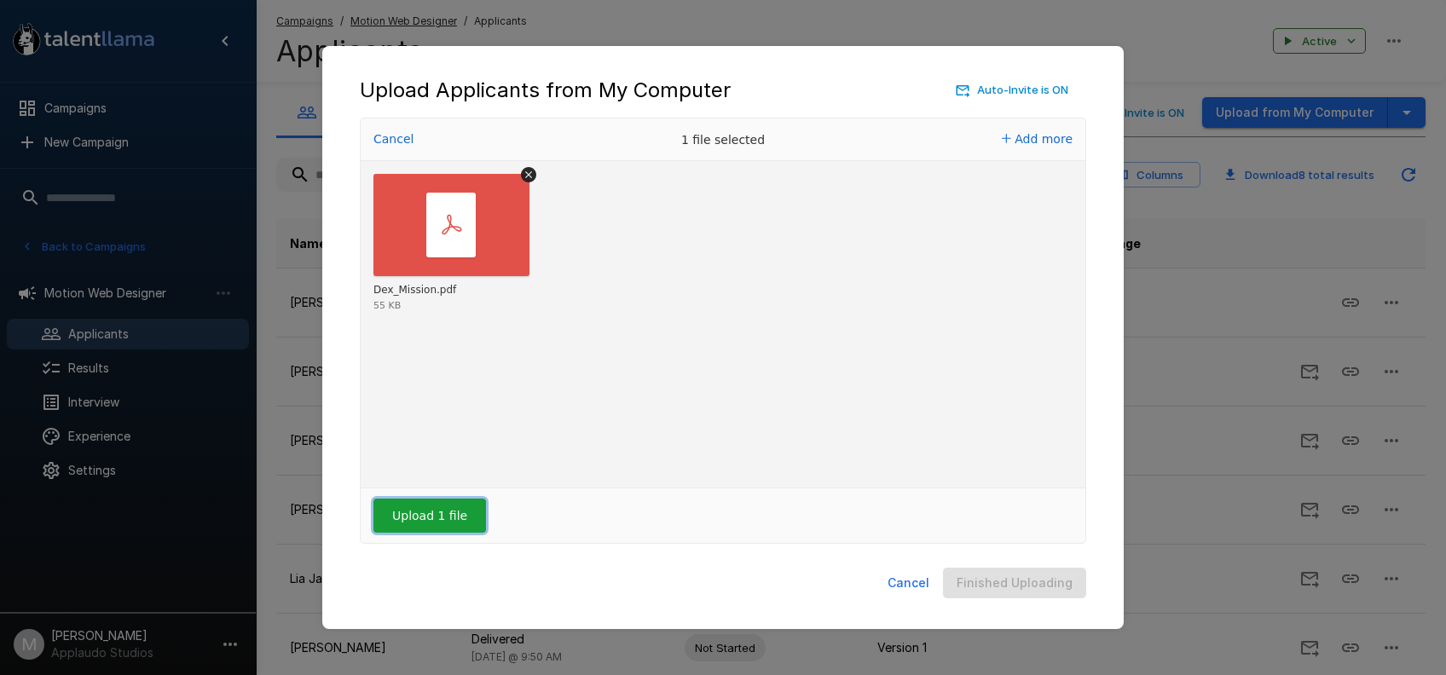
click at [451, 508] on button "Upload 1 file" at bounding box center [429, 516] width 113 height 34
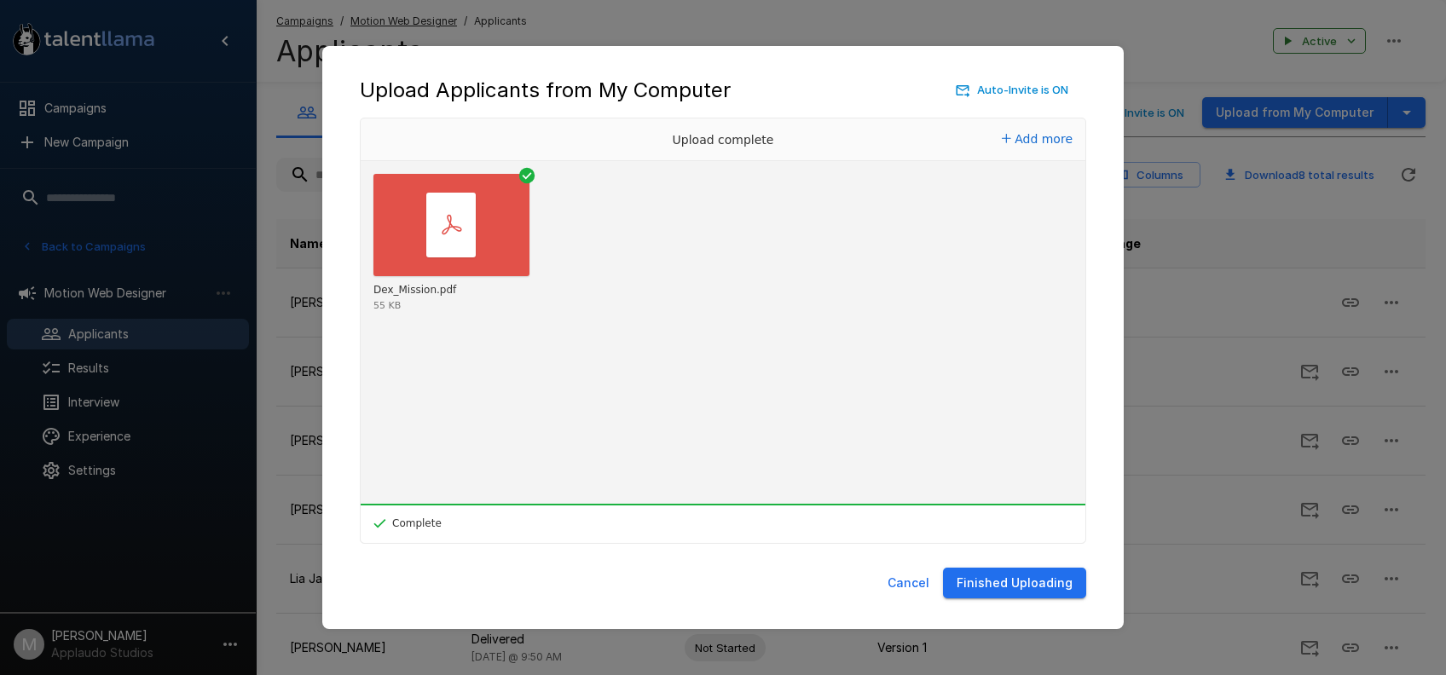
click at [974, 84] on button "Auto-Invite is ON" at bounding box center [1012, 90] width 120 height 26
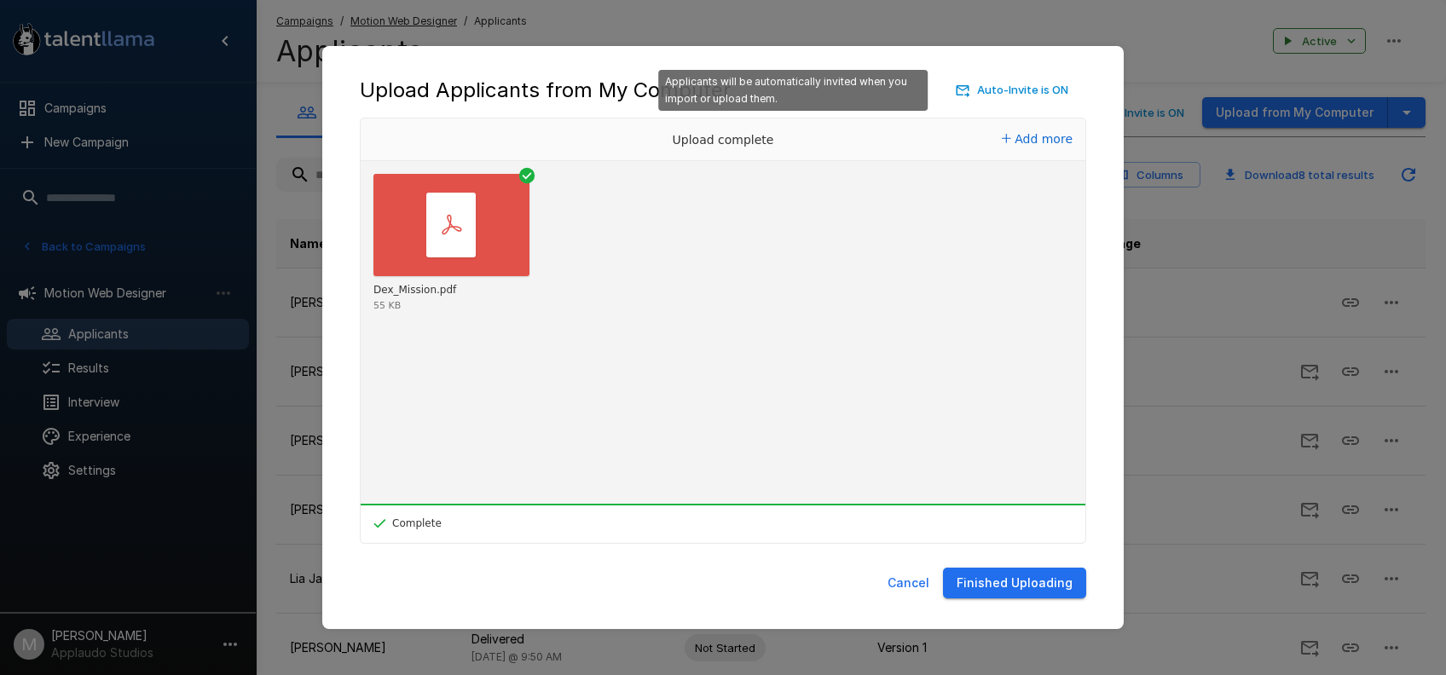
click at [993, 94] on button "Auto-Invite is ON" at bounding box center [1012, 90] width 120 height 26
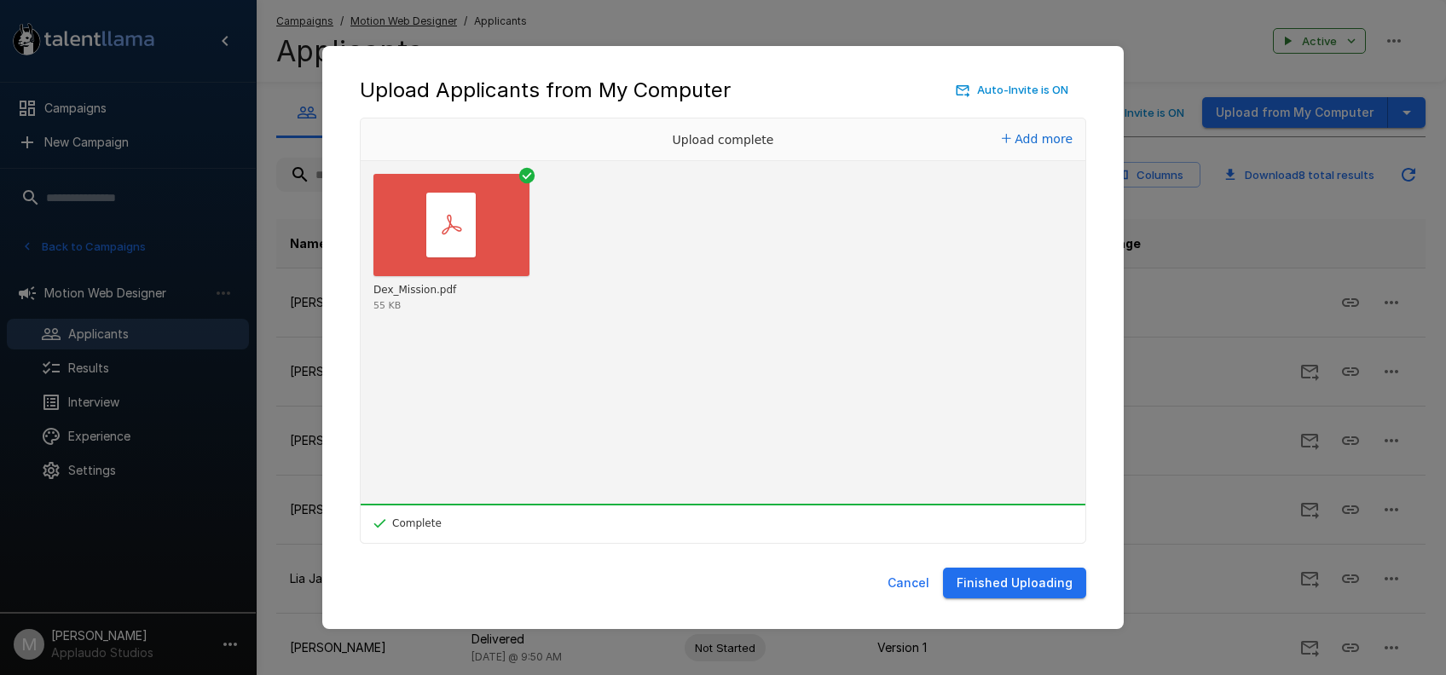
click at [1043, 585] on button "Finished Uploading" at bounding box center [1014, 584] width 143 height 32
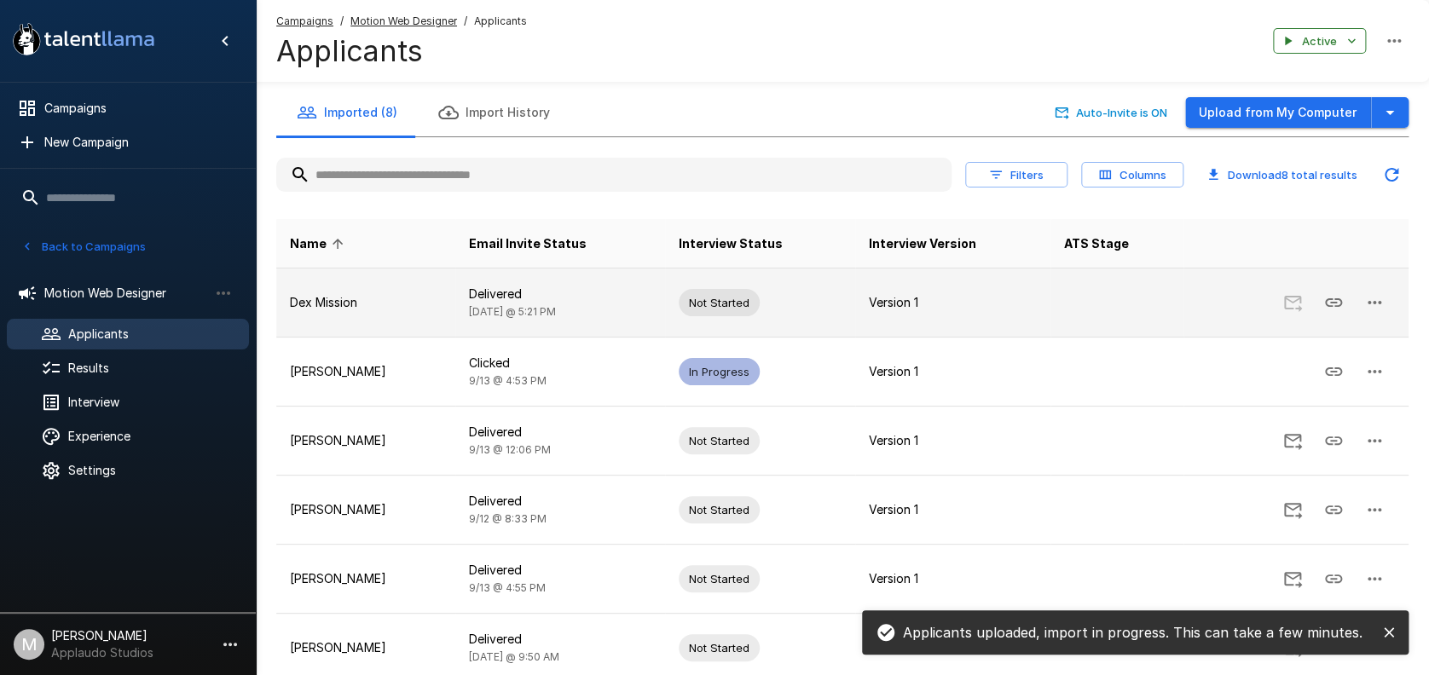
click at [1388, 300] on button "button" at bounding box center [1374, 302] width 41 height 41
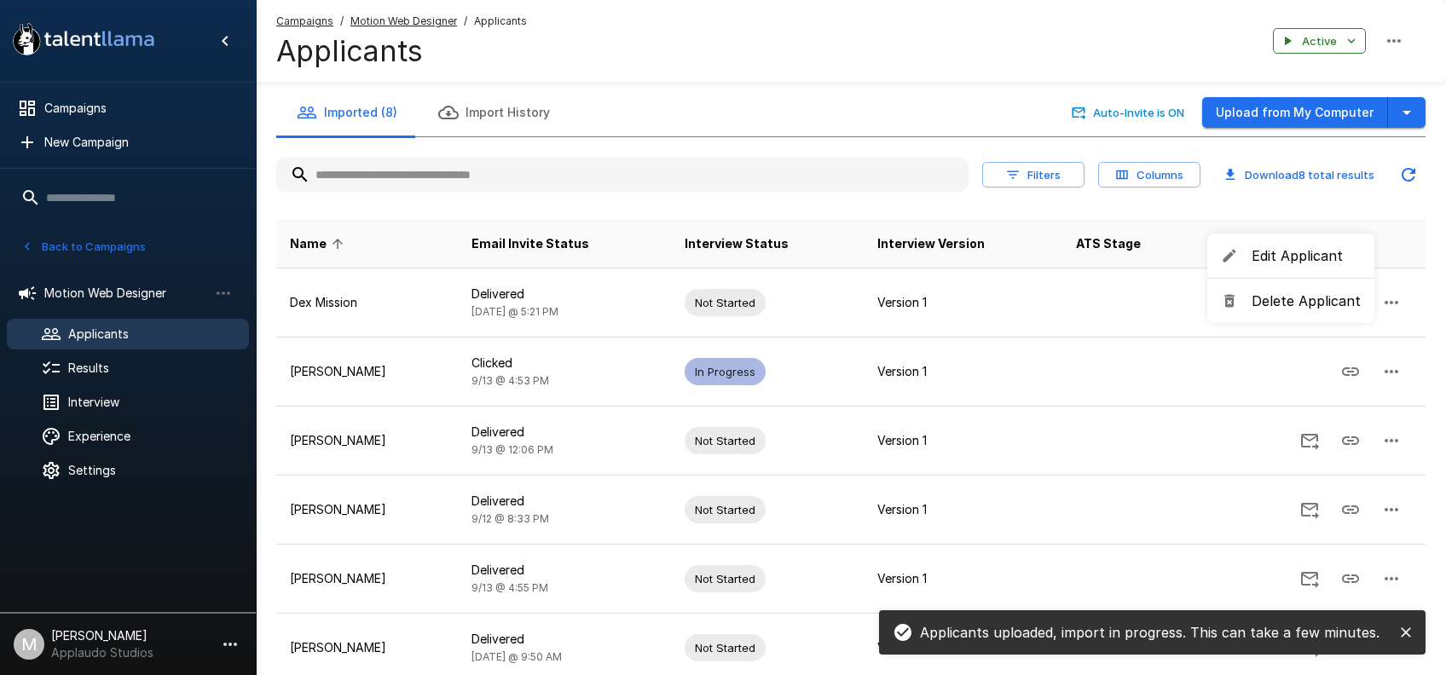
click at [1336, 266] on li "Edit Applicant" at bounding box center [1290, 255] width 167 height 31
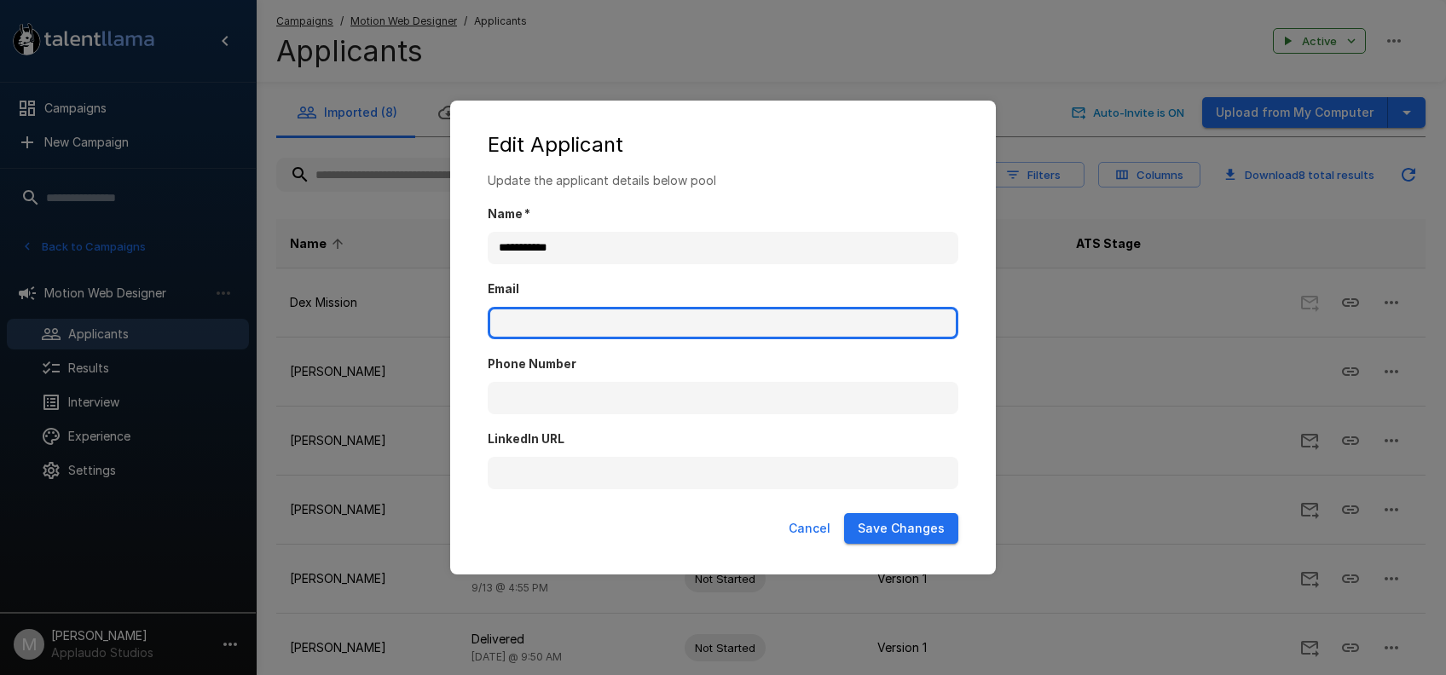
click at [567, 309] on input "Email" at bounding box center [723, 323] width 471 height 32
paste input "**********"
type input "**********"
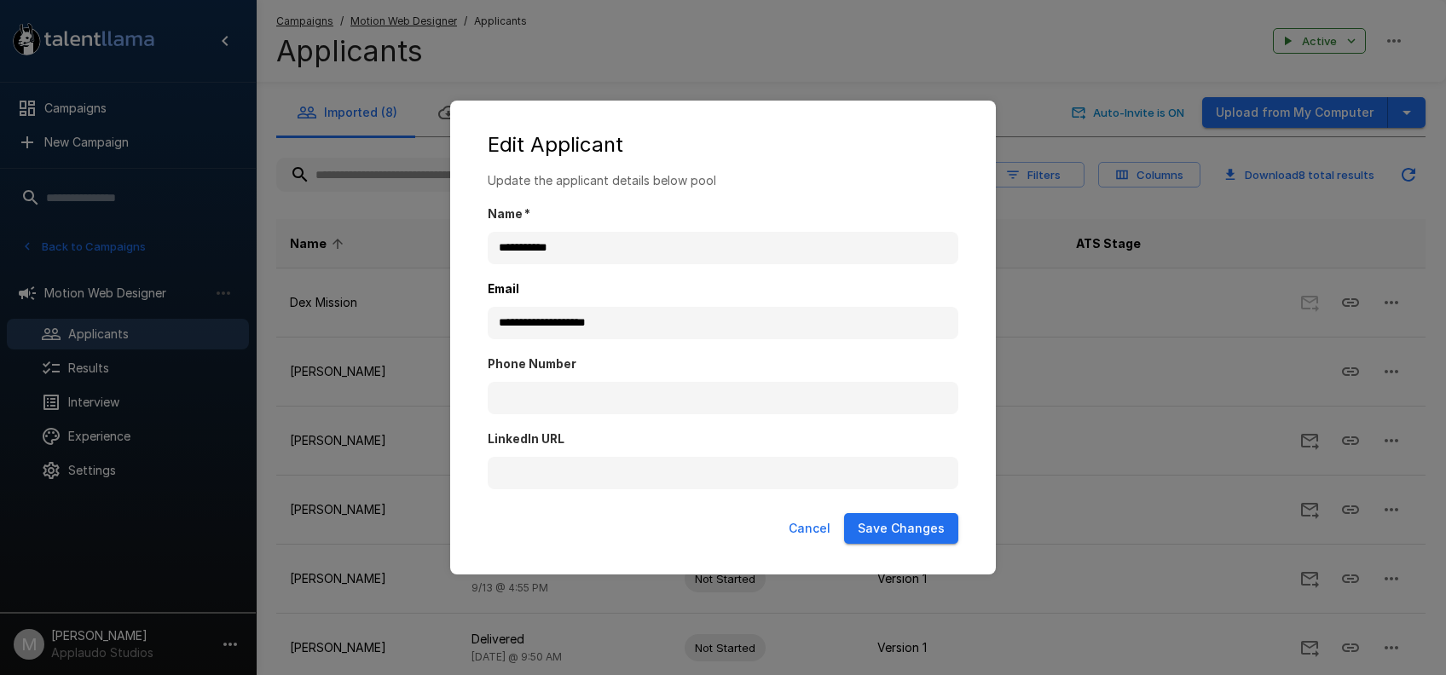
click at [949, 519] on button "Save Changes" at bounding box center [901, 529] width 114 height 32
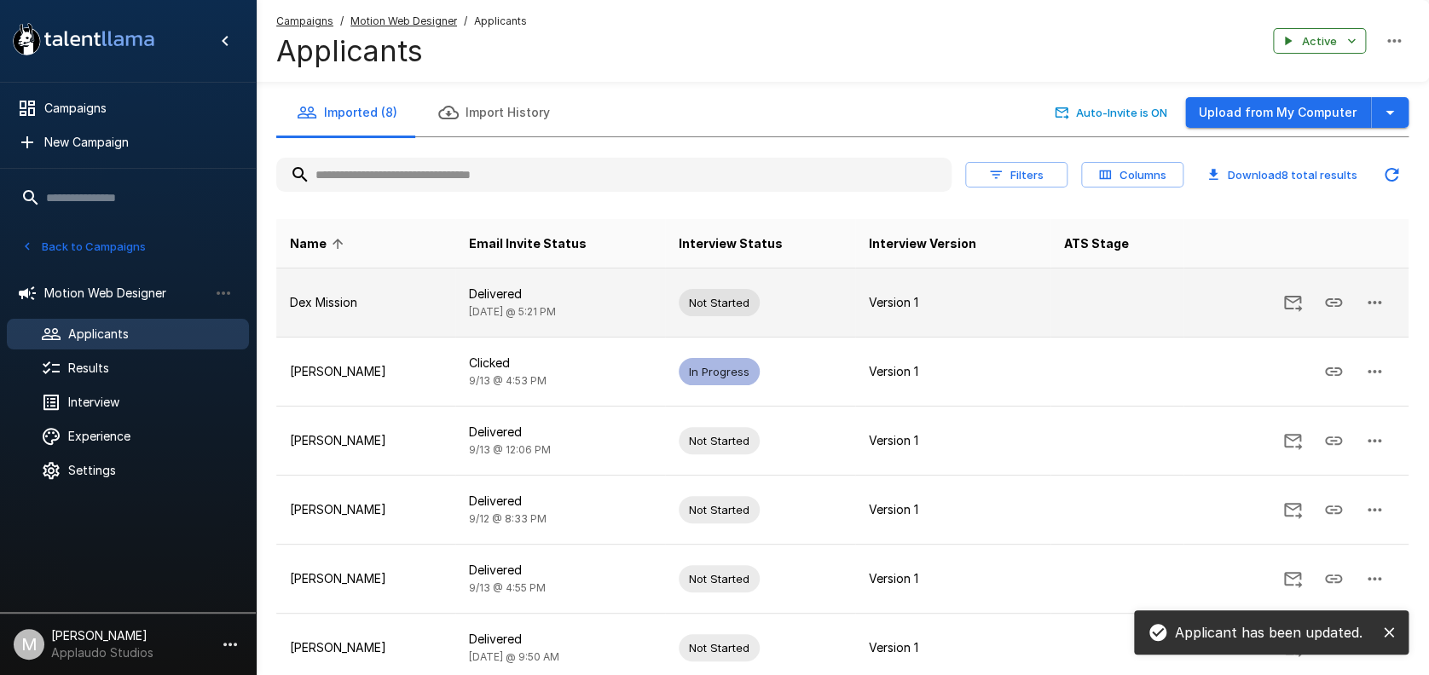
click at [1297, 304] on icon "Send Invitation" at bounding box center [1292, 302] width 20 height 20
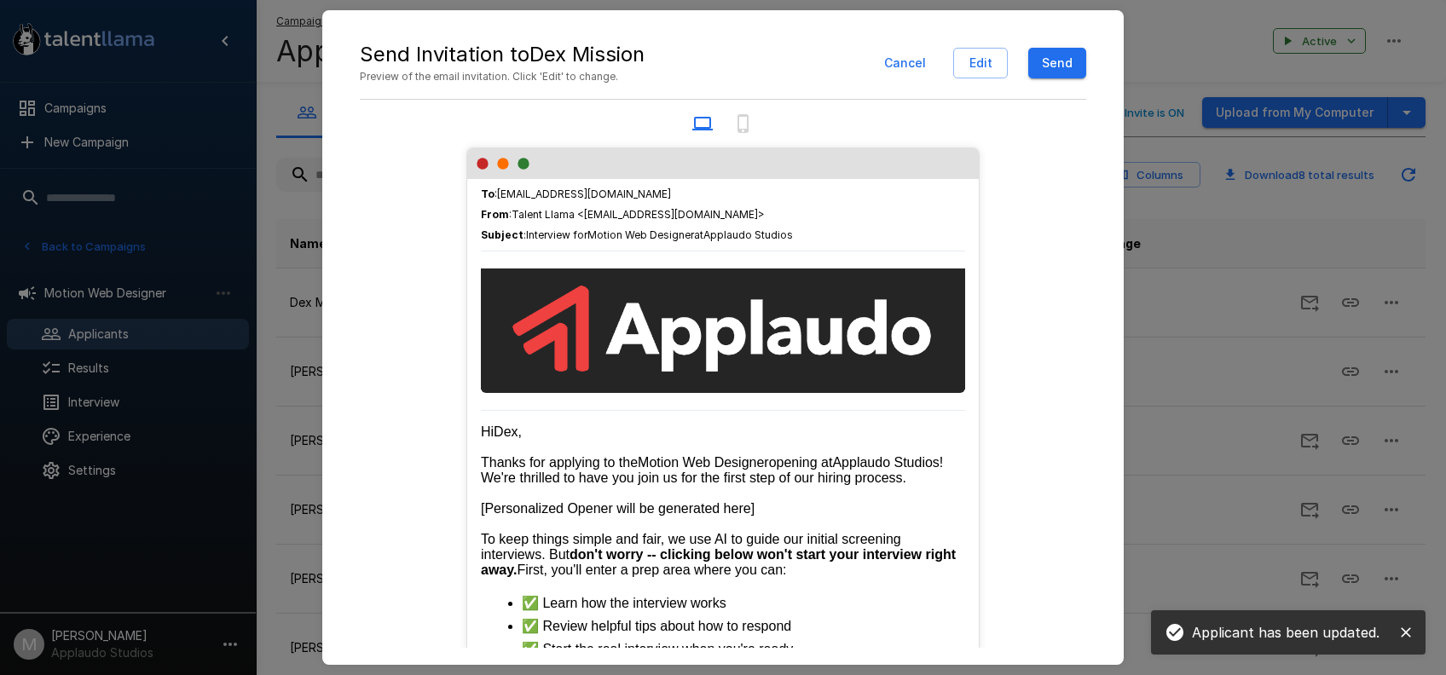
click at [1053, 54] on button "Send" at bounding box center [1057, 64] width 58 height 32
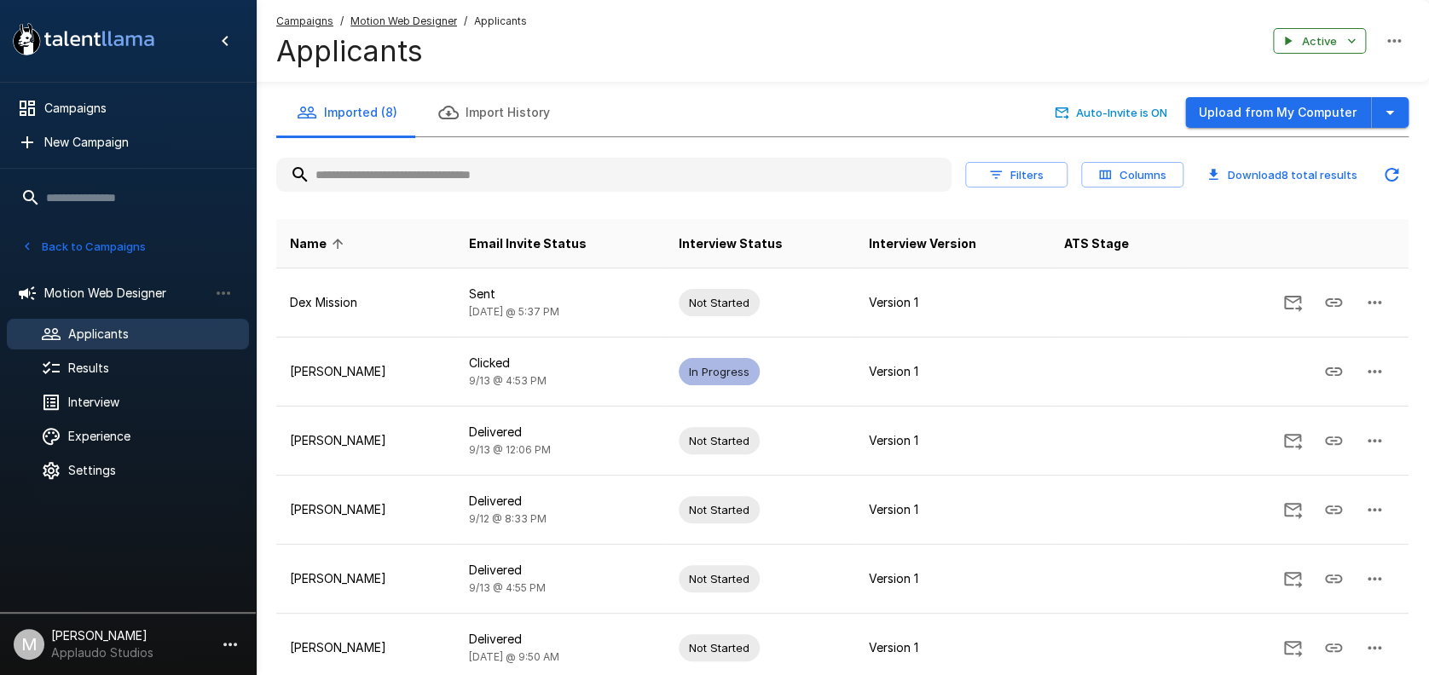
click at [1392, 38] on icon "button" at bounding box center [1394, 41] width 20 height 20
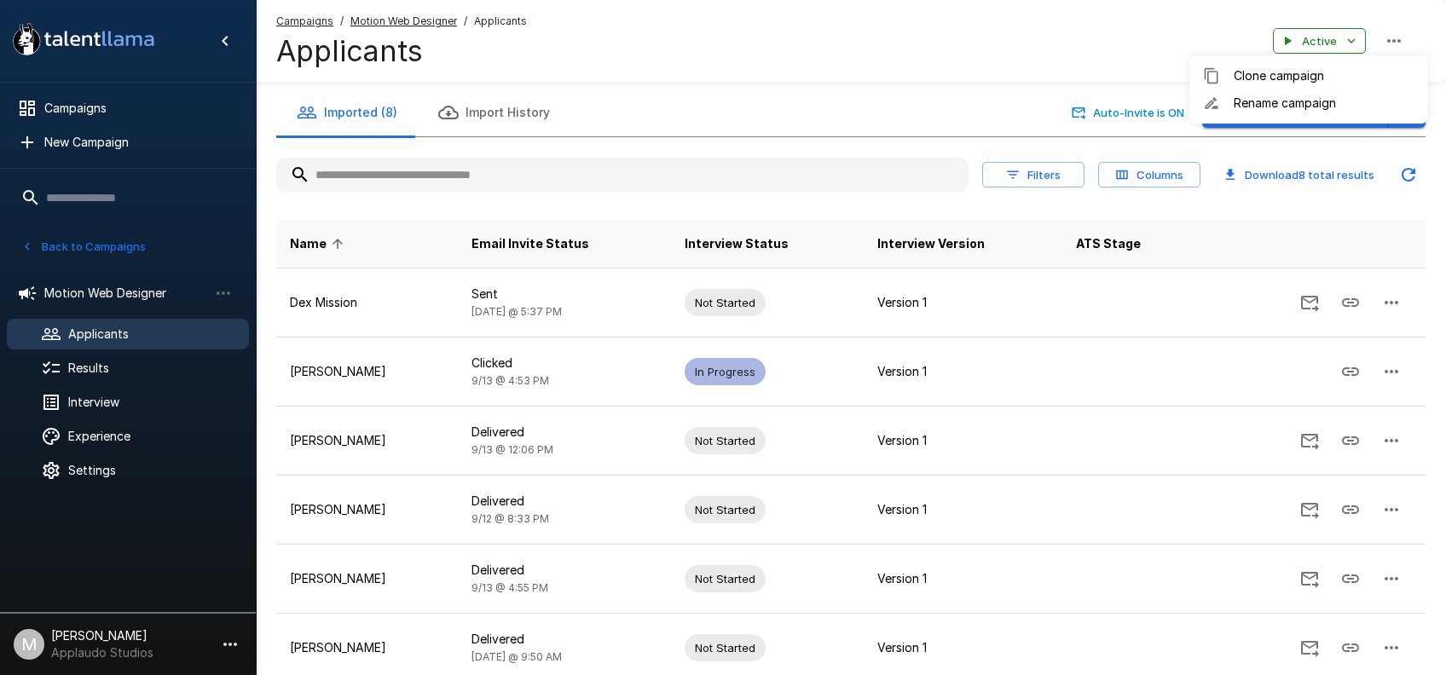
click at [1346, 42] on div at bounding box center [723, 337] width 1446 height 675
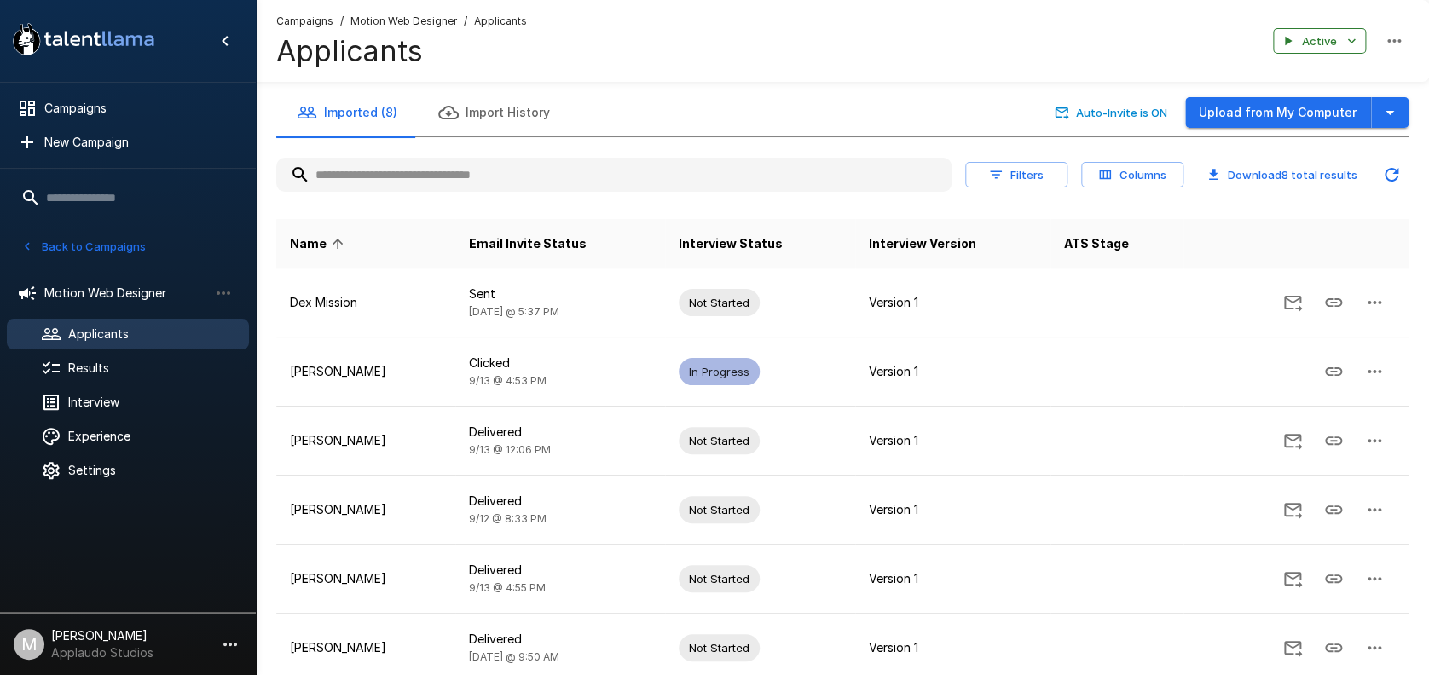
click at [1346, 42] on icon "button" at bounding box center [1351, 40] width 15 height 15
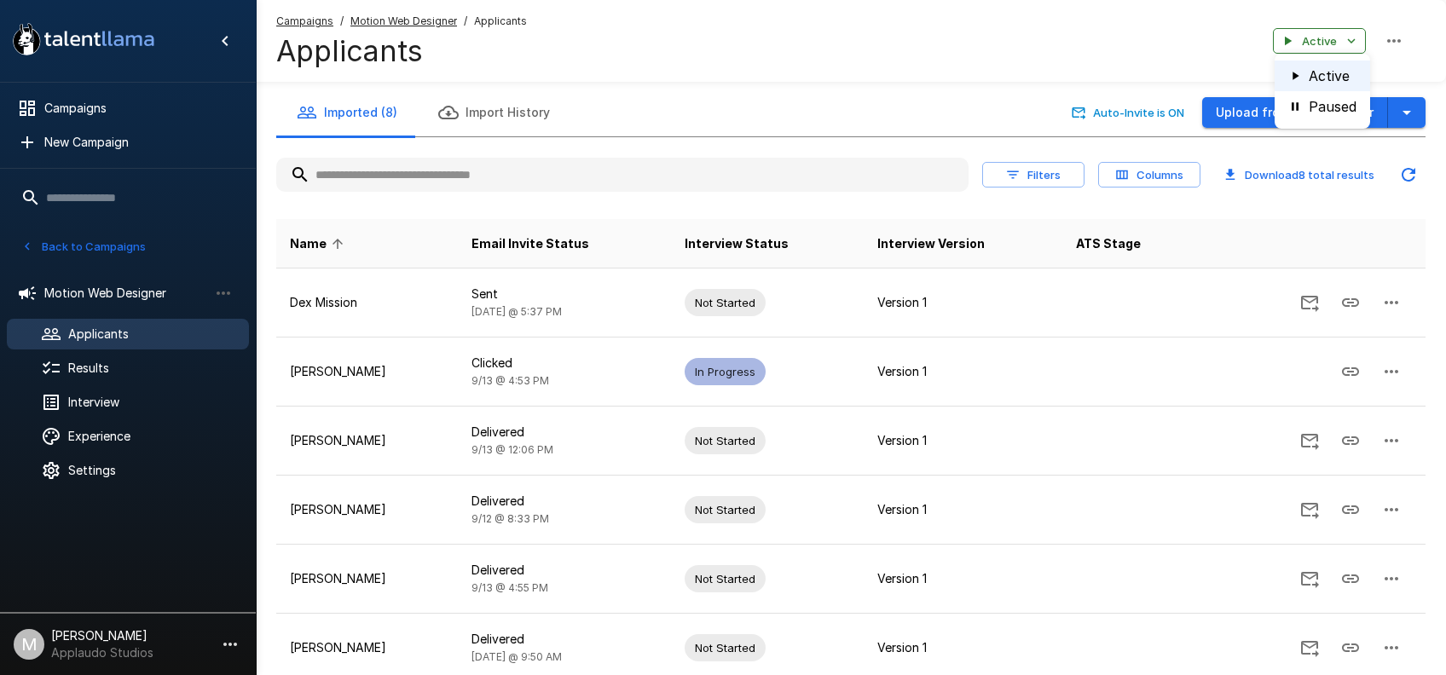
click at [116, 466] on div at bounding box center [723, 337] width 1446 height 675
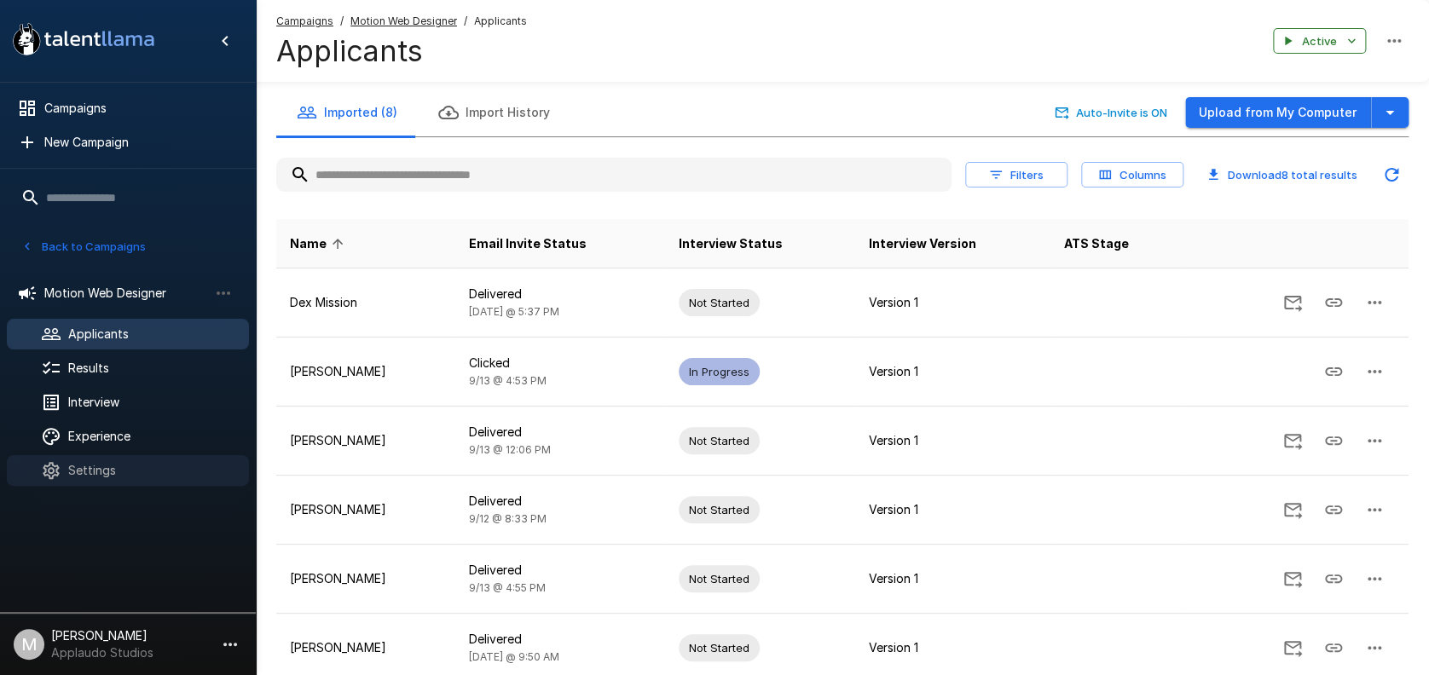
drag, startPoint x: 91, startPoint y: 483, endPoint x: 82, endPoint y: 480, distance: 10.0
click at [90, 484] on div "Settings" at bounding box center [128, 470] width 242 height 31
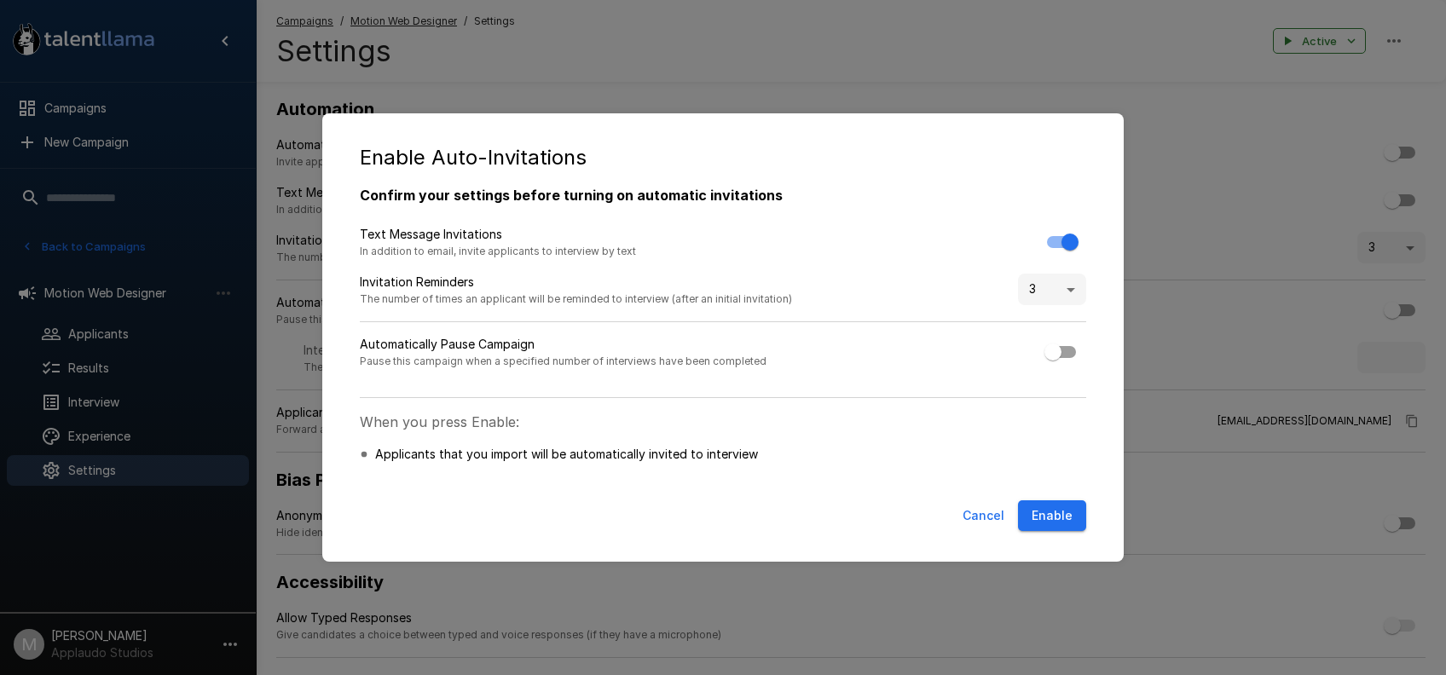
type input "***"
click at [1066, 305] on div "3 *" at bounding box center [1052, 291] width 68 height 34
click at [1060, 300] on body ".st0{fill:#FFFFFF;} .st1{fill:#76a4ed;} Campaigns New Campaign Active 9 Data An…" at bounding box center [731, 337] width 1463 height 675
click at [1045, 468] on li "5" at bounding box center [1052, 480] width 68 height 31
type input "*"
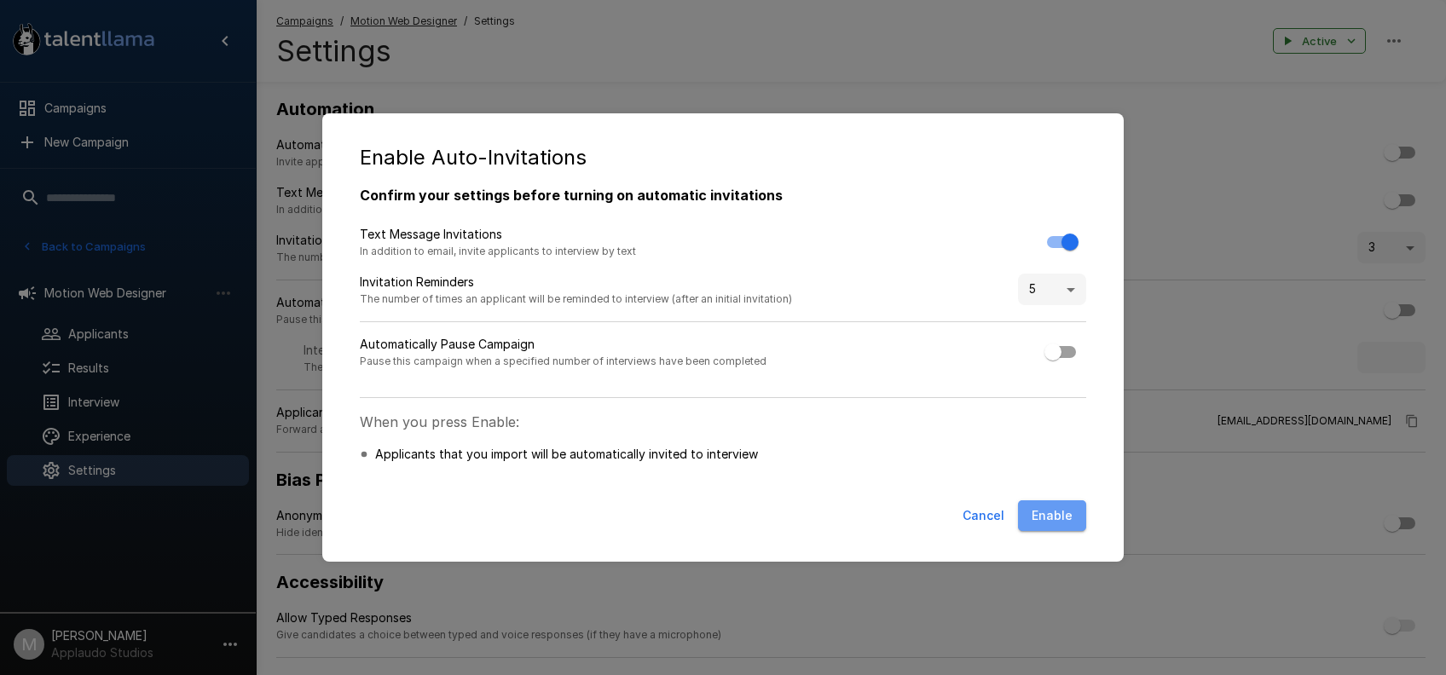
click at [1061, 517] on button "Enable" at bounding box center [1052, 516] width 68 height 32
type input "*"
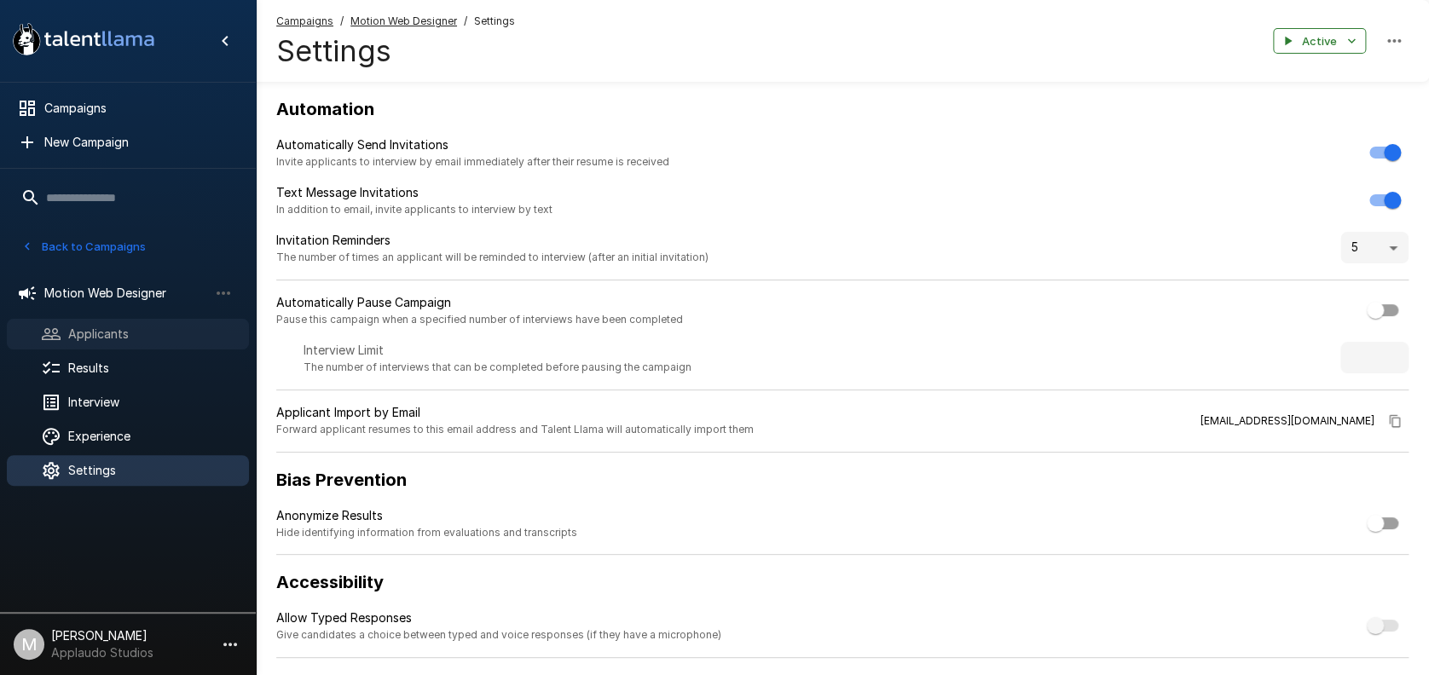
click at [115, 338] on span "Applicants" at bounding box center [151, 334] width 167 height 17
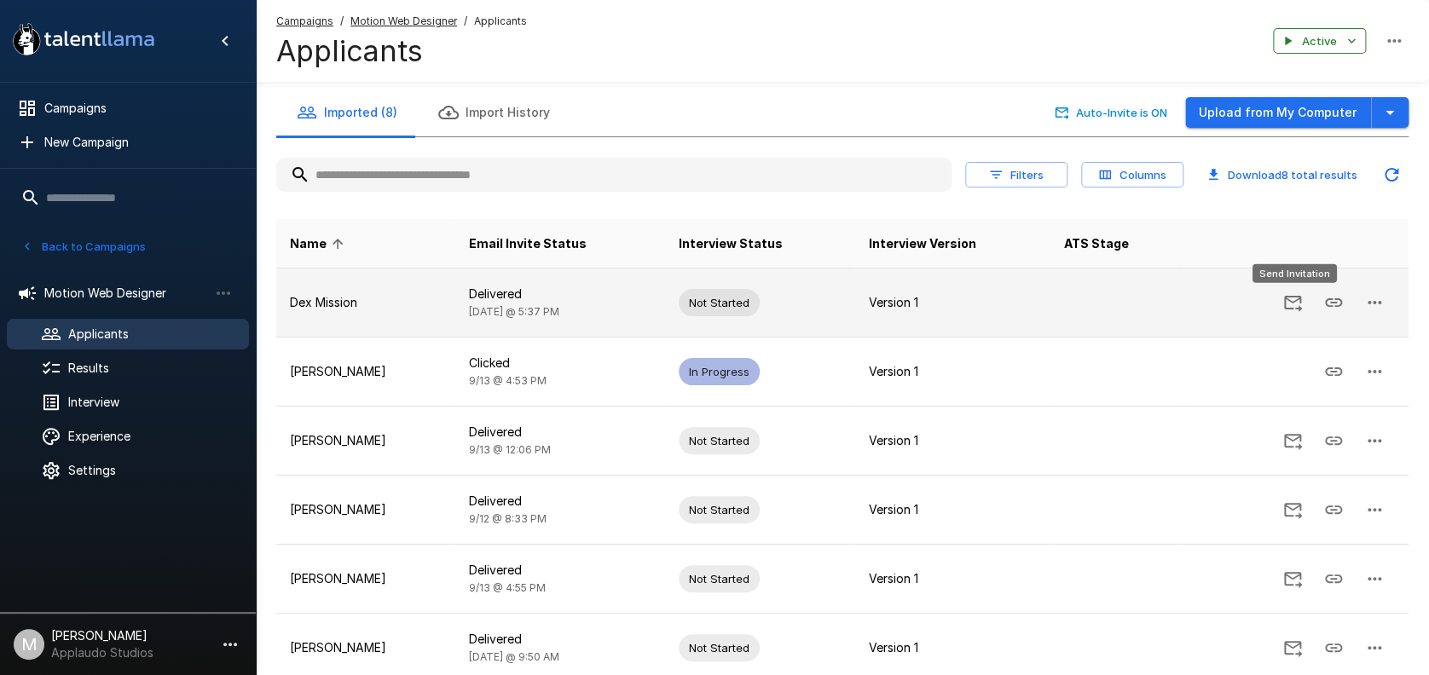
click at [1286, 310] on icon "Send Invitation" at bounding box center [1292, 302] width 20 height 20
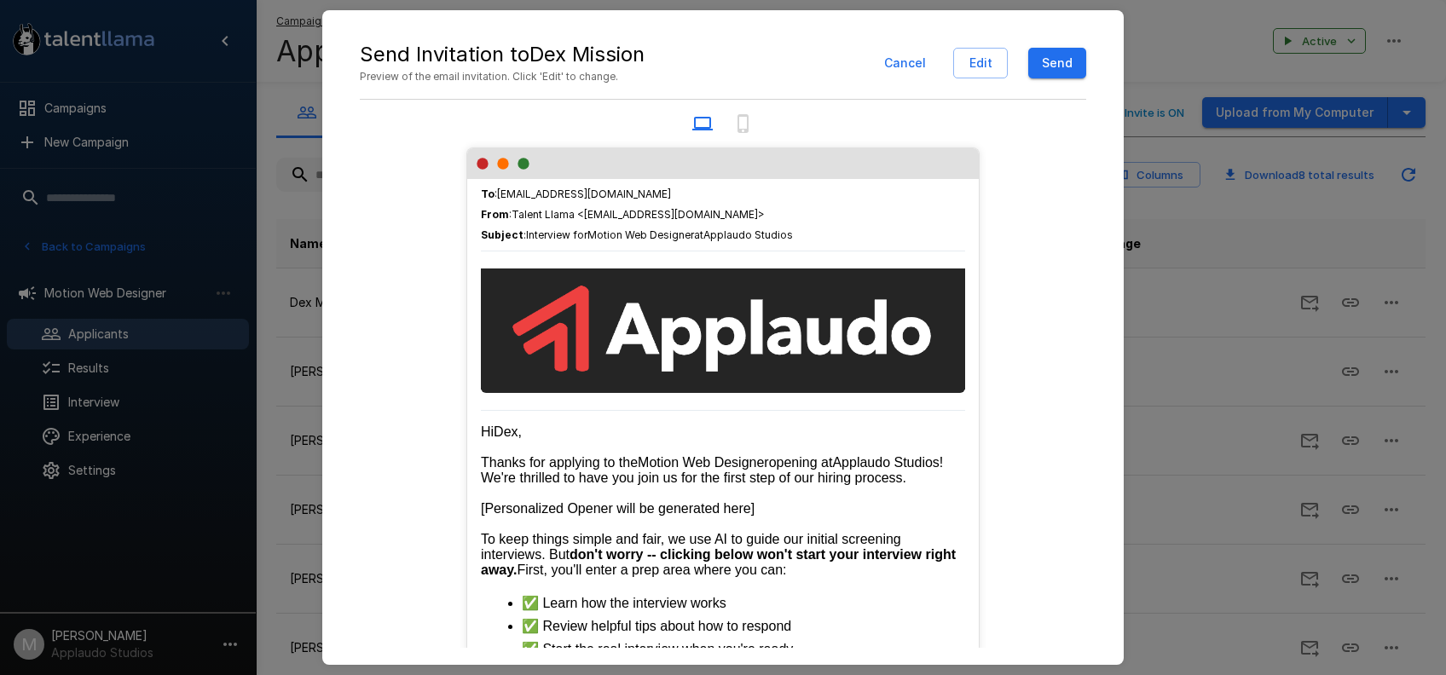
click at [1062, 60] on button "Send" at bounding box center [1057, 64] width 58 height 32
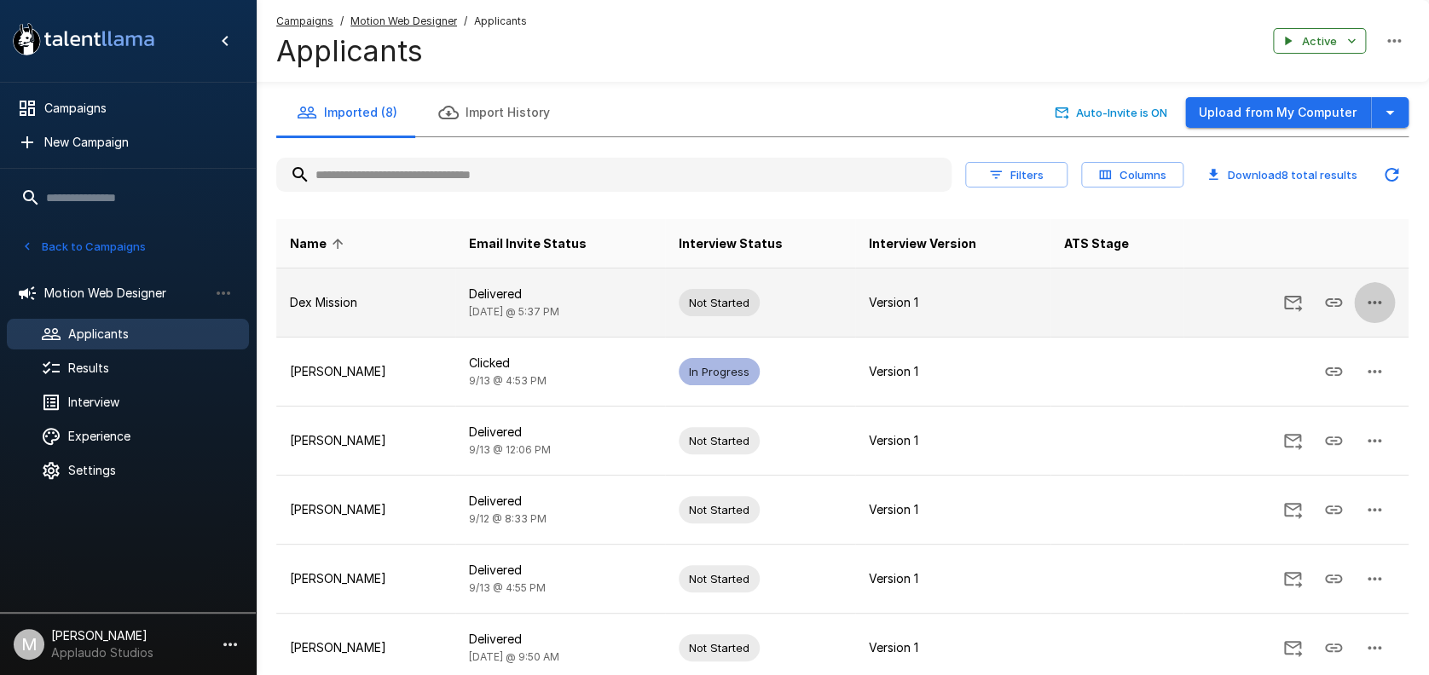
click at [1378, 301] on icon "button" at bounding box center [1374, 302] width 14 height 3
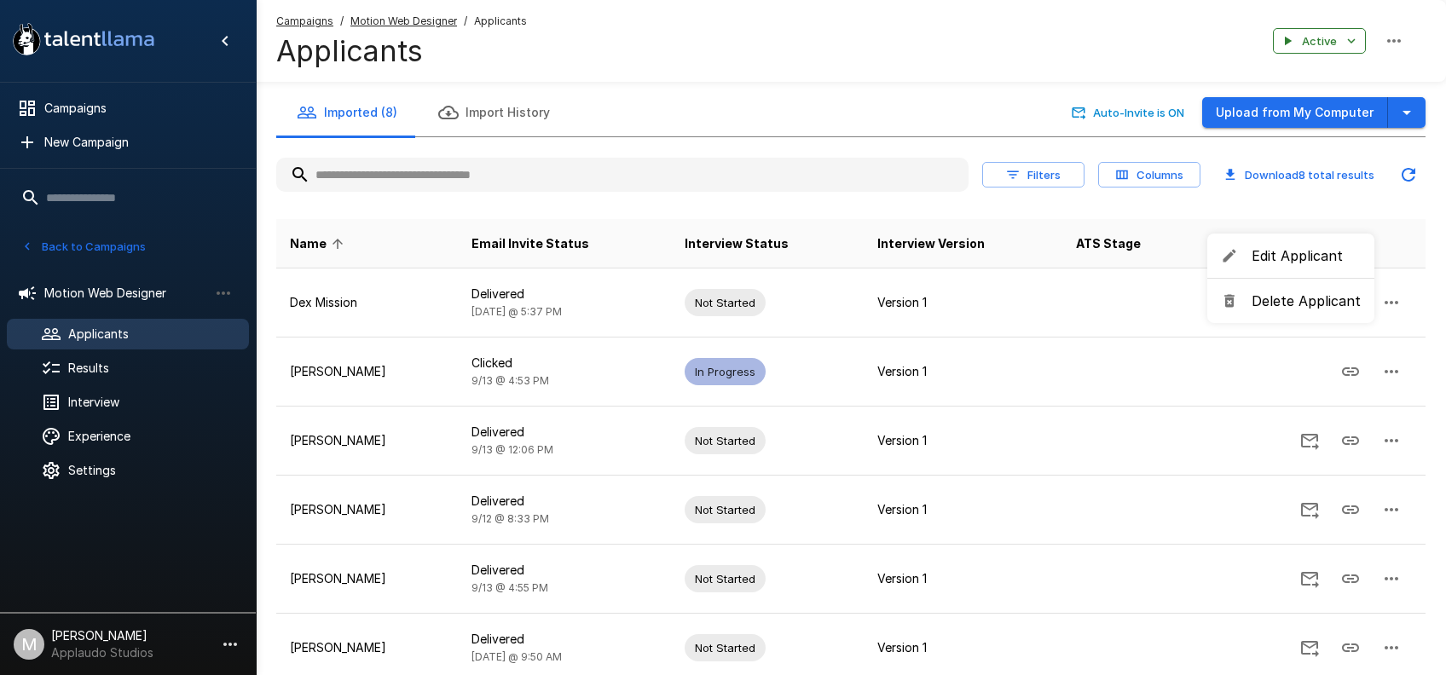
click at [1038, 291] on div at bounding box center [723, 337] width 1446 height 675
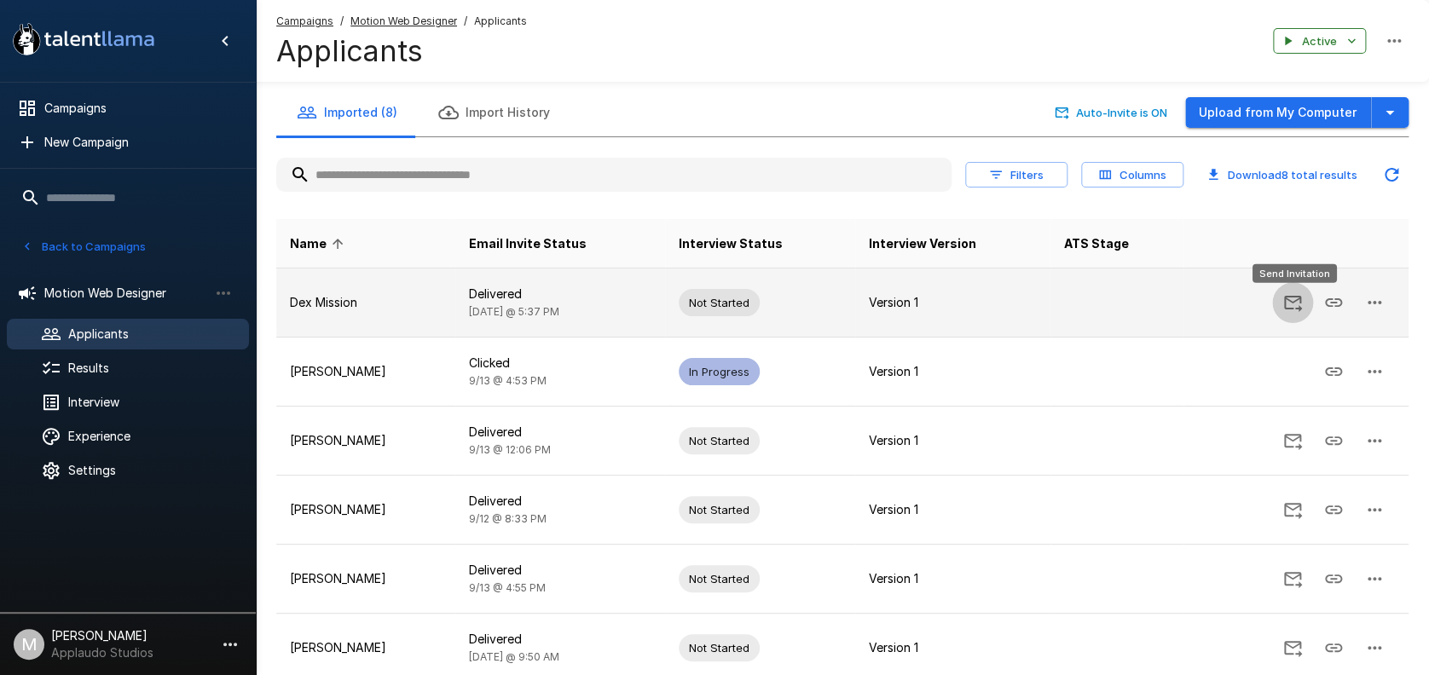
click at [1299, 308] on icon "Send Invitation" at bounding box center [1293, 304] width 18 height 16
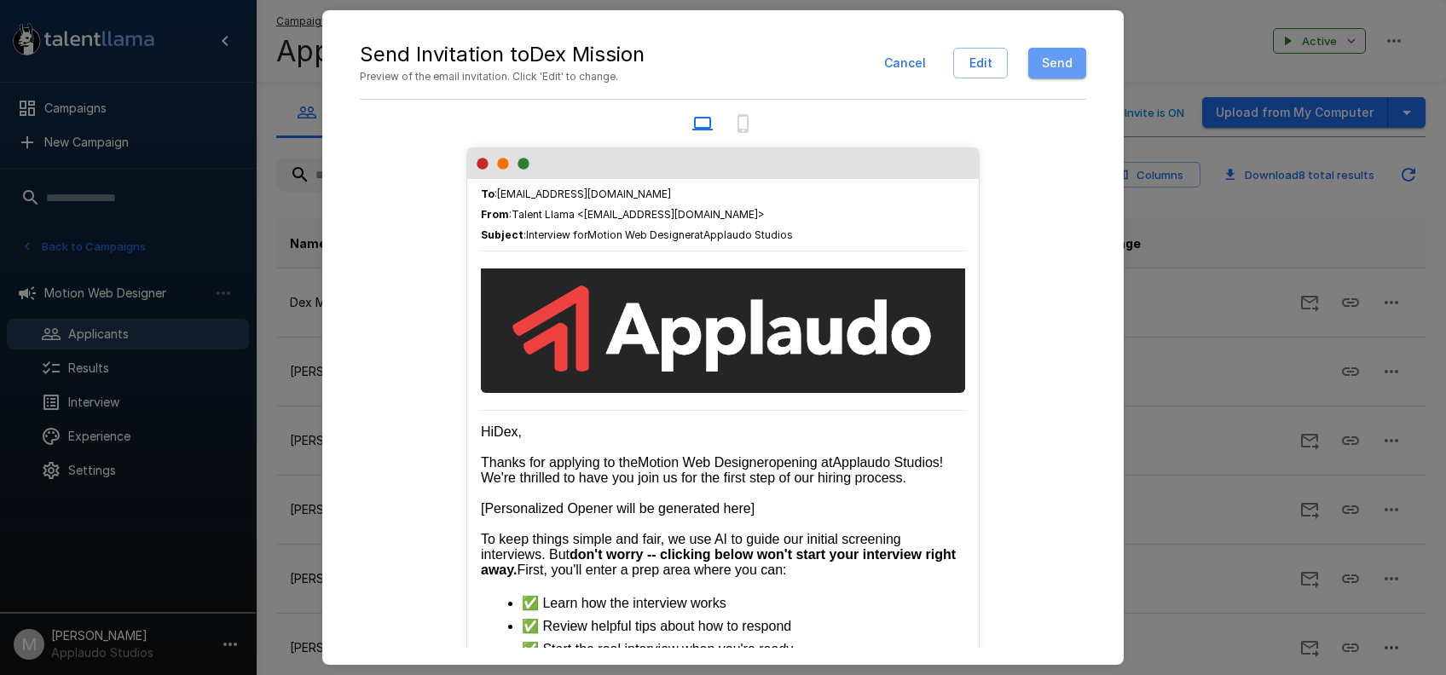
click at [1060, 72] on button "Send" at bounding box center [1057, 64] width 58 height 32
